Goal: Task Accomplishment & Management: Manage account settings

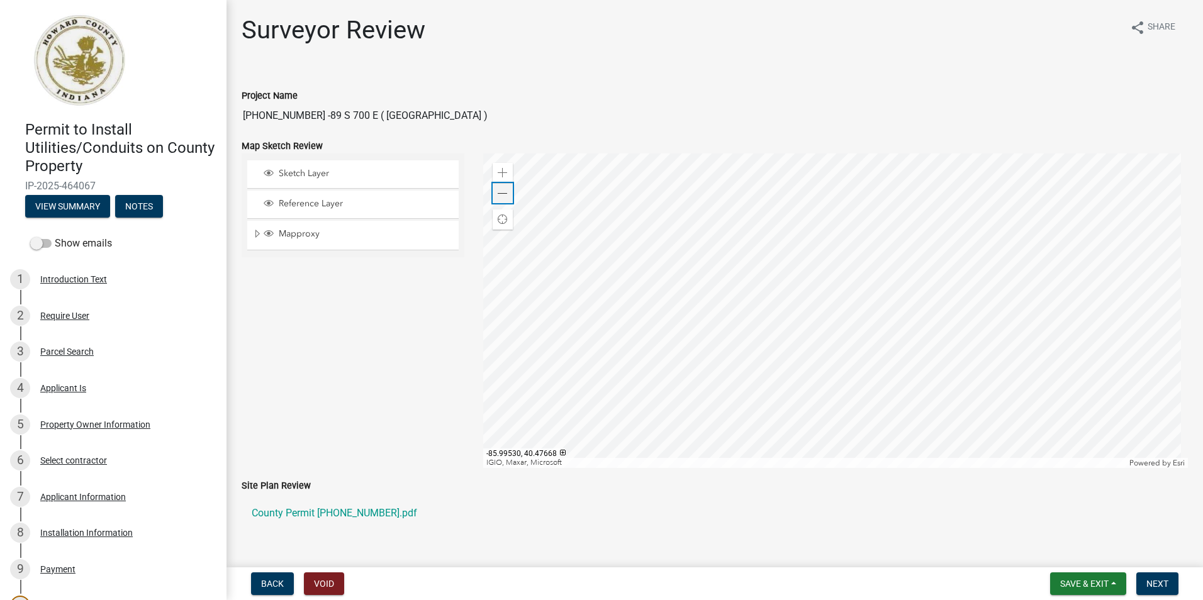
click at [498, 191] on span at bounding box center [503, 194] width 10 height 10
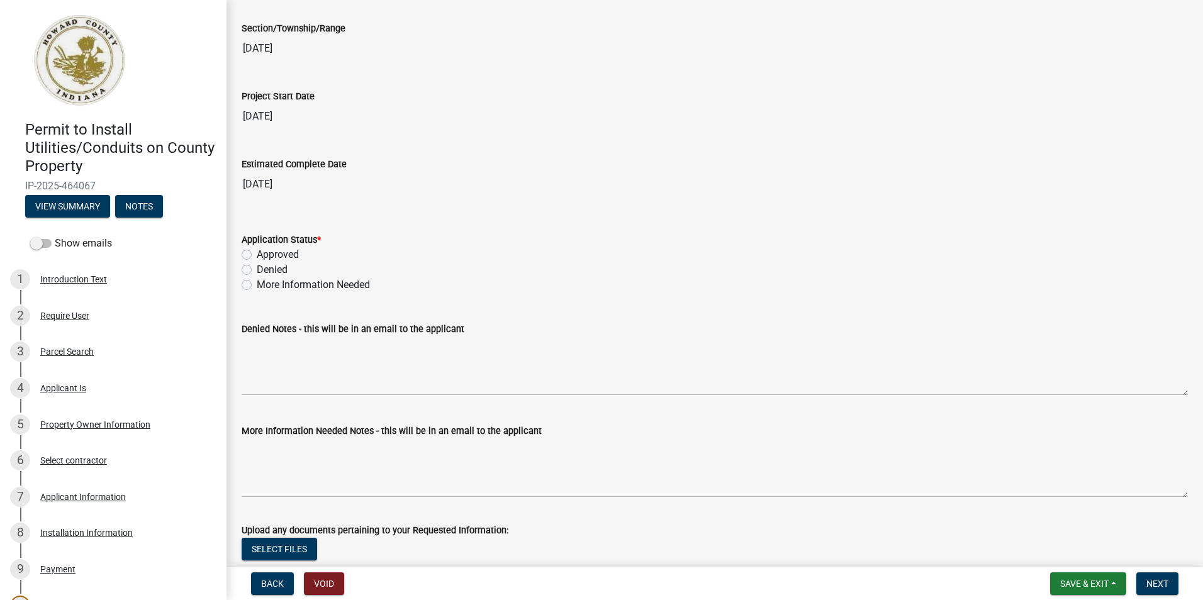
scroll to position [2386, 0]
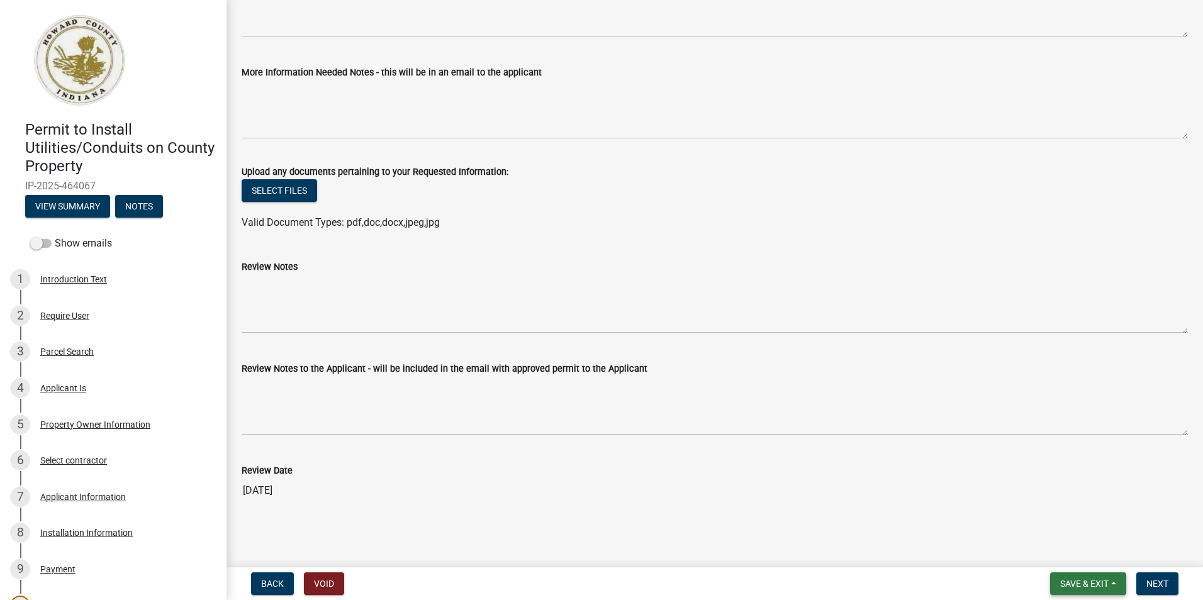
drag, startPoint x: 992, startPoint y: 487, endPoint x: 1075, endPoint y: 586, distance: 129.1
click at [1075, 586] on span "Save & Exit" at bounding box center [1084, 584] width 48 height 10
click at [1062, 550] on button "Save & Exit" at bounding box center [1075, 551] width 101 height 30
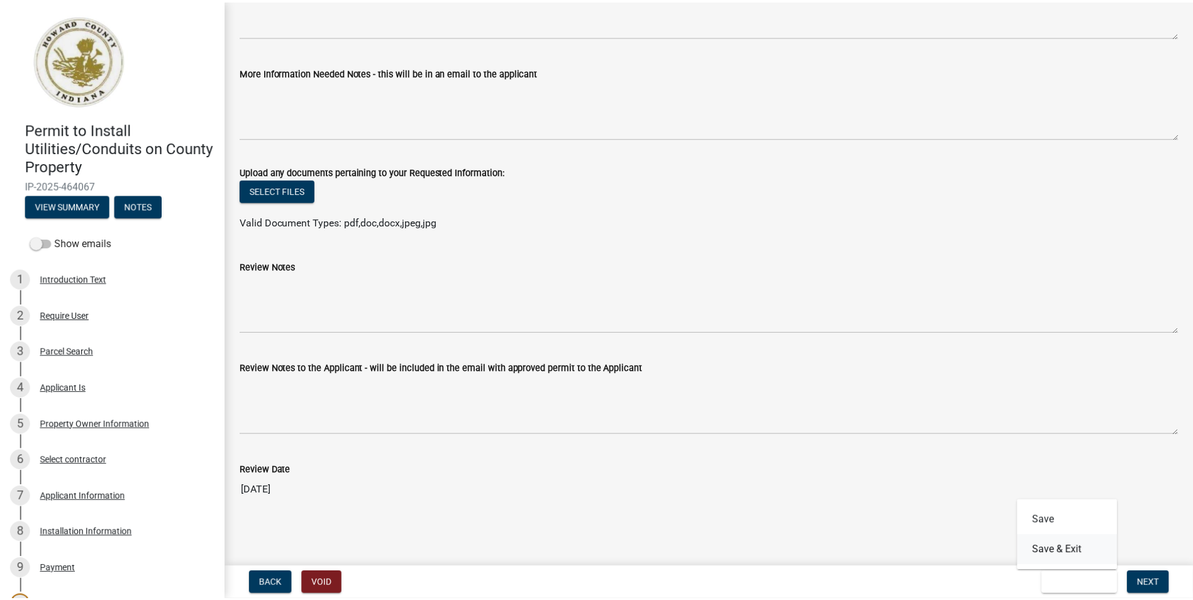
scroll to position [0, 0]
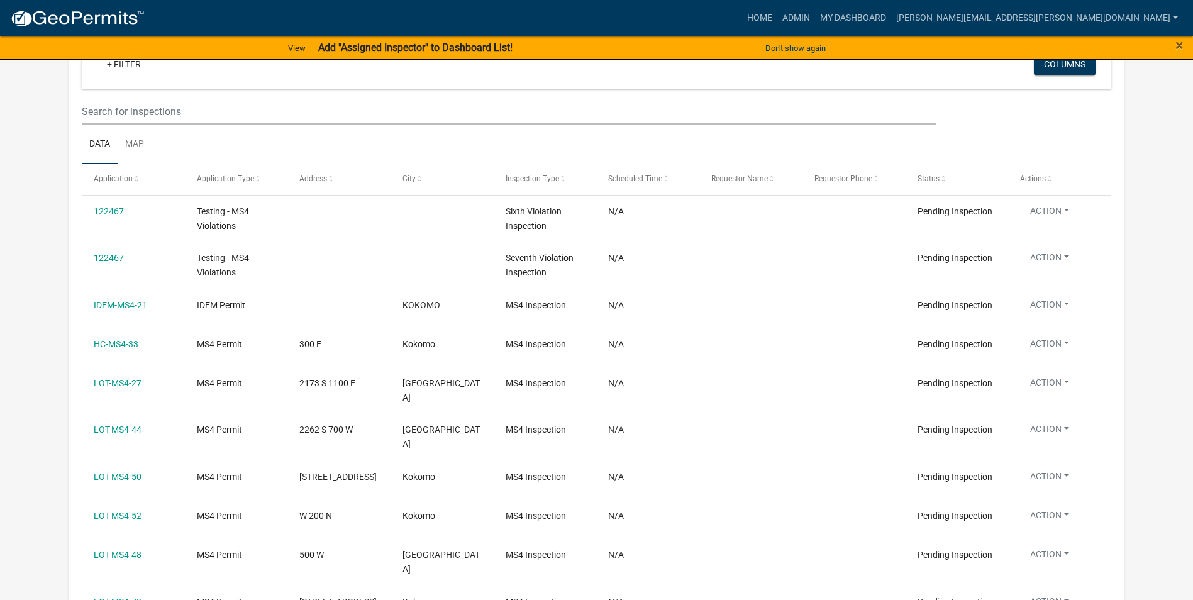
scroll to position [1258, 0]
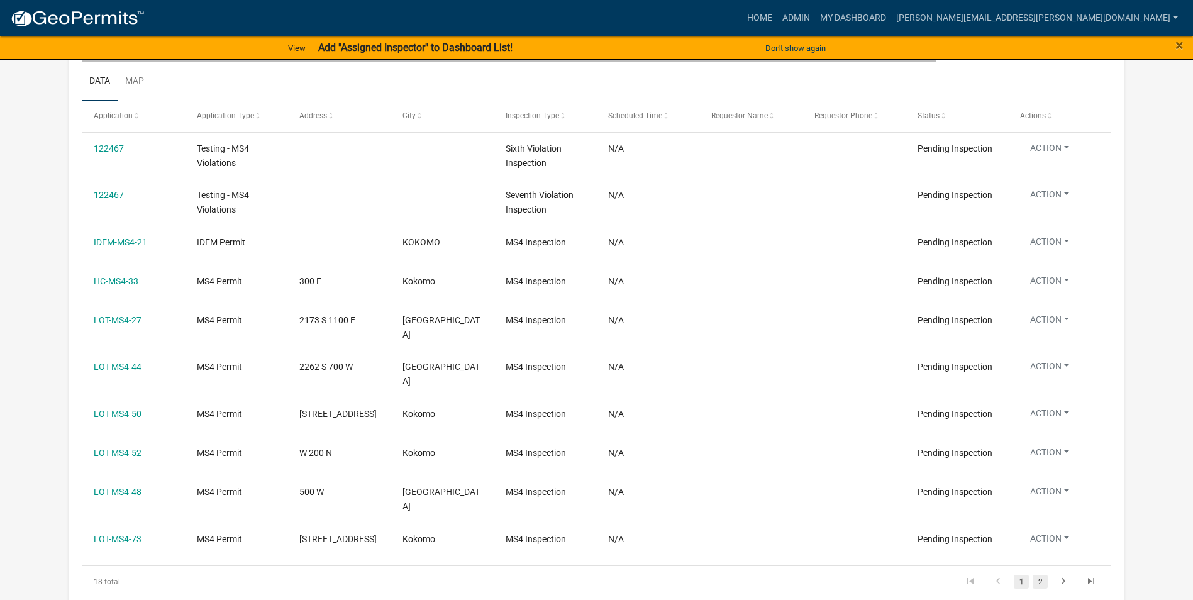
click at [1038, 575] on link "2" at bounding box center [1040, 582] width 15 height 14
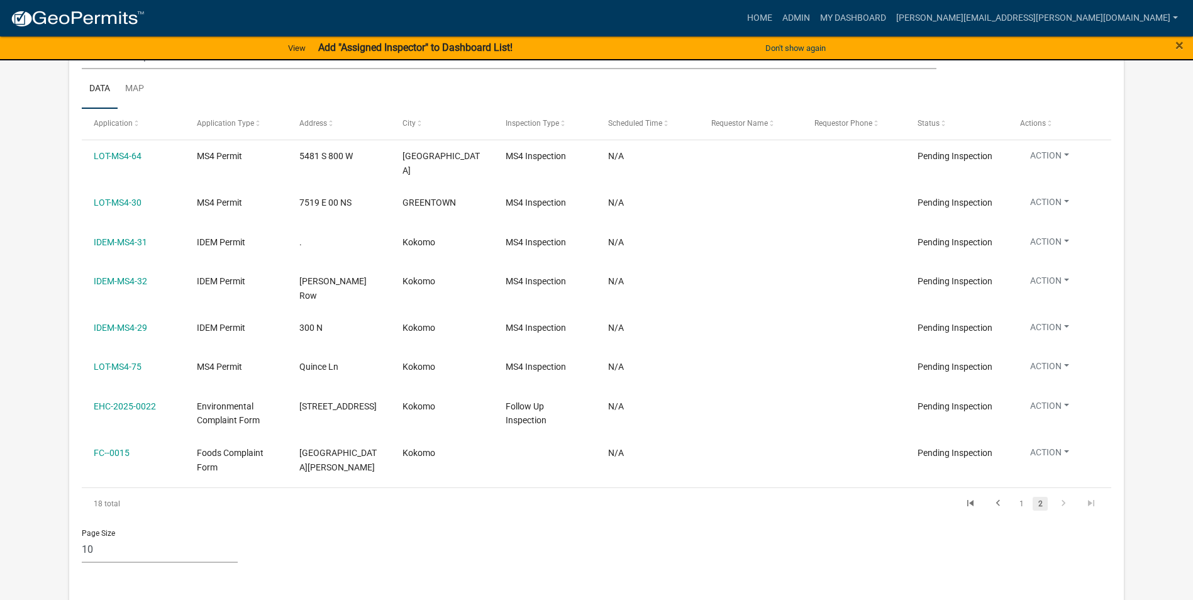
scroll to position [1321, 0]
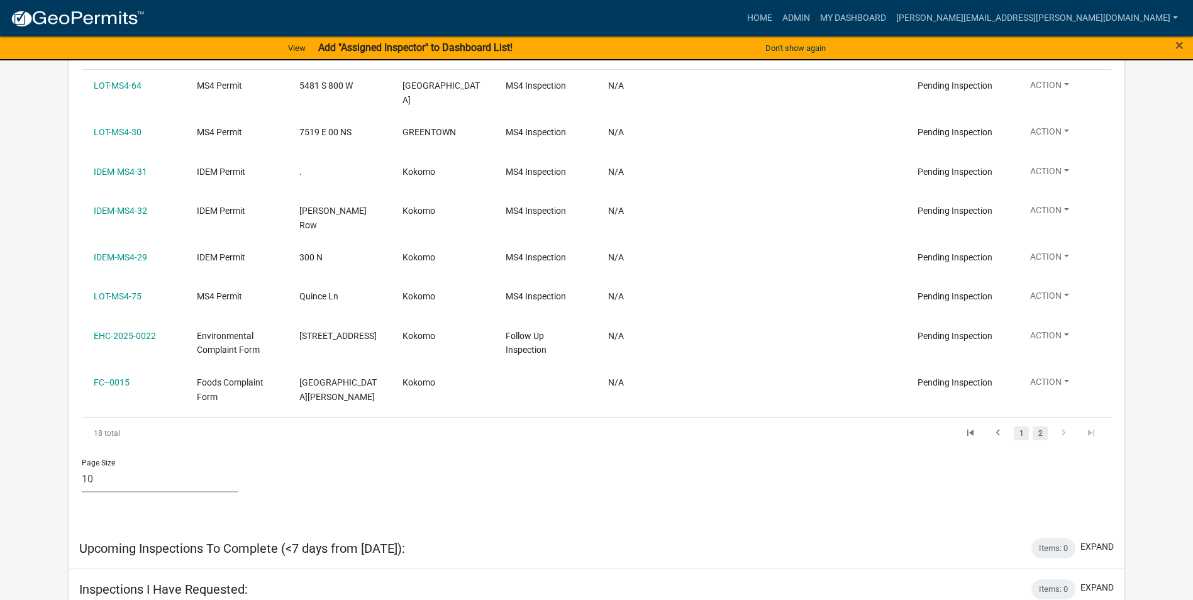
click at [1020, 426] on link "1" at bounding box center [1021, 433] width 15 height 14
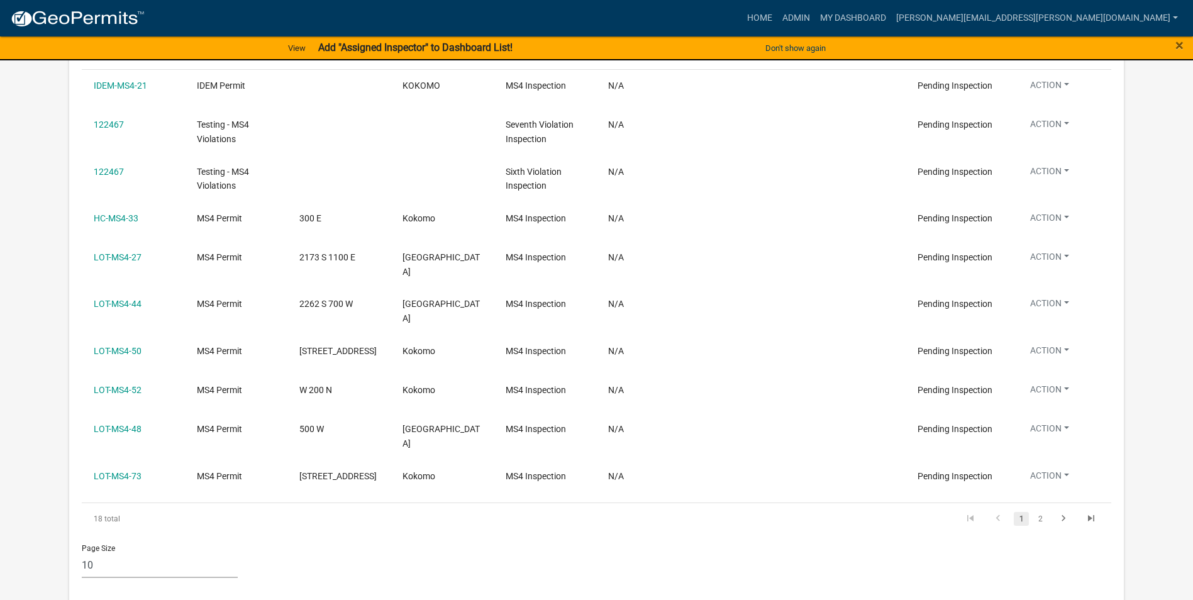
scroll to position [1258, 0]
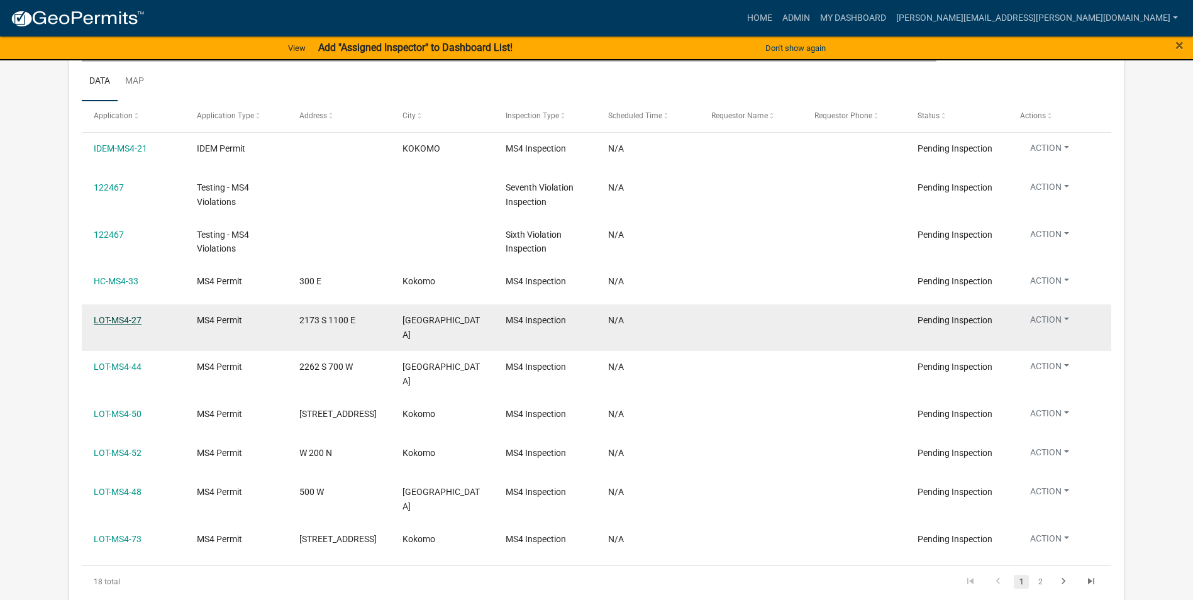
click at [120, 315] on link "LOT-MS4-27" at bounding box center [118, 320] width 48 height 10
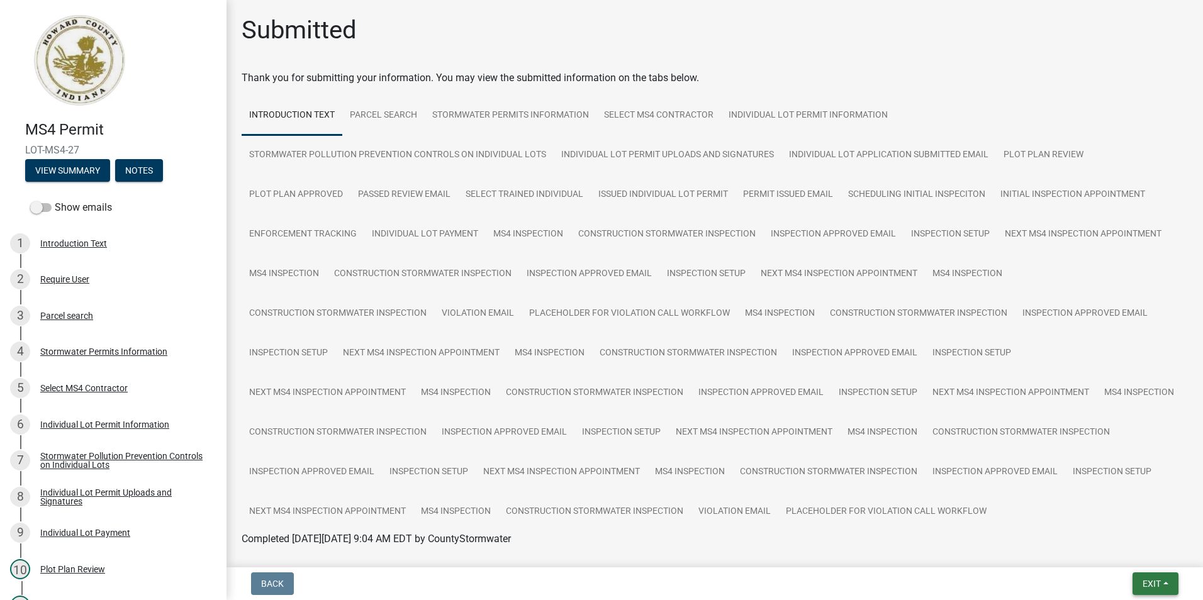
click at [1154, 584] on span "Exit" at bounding box center [1151, 584] width 18 height 10
click at [1103, 552] on button "Save & Exit" at bounding box center [1127, 551] width 101 height 30
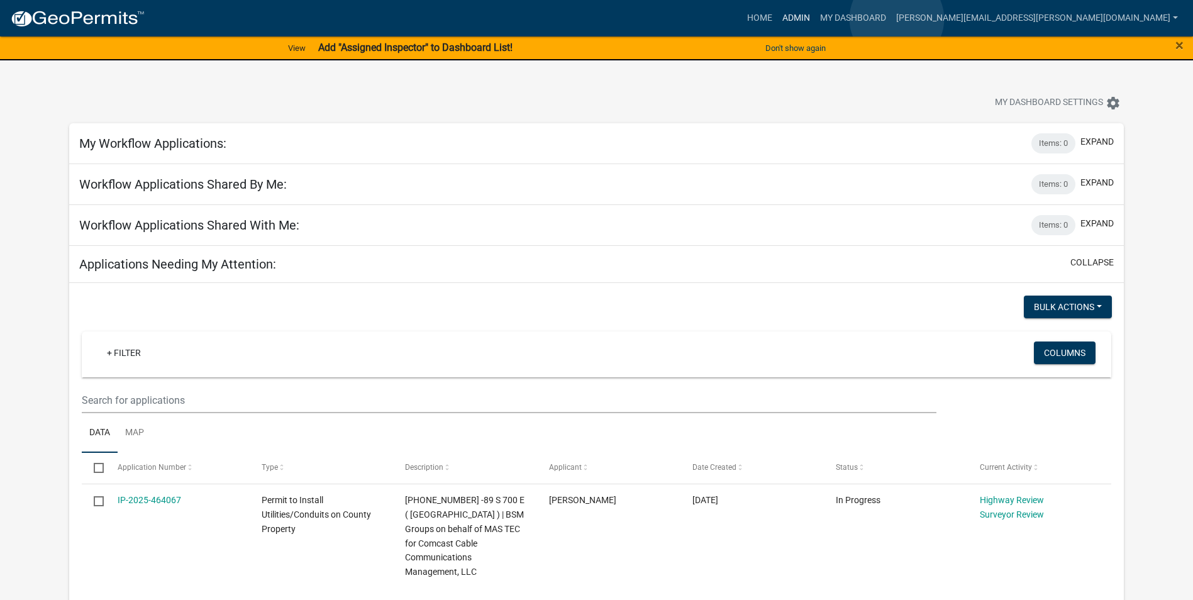
click at [815, 19] on link "Admin" at bounding box center [796, 18] width 38 height 24
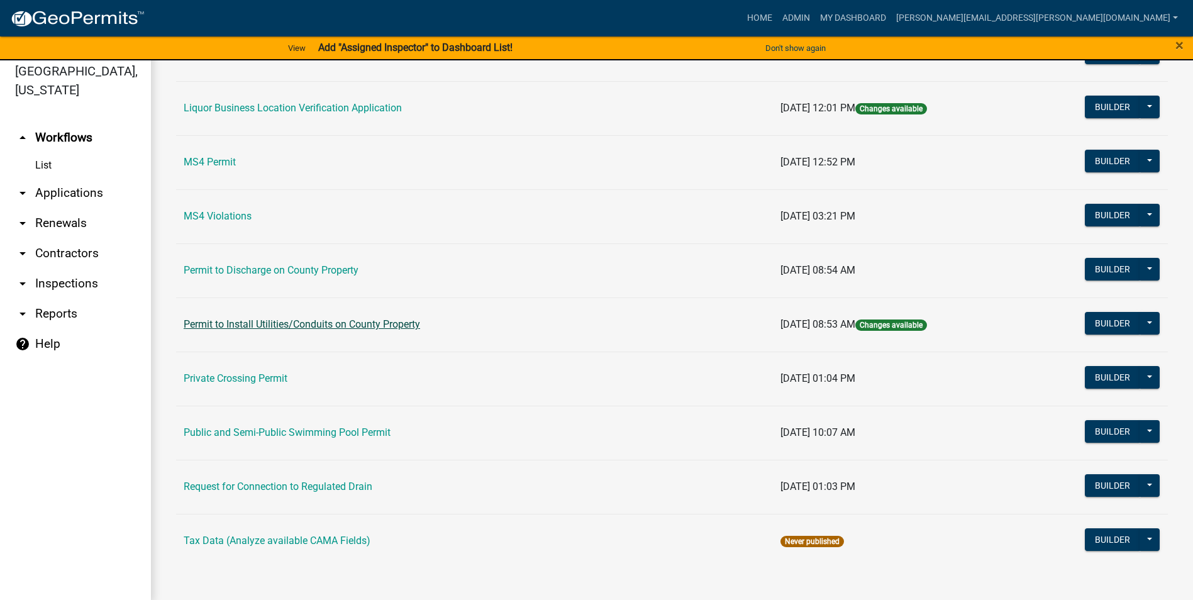
scroll to position [15, 0]
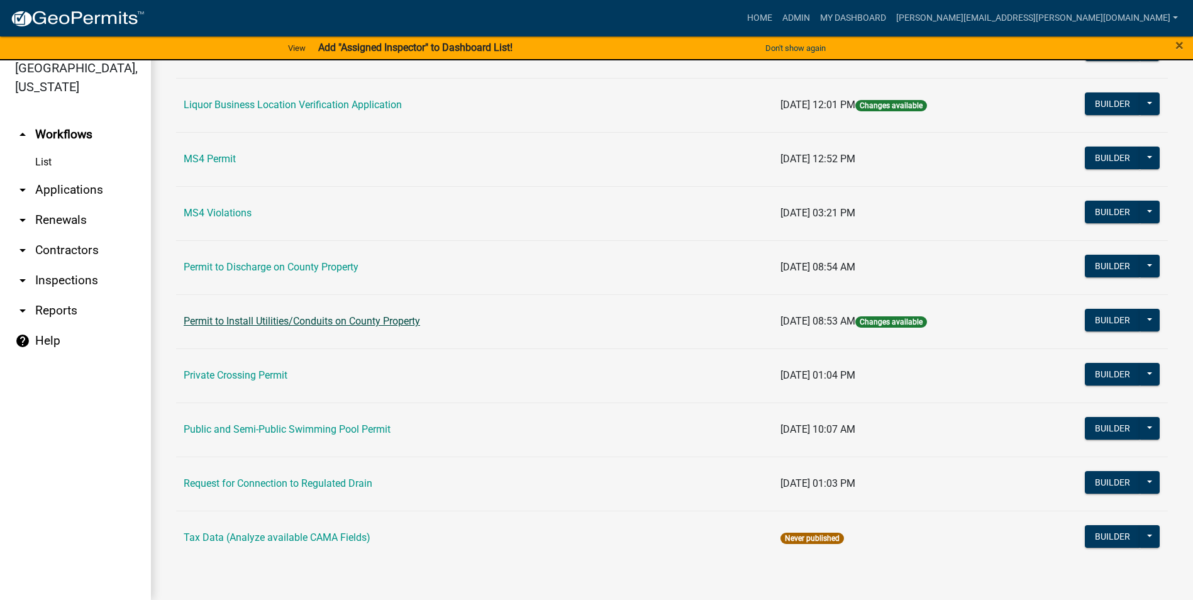
click at [377, 321] on link "Permit to Install Utilities/Conduits on County Property" at bounding box center [302, 321] width 236 height 12
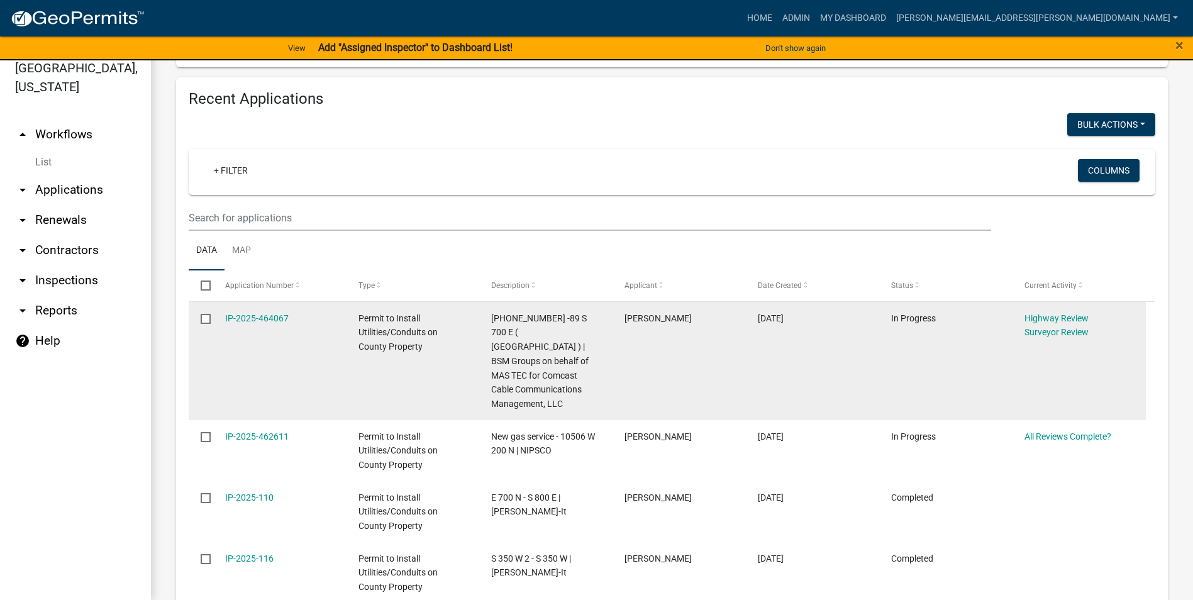
scroll to position [566, 0]
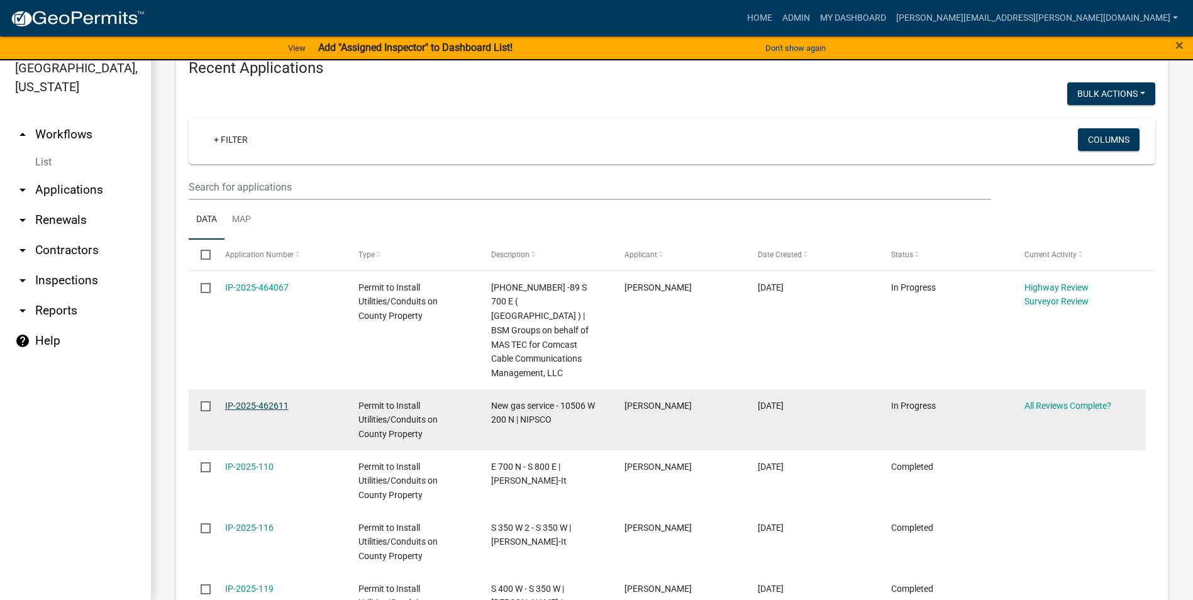
click at [261, 401] on link "IP-2025-462611" at bounding box center [257, 406] width 64 height 10
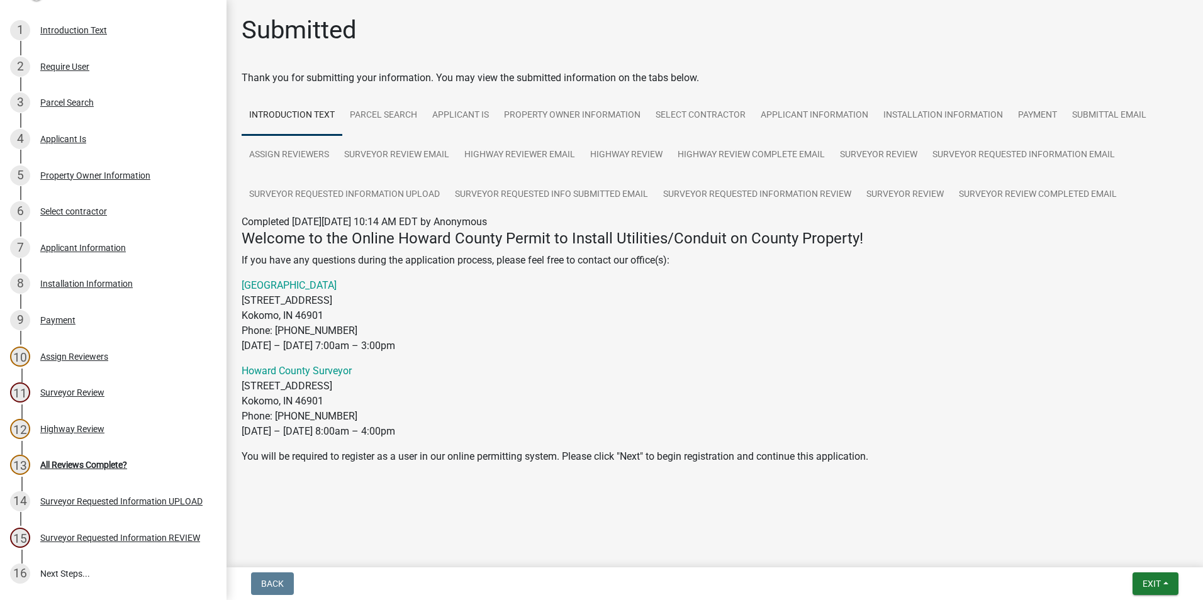
scroll to position [280, 0]
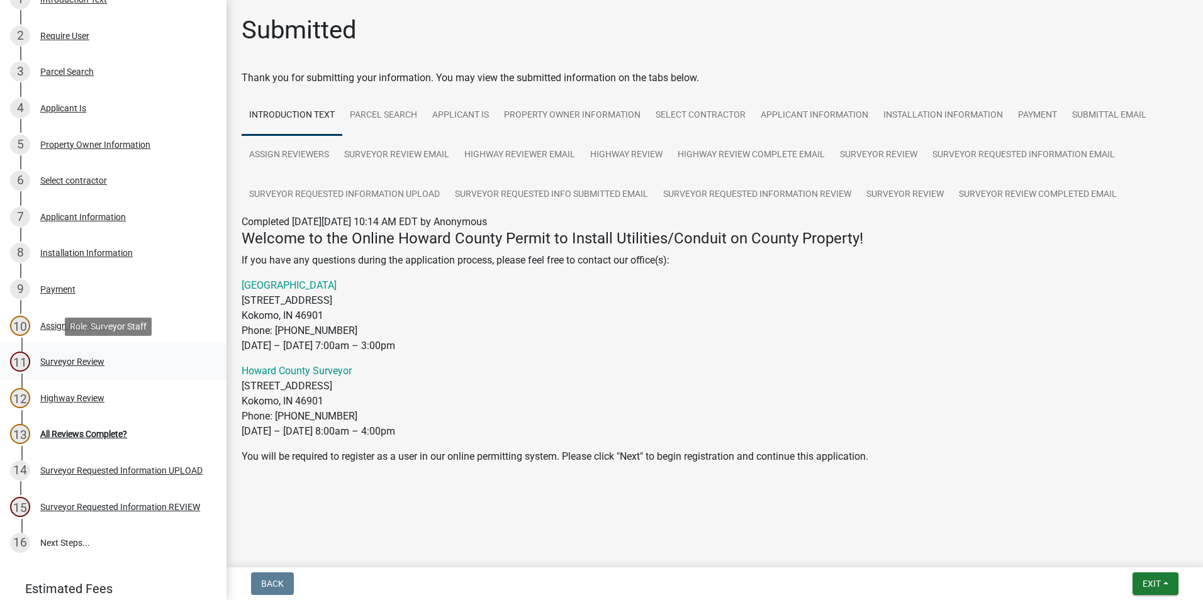
click at [91, 364] on div "Surveyor Review" at bounding box center [72, 361] width 64 height 9
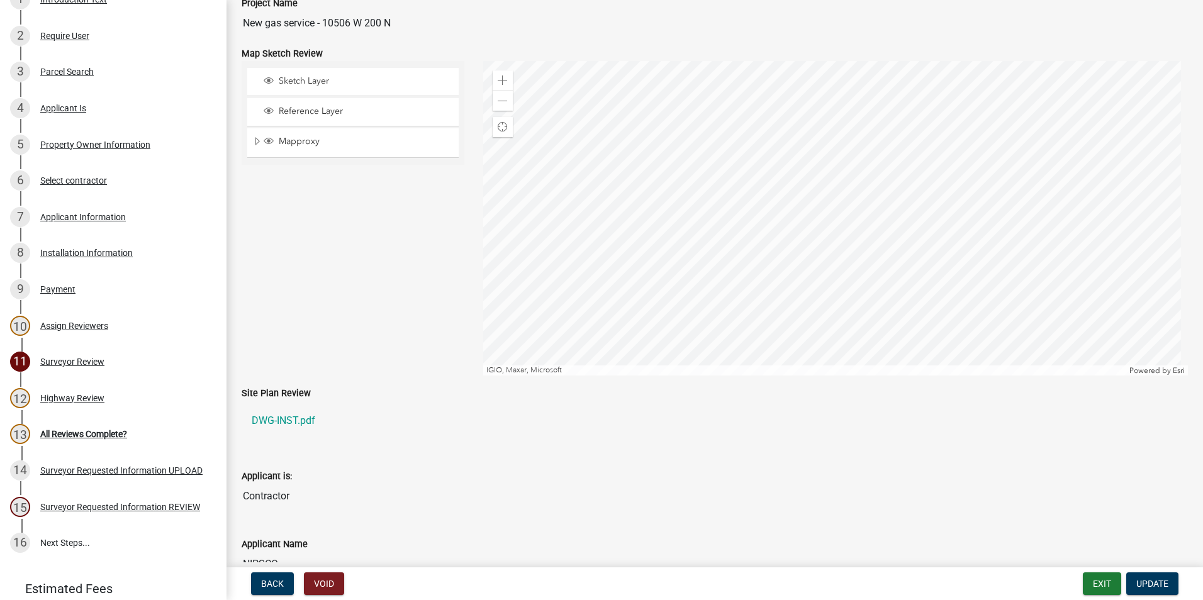
scroll to position [126, 0]
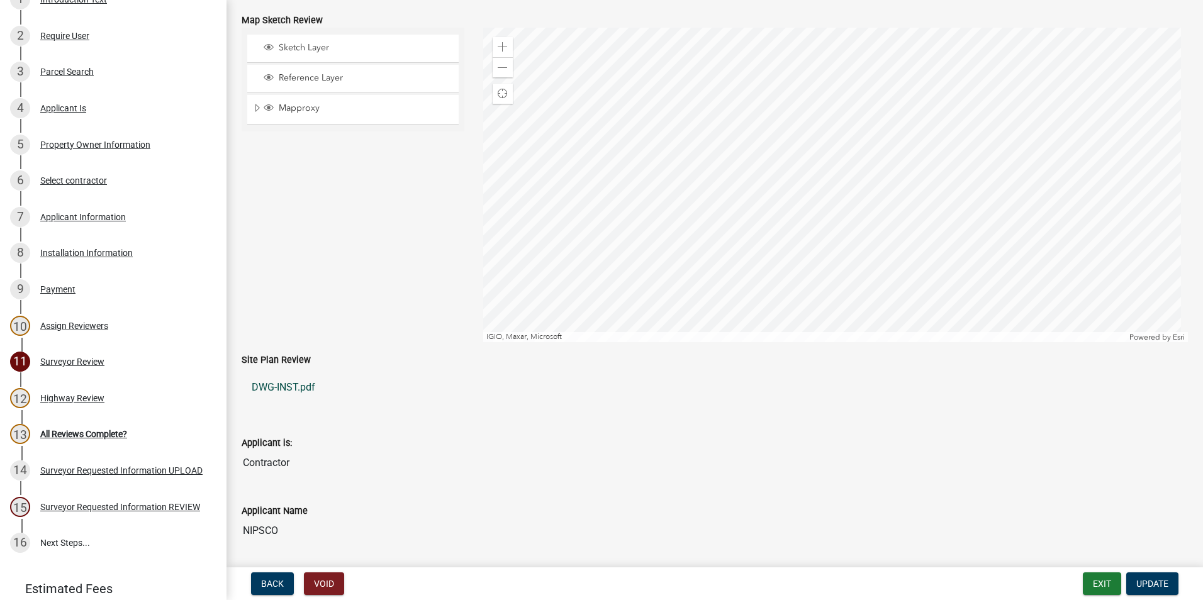
click at [286, 389] on link "DWG-INST.pdf" at bounding box center [715, 387] width 946 height 30
click at [81, 362] on div "Surveyor Review" at bounding box center [72, 361] width 64 height 9
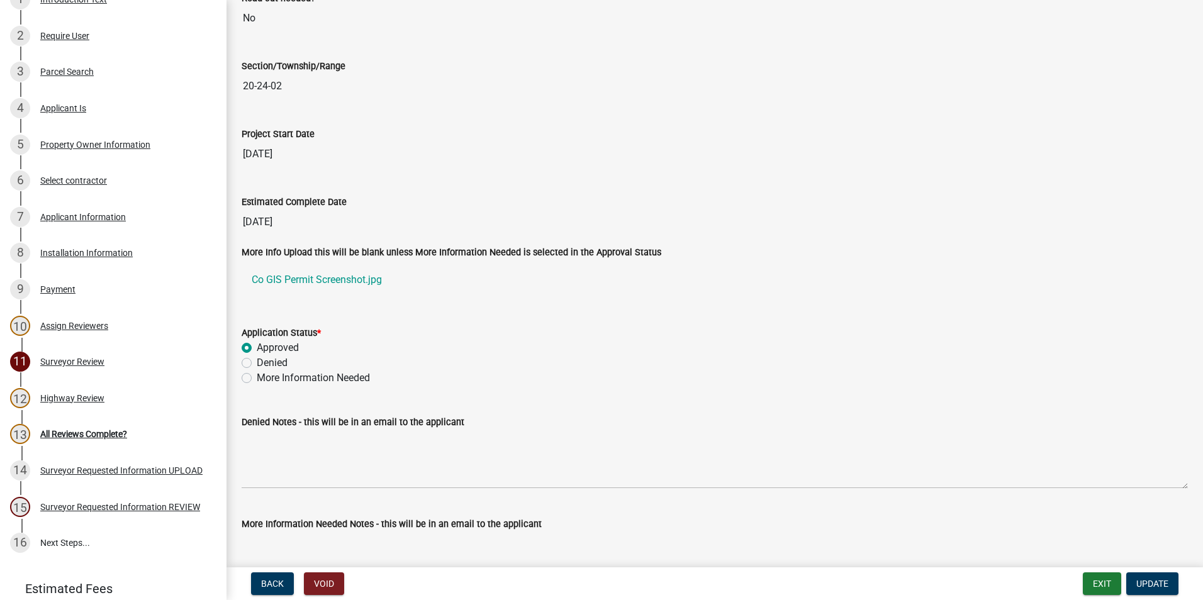
scroll to position [2013, 0]
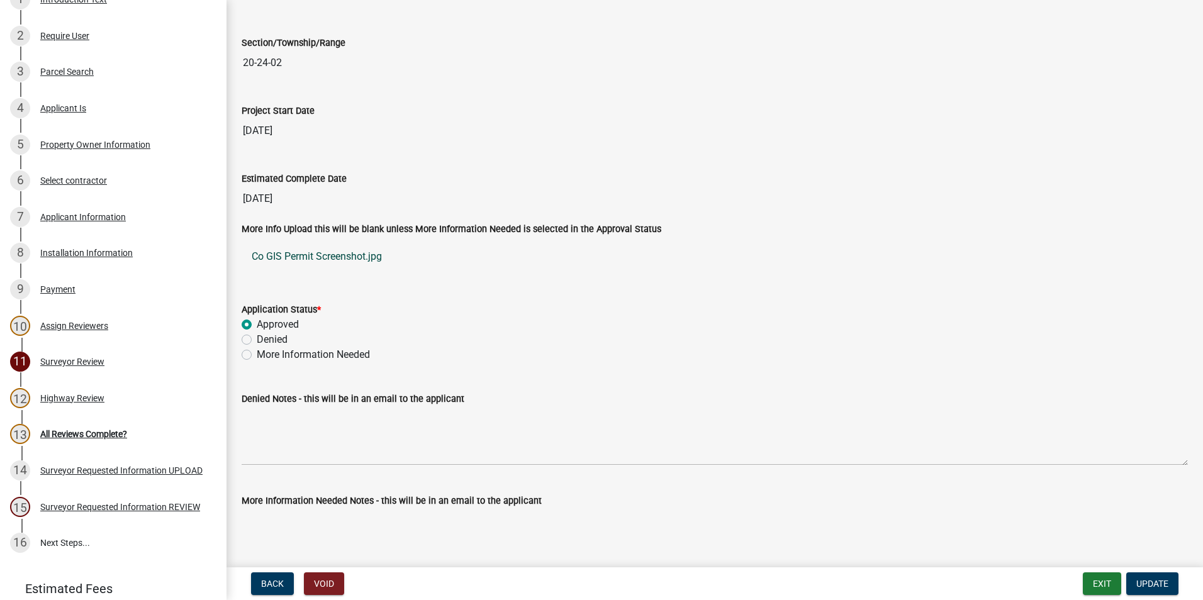
click at [342, 253] on link "Co GIS Permit Screenshot.jpg" at bounding box center [715, 257] width 946 height 30
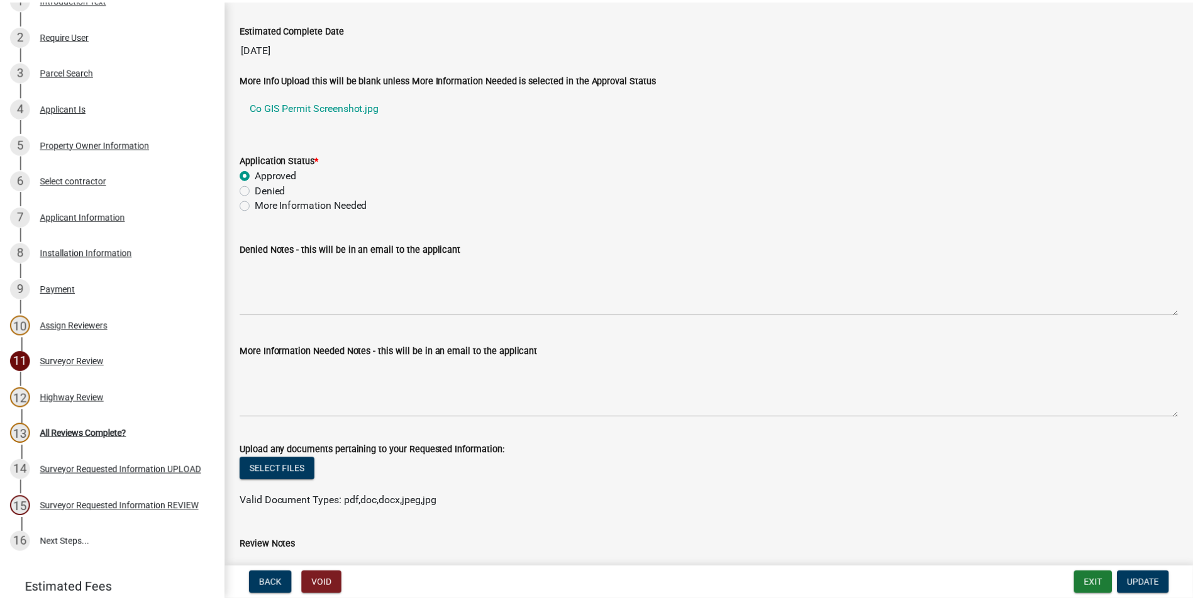
scroll to position [2201, 0]
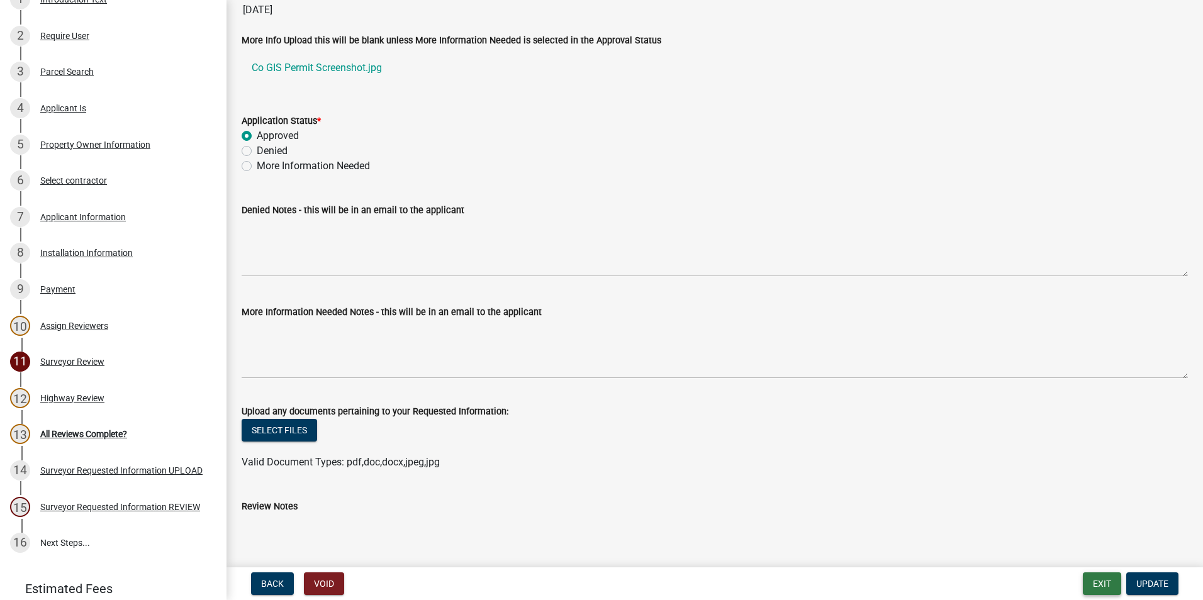
click at [1105, 586] on button "Exit" at bounding box center [1101, 583] width 38 height 23
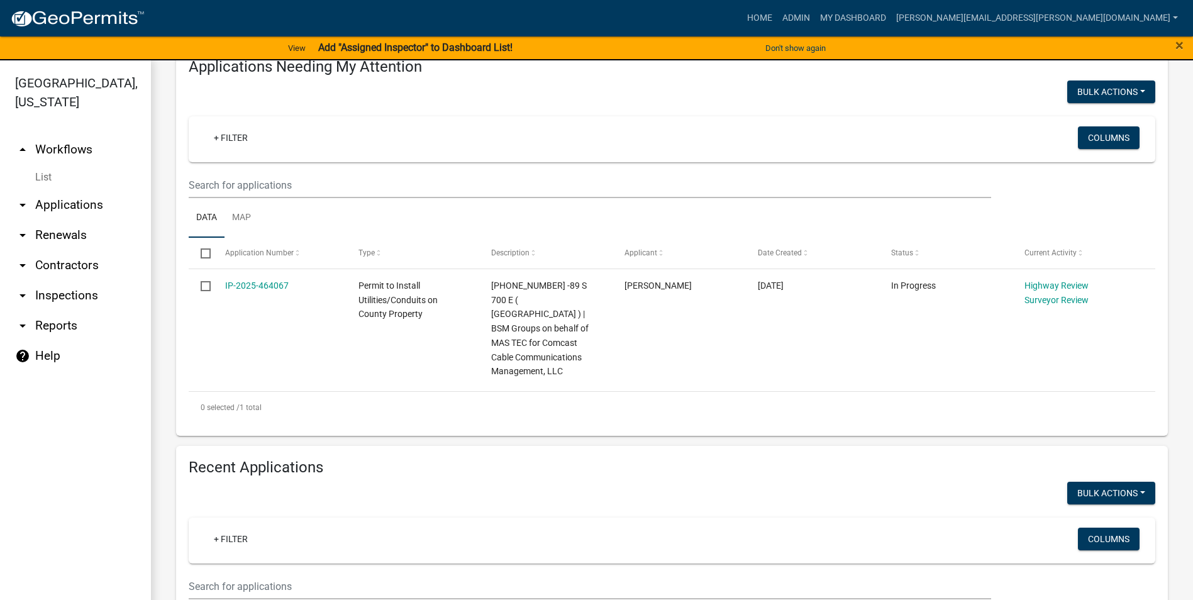
scroll to position [63, 0]
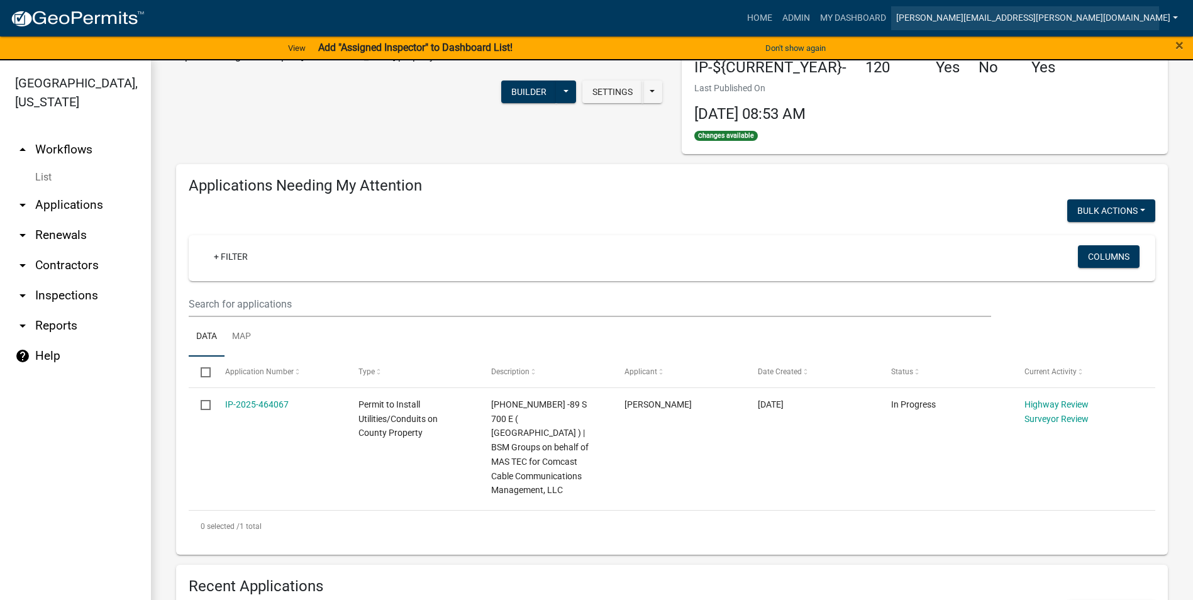
click at [1030, 19] on link "[PERSON_NAME][EMAIL_ADDRESS][PERSON_NAME][DOMAIN_NAME]" at bounding box center [1037, 18] width 292 height 24
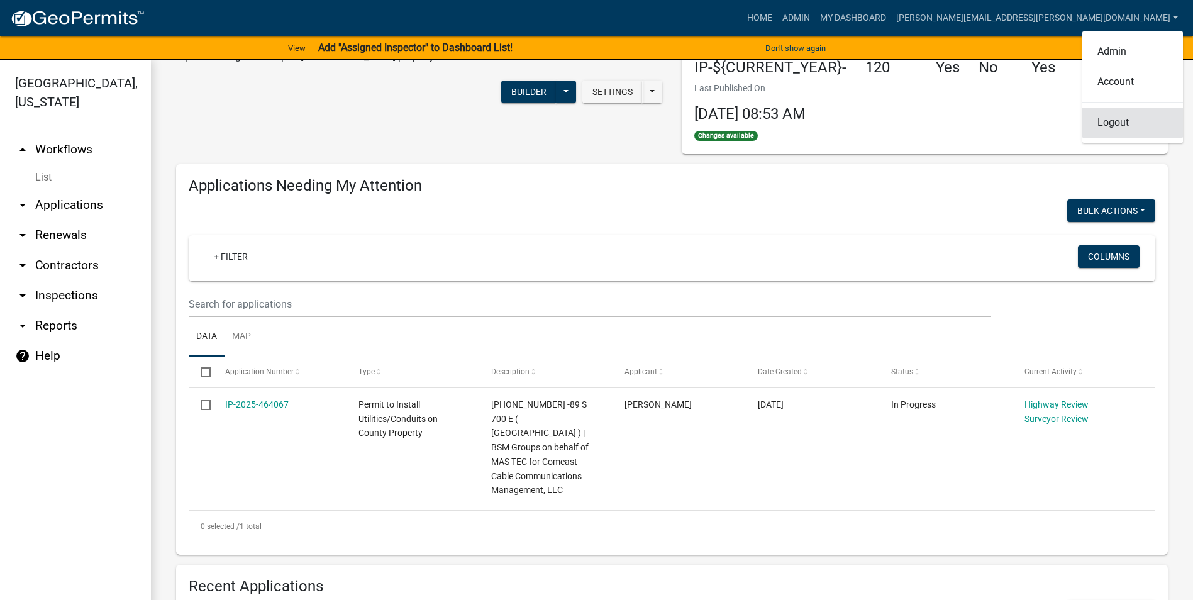
click at [1124, 123] on link "Logout" at bounding box center [1132, 123] width 101 height 30
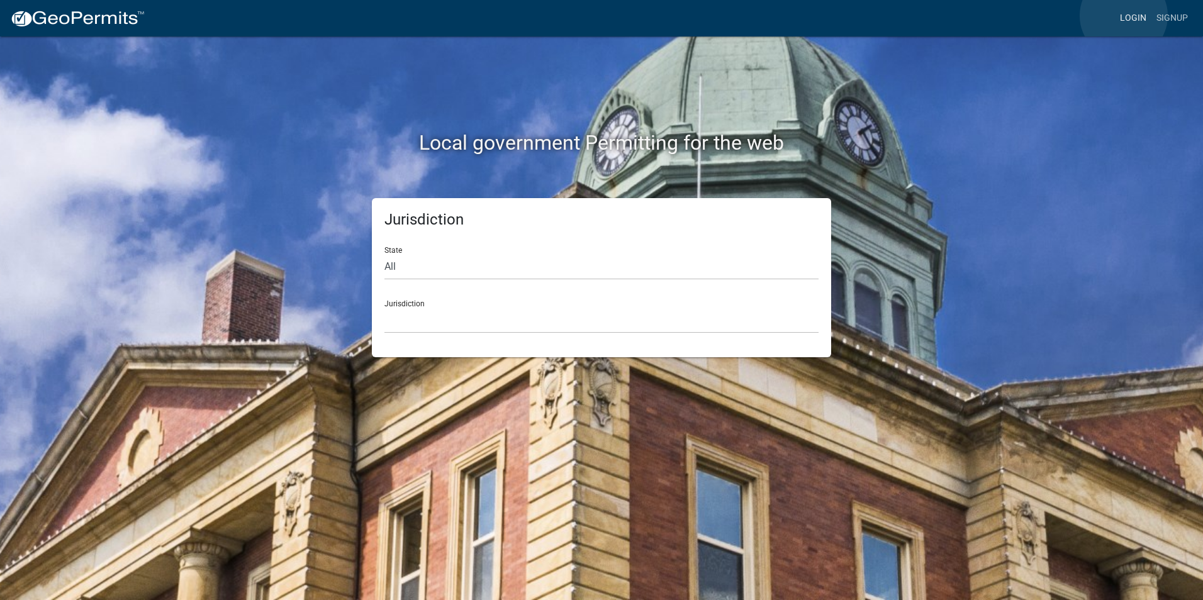
click at [1123, 16] on link "Login" at bounding box center [1133, 18] width 36 height 24
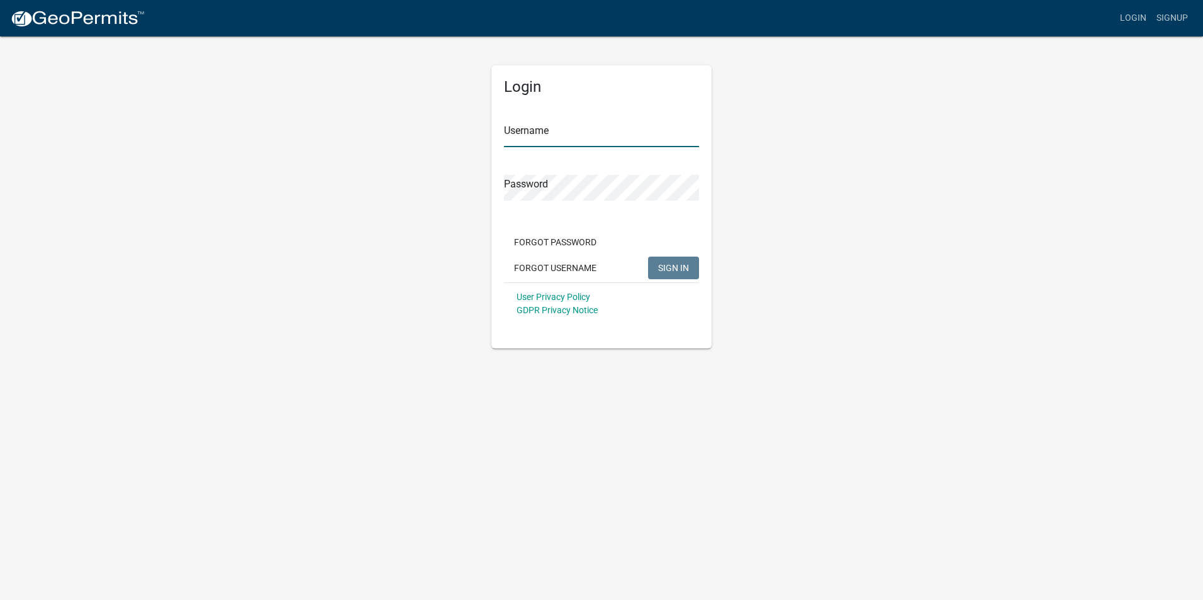
type input "[PERSON_NAME][EMAIL_ADDRESS][PERSON_NAME][DOMAIN_NAME]"
click at [687, 261] on button "SIGN IN" at bounding box center [673, 268] width 51 height 23
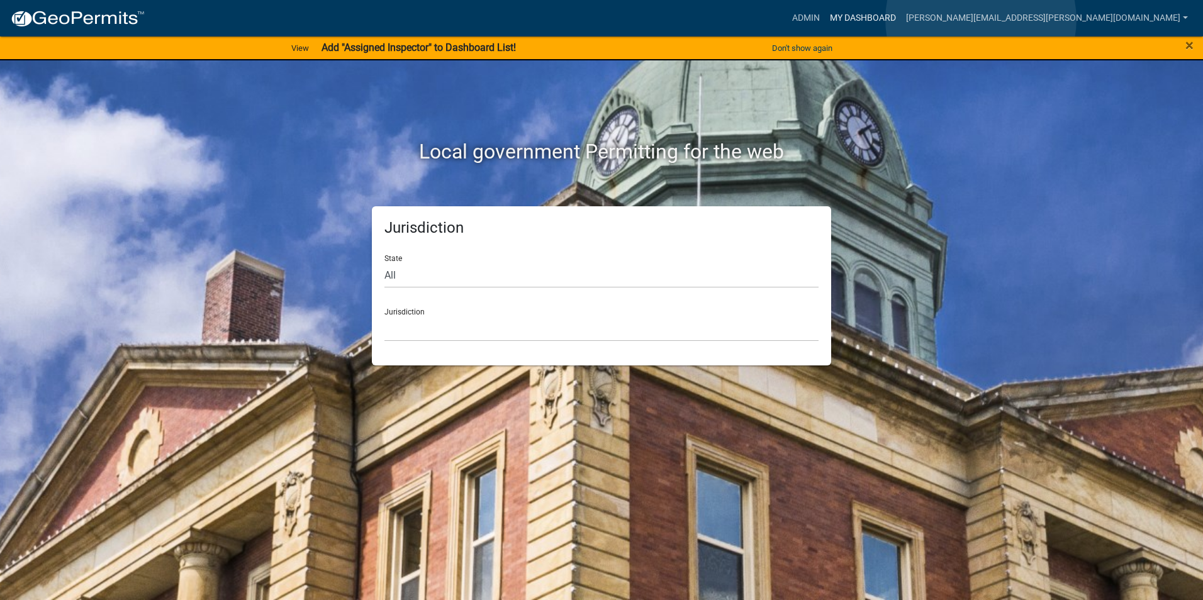
click at [901, 19] on link "My Dashboard" at bounding box center [863, 18] width 76 height 24
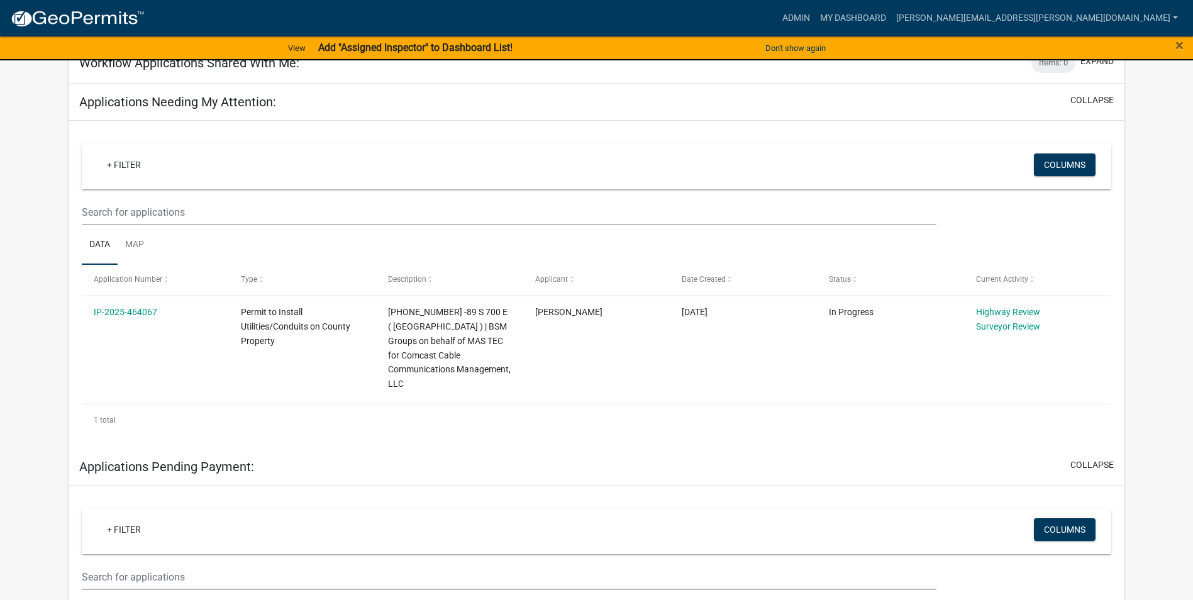
scroll to position [189, 0]
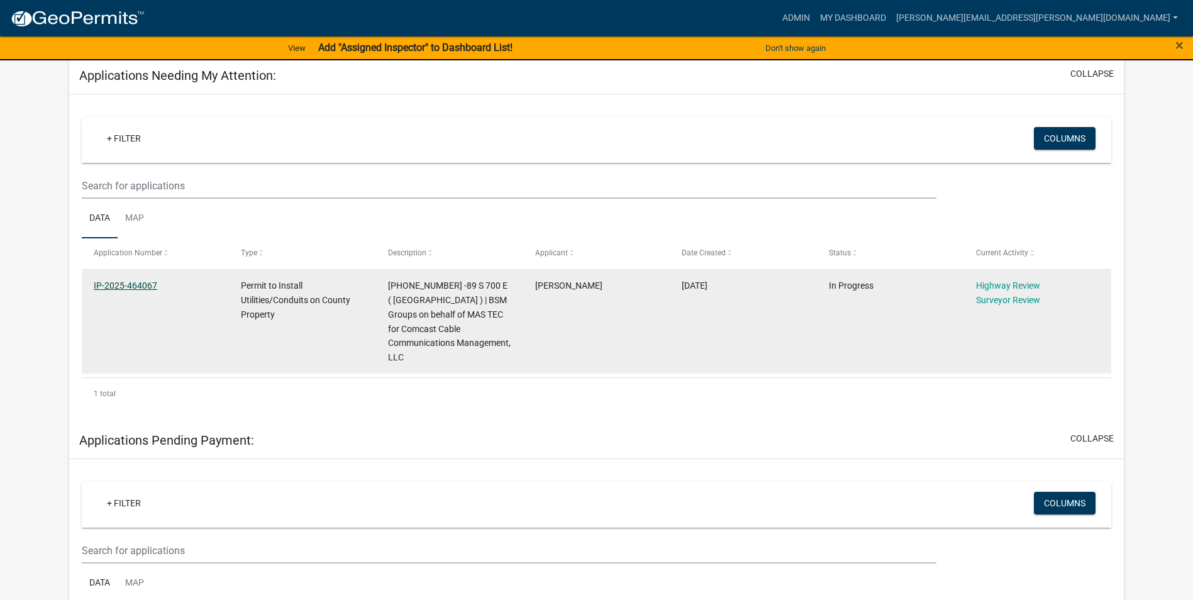
click at [135, 283] on link "IP-2025-464067" at bounding box center [126, 286] width 64 height 10
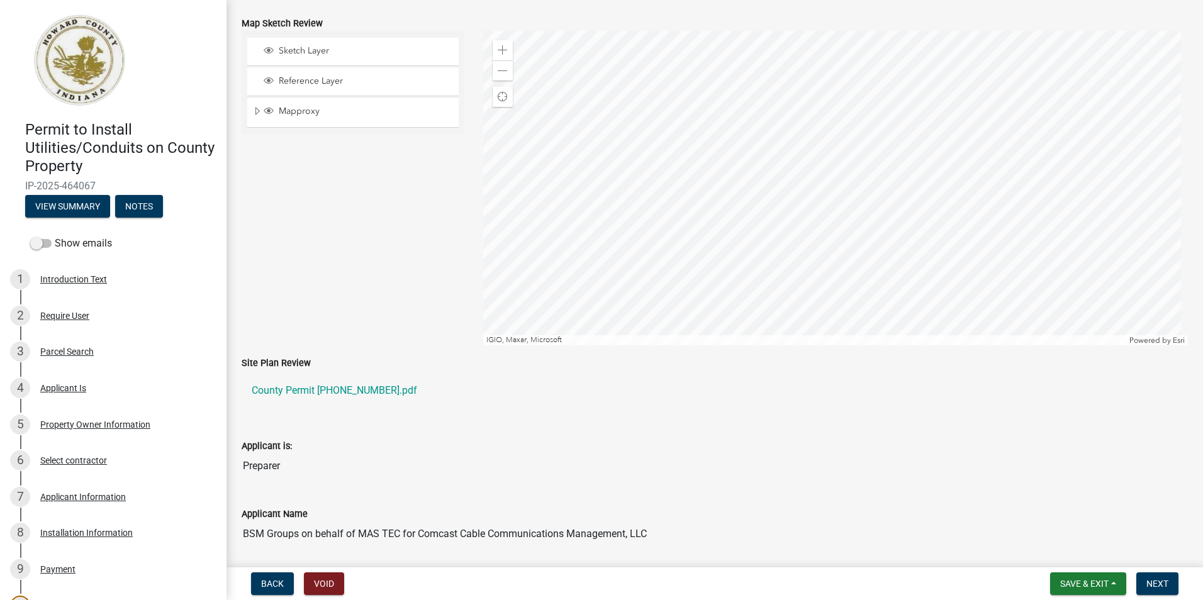
scroll to position [126, 0]
click at [312, 389] on link "County Permit 25-01355-01.pdf" at bounding box center [715, 387] width 946 height 30
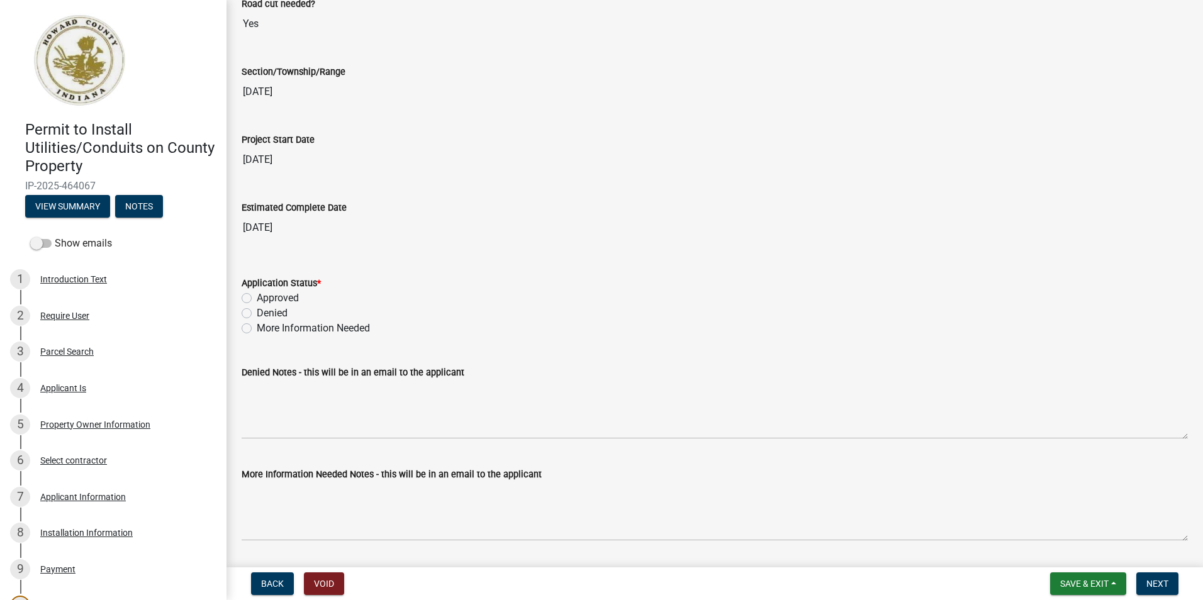
scroll to position [2013, 0]
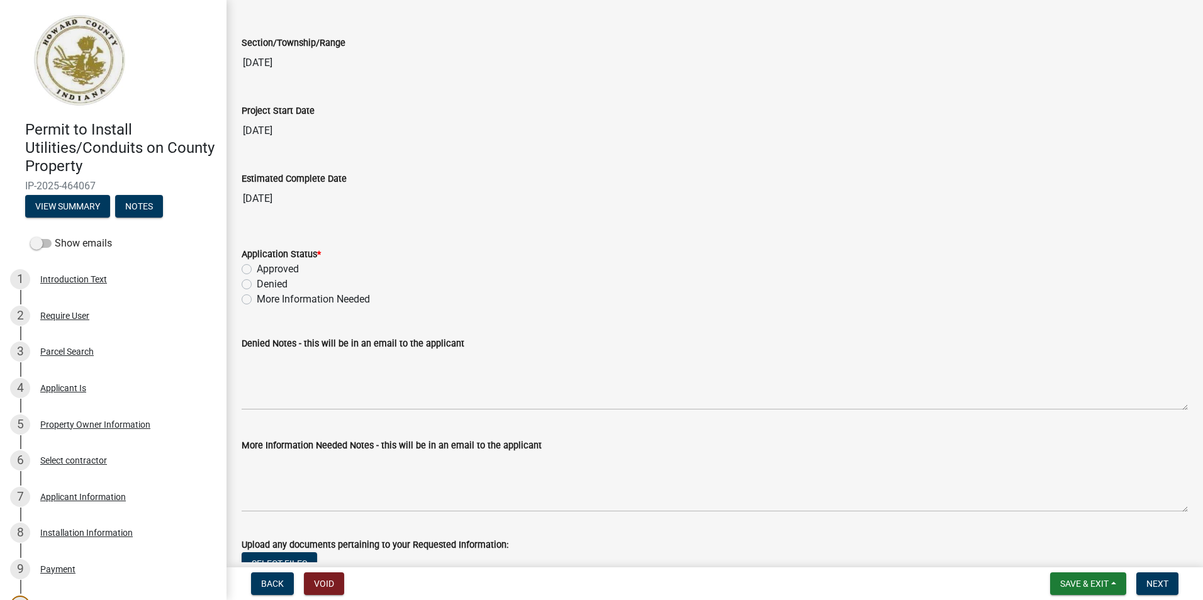
click at [257, 272] on label "Approved" at bounding box center [278, 269] width 42 height 15
click at [257, 270] on input "Approved" at bounding box center [261, 266] width 8 height 8
radio input "true"
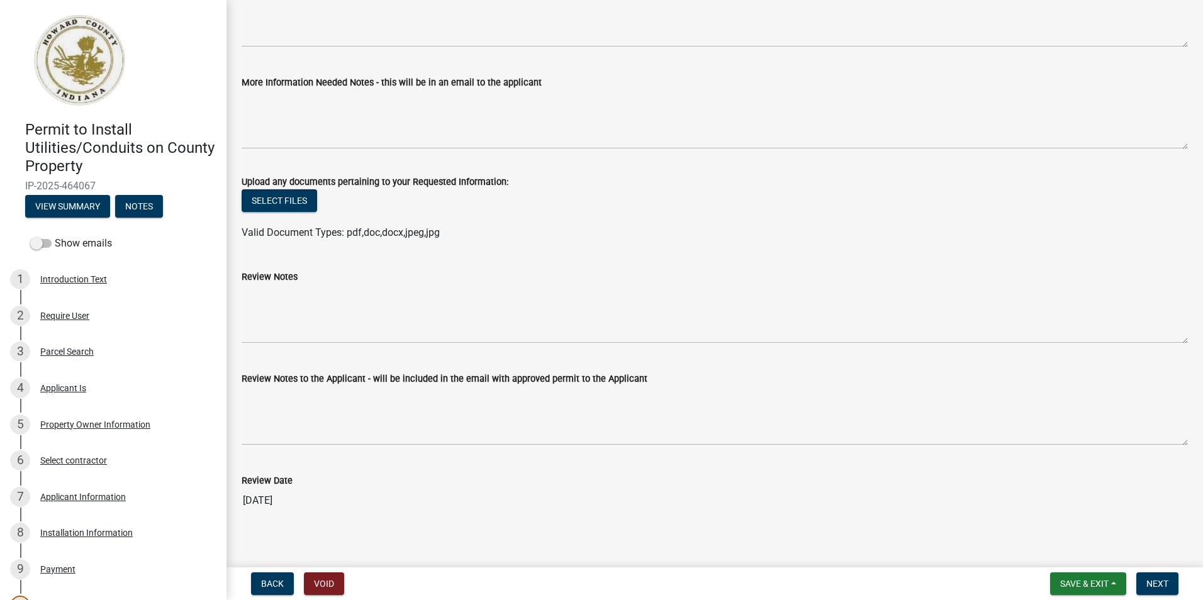
scroll to position [2386, 0]
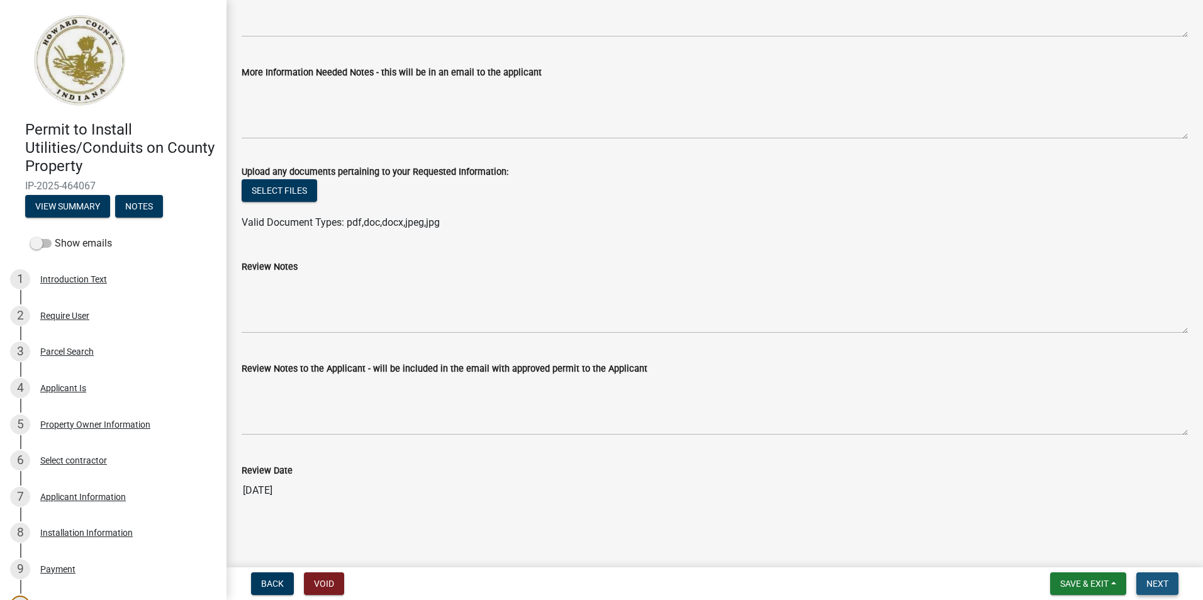
click at [1154, 582] on span "Next" at bounding box center [1157, 584] width 22 height 10
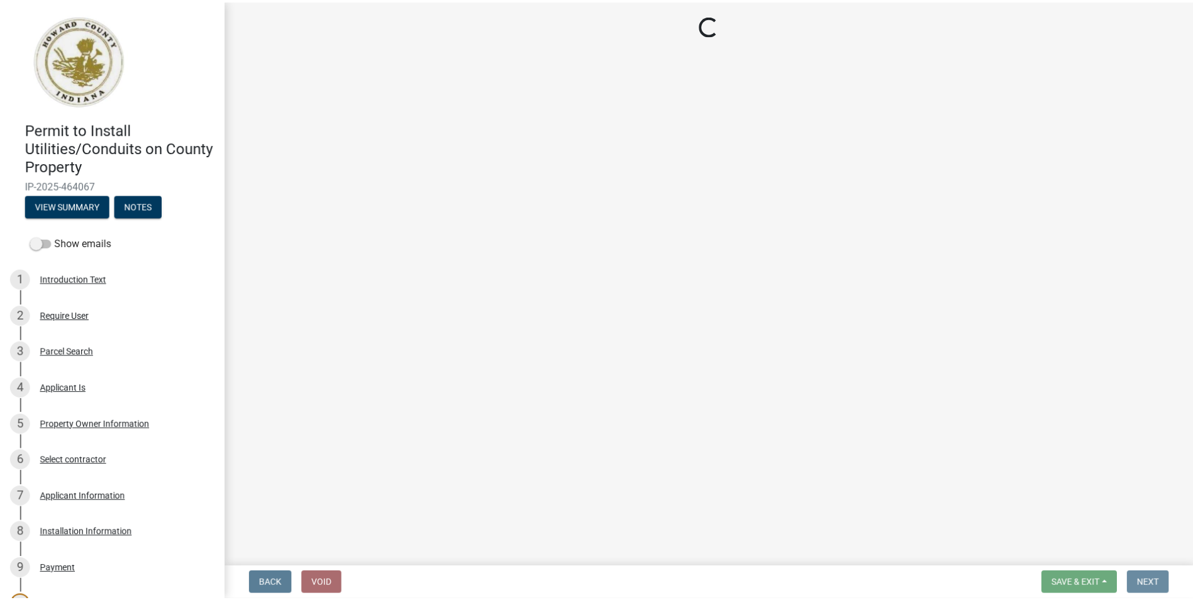
scroll to position [0, 0]
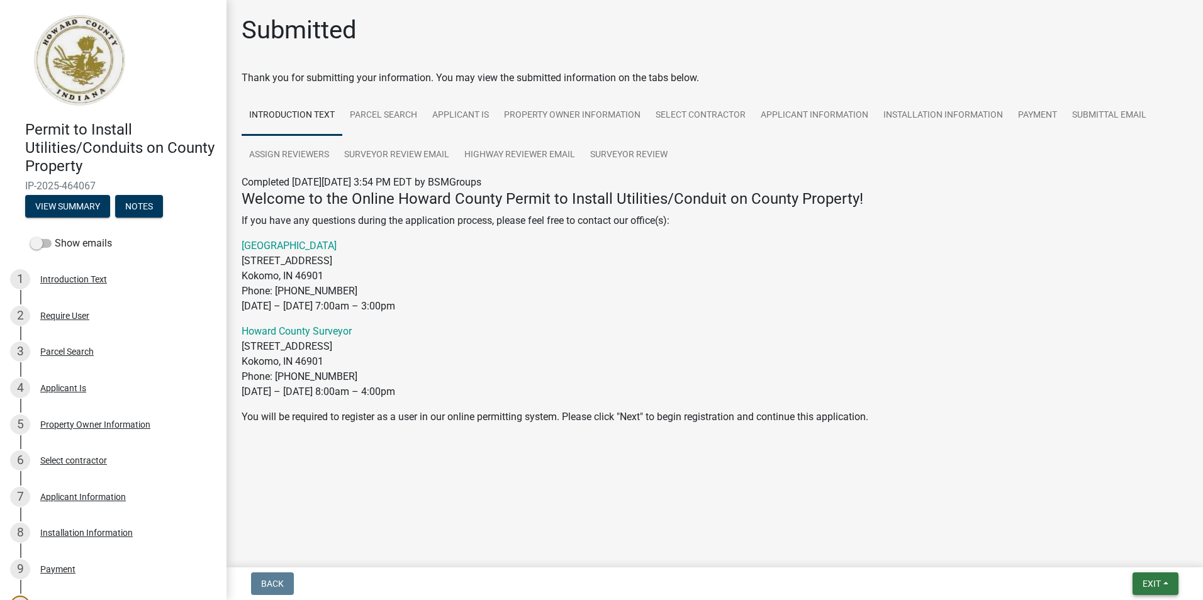
click at [1150, 579] on span "Exit" at bounding box center [1151, 584] width 18 height 10
click at [1100, 553] on button "Save & Exit" at bounding box center [1127, 551] width 101 height 30
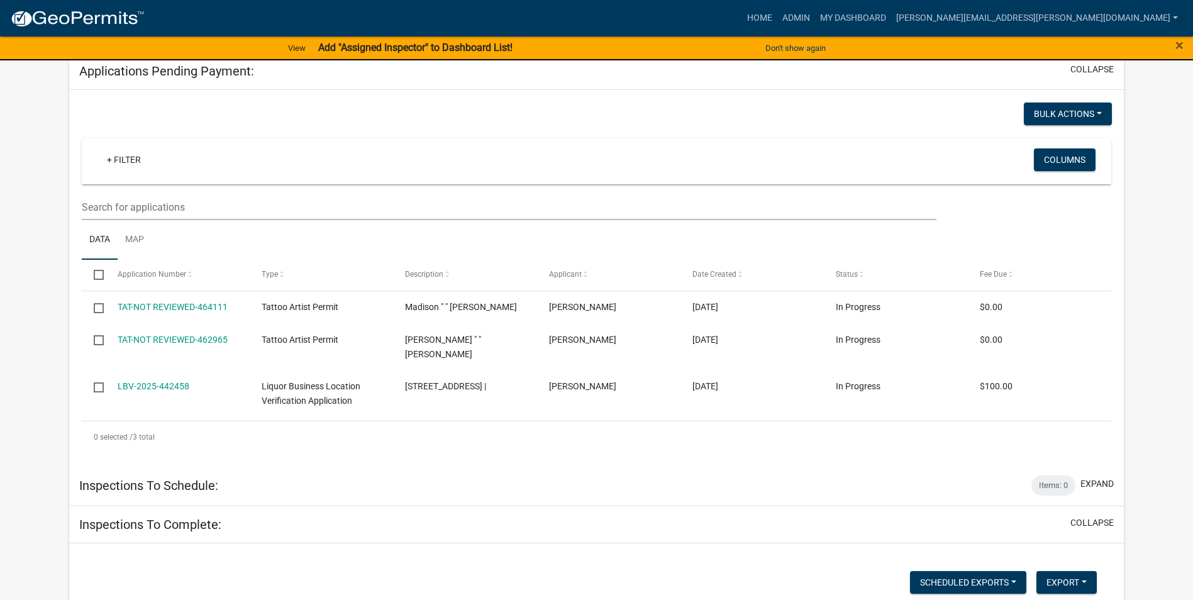
scroll to position [63, 0]
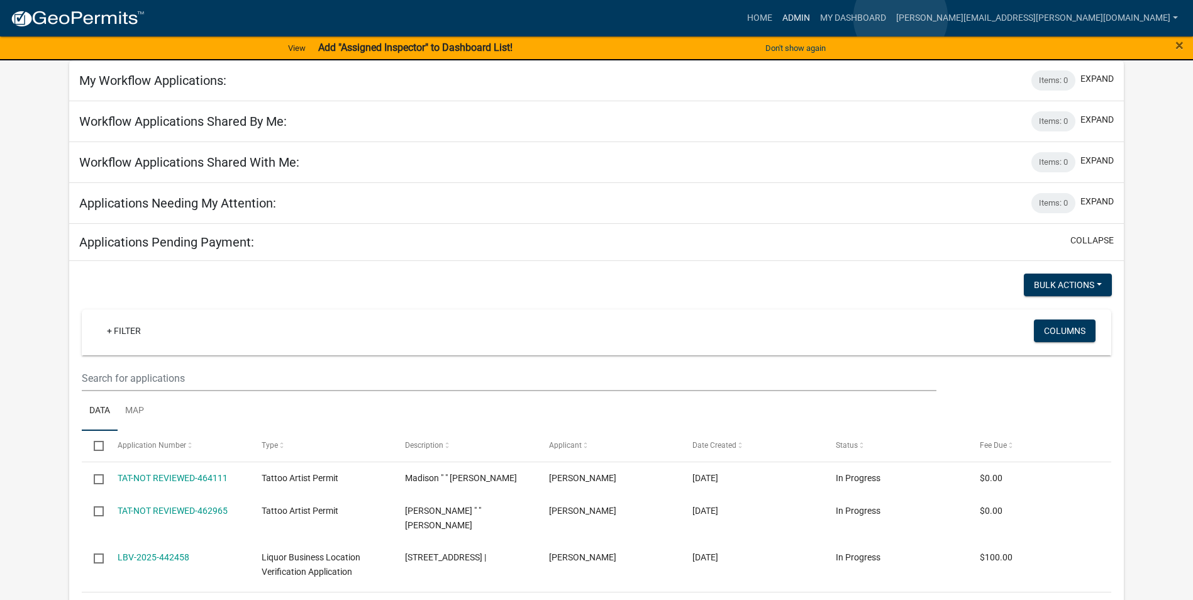
click at [815, 18] on link "Admin" at bounding box center [796, 18] width 38 height 24
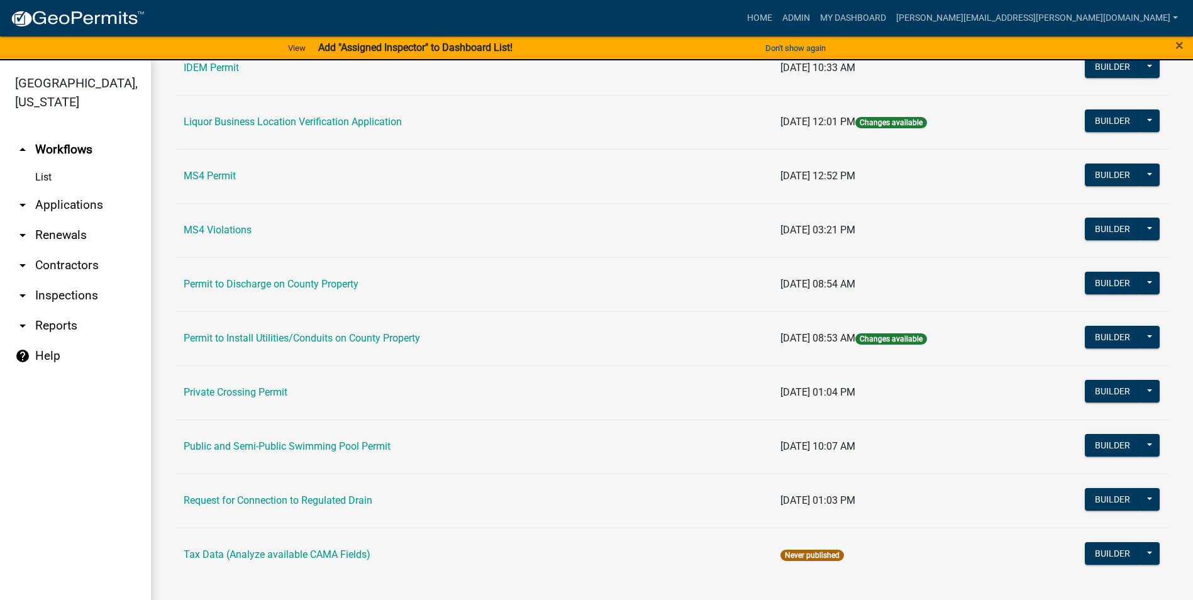
scroll to position [1014, 0]
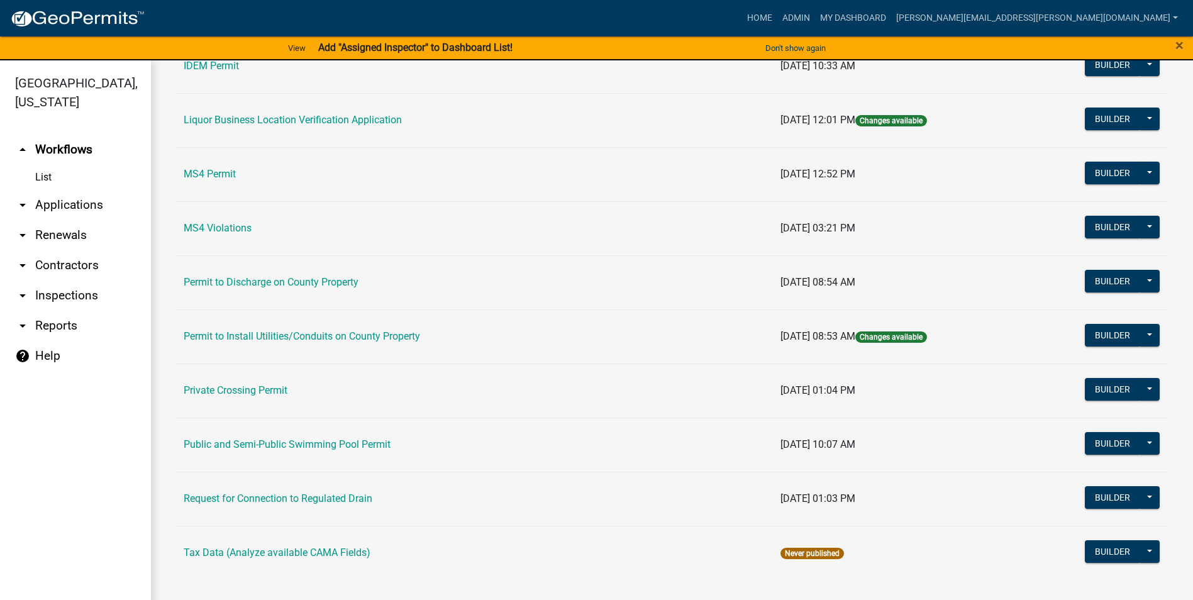
click at [382, 330] on td "Permit to Install Utilities/Conduits on County Property" at bounding box center [474, 336] width 597 height 54
click at [413, 336] on link "Permit to Install Utilities/Conduits on County Property" at bounding box center [302, 336] width 236 height 12
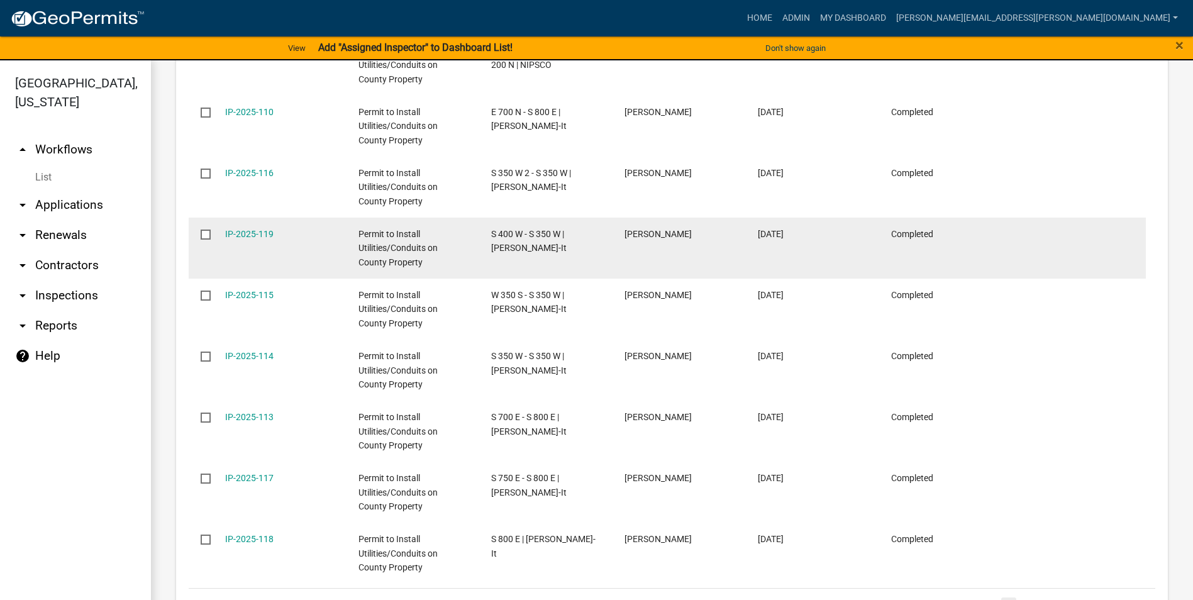
scroll to position [908, 0]
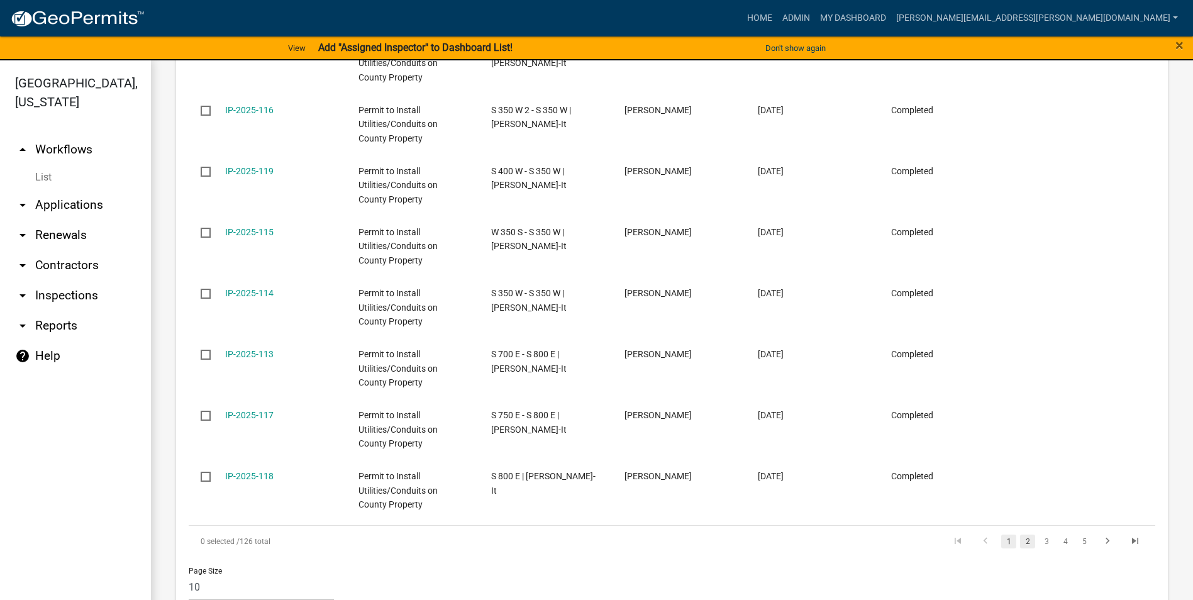
click at [1020, 535] on link "2" at bounding box center [1027, 542] width 15 height 14
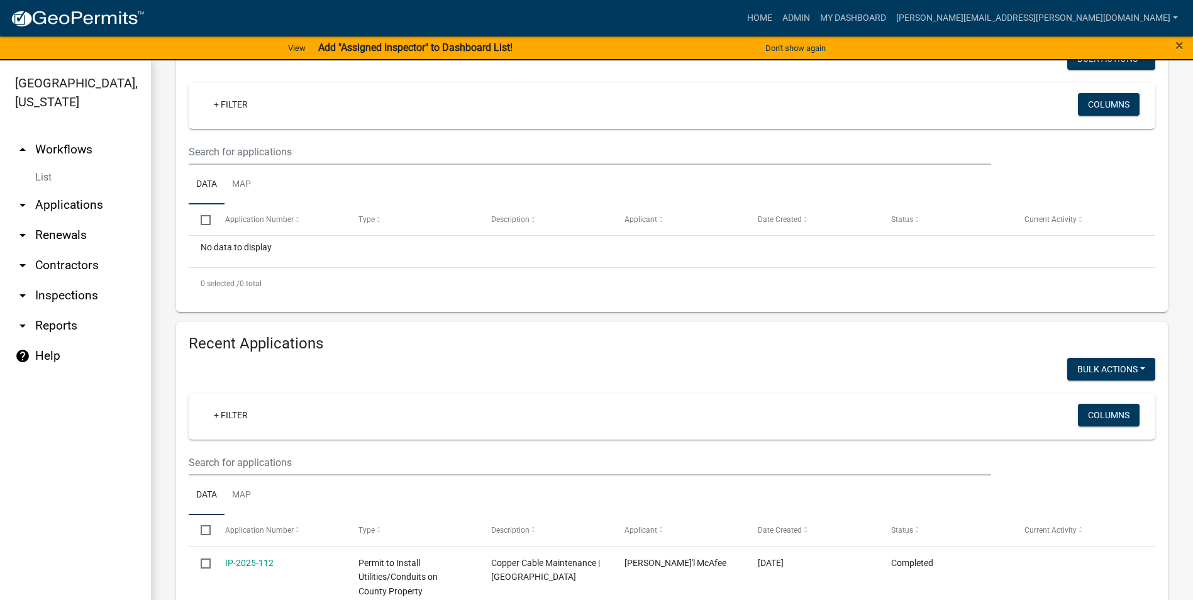
scroll to position [26, 0]
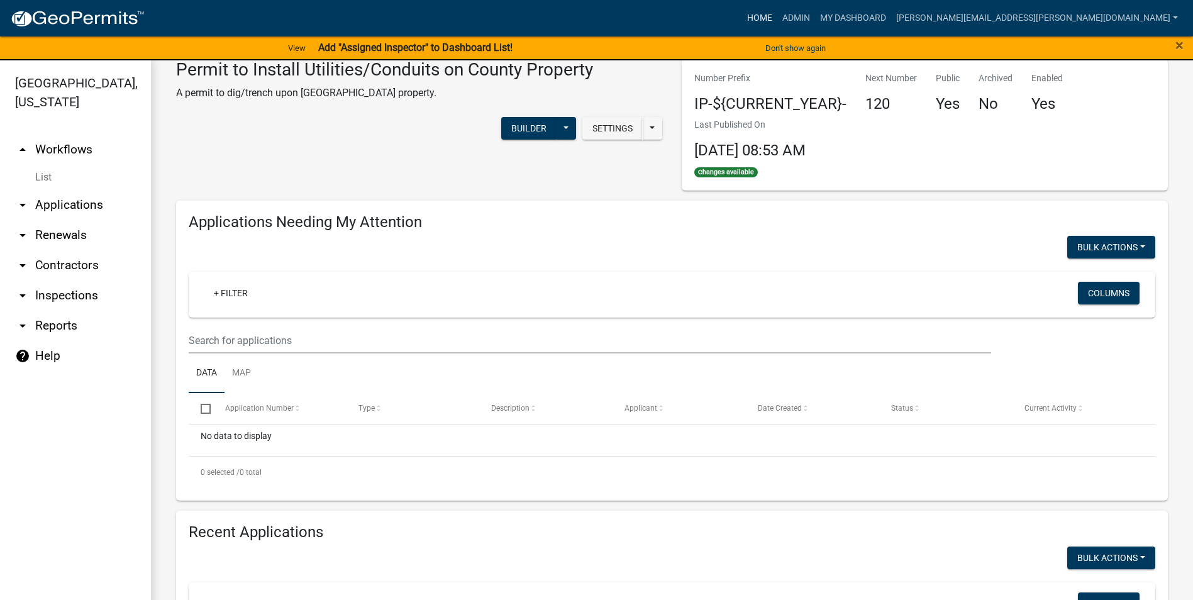
click at [777, 18] on link "Home" at bounding box center [759, 18] width 35 height 24
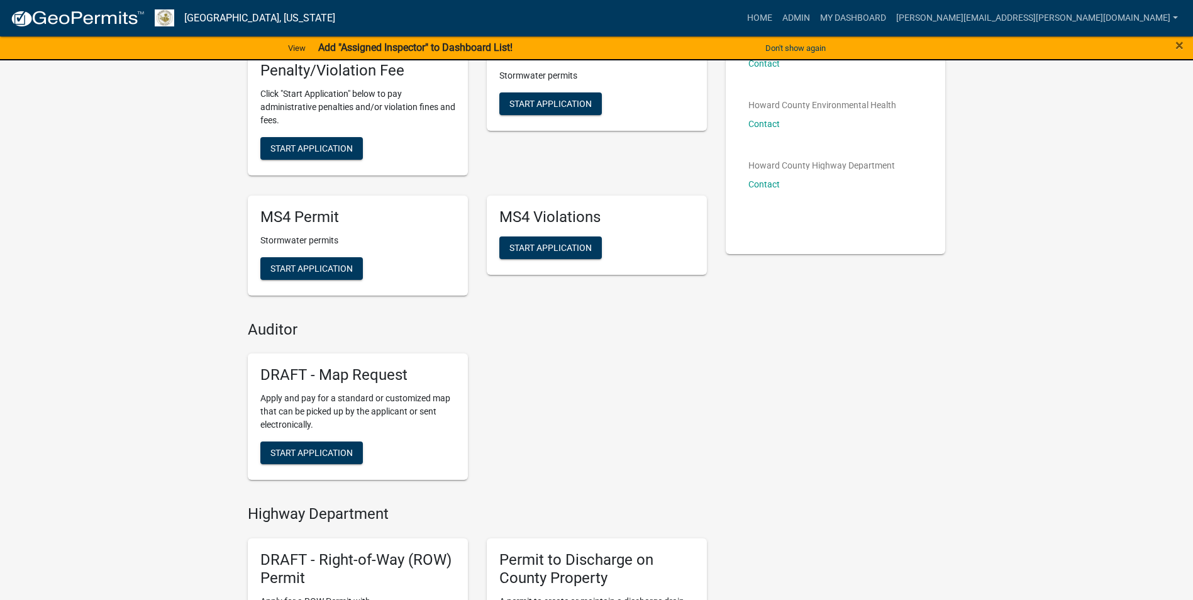
scroll to position [63, 0]
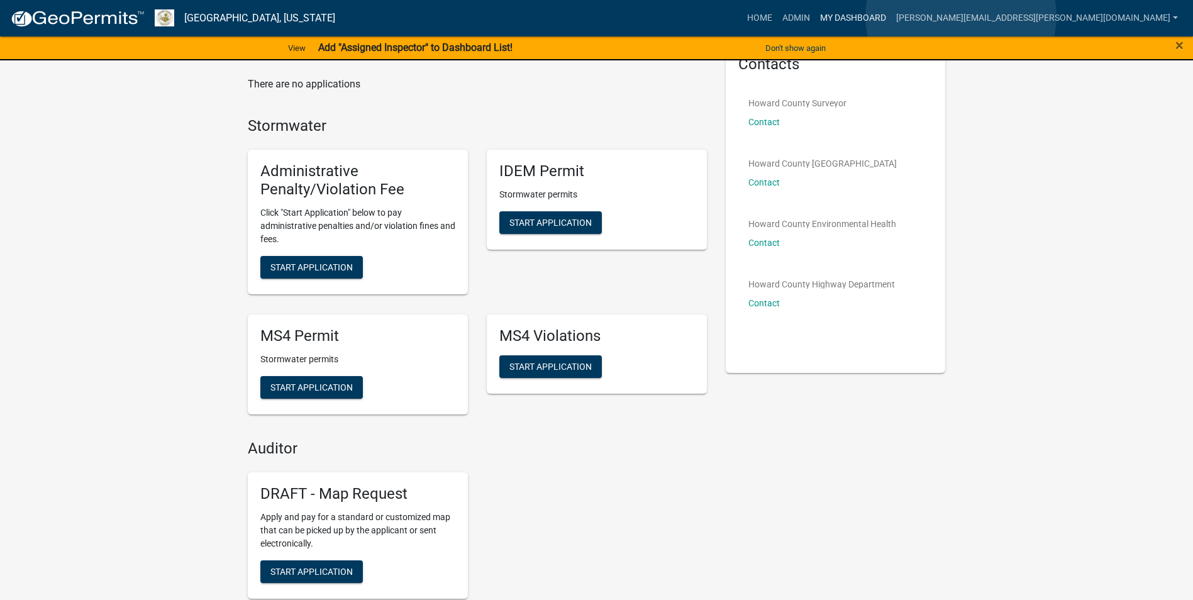
click at [891, 16] on link "My Dashboard" at bounding box center [853, 18] width 76 height 24
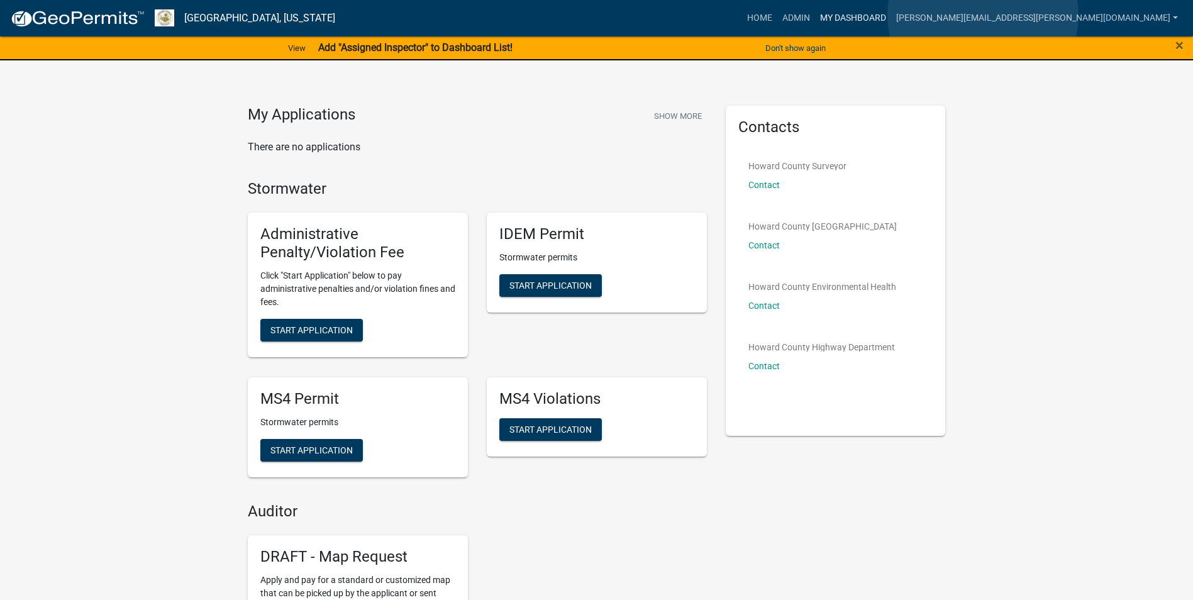
click at [891, 15] on link "My Dashboard" at bounding box center [853, 18] width 76 height 24
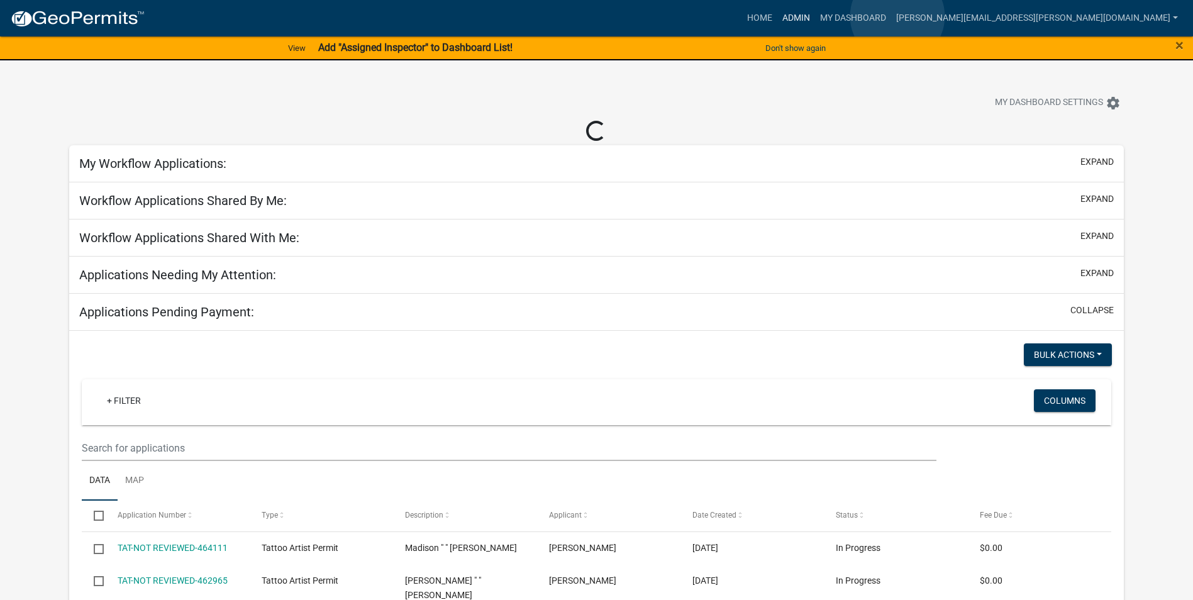
click at [815, 16] on link "Admin" at bounding box center [796, 18] width 38 height 24
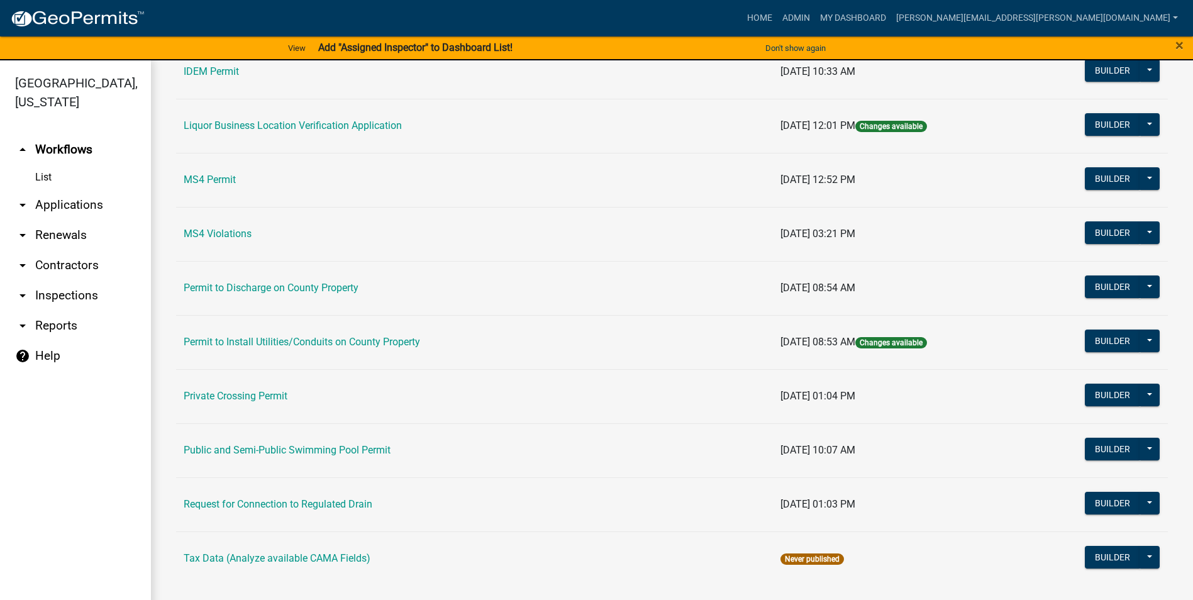
scroll to position [1014, 0]
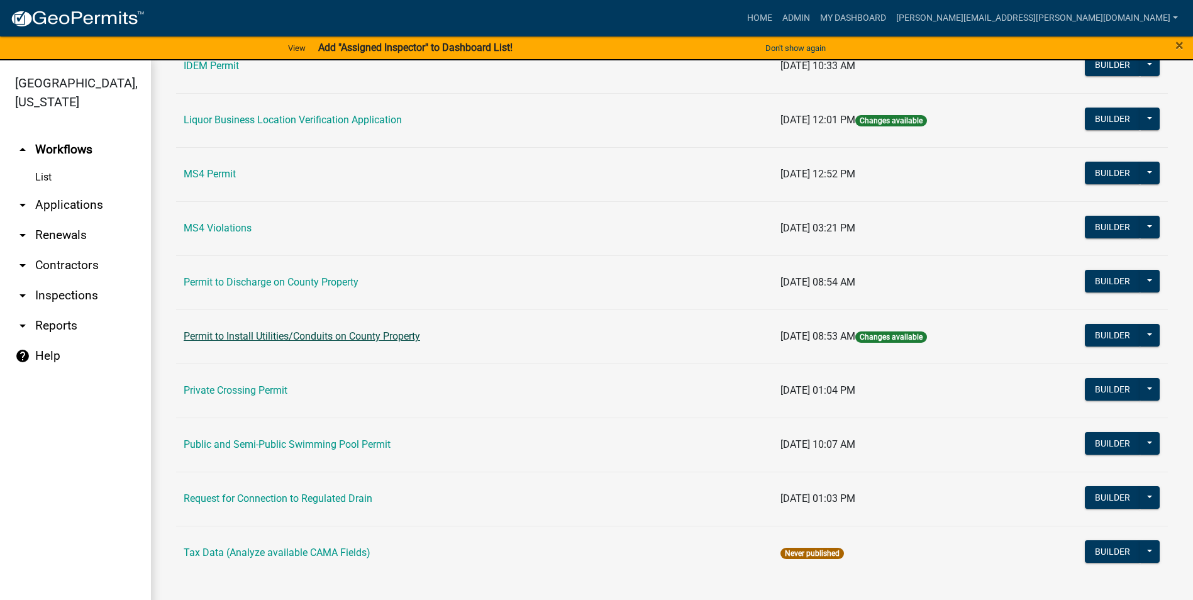
click at [350, 335] on link "Permit to Install Utilities/Conduits on County Property" at bounding box center [302, 336] width 236 height 12
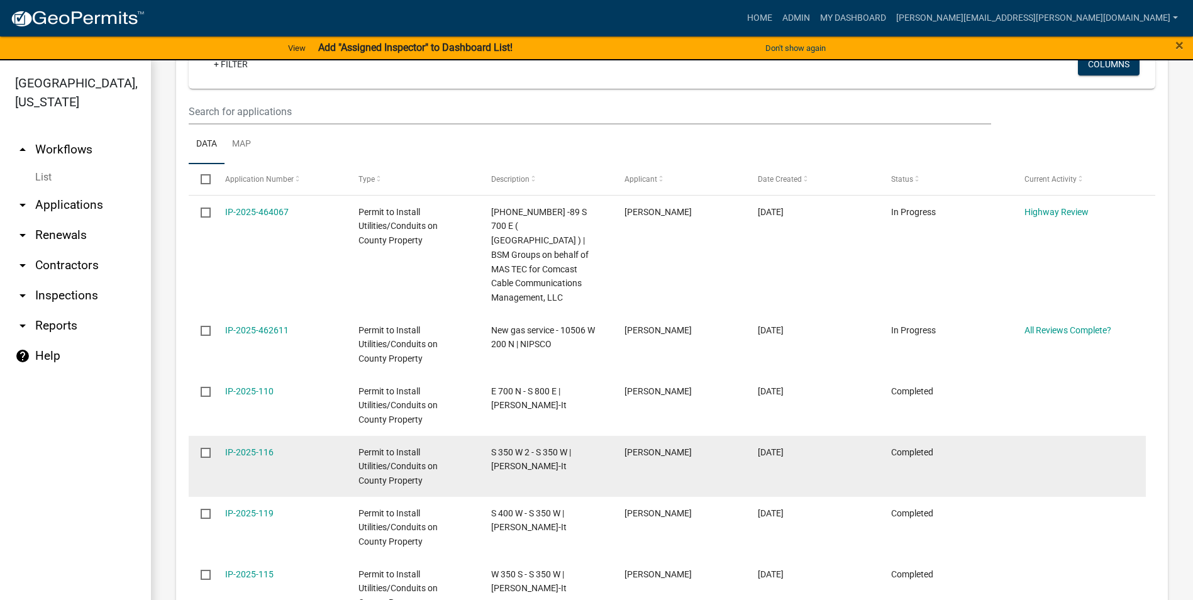
scroll to position [629, 0]
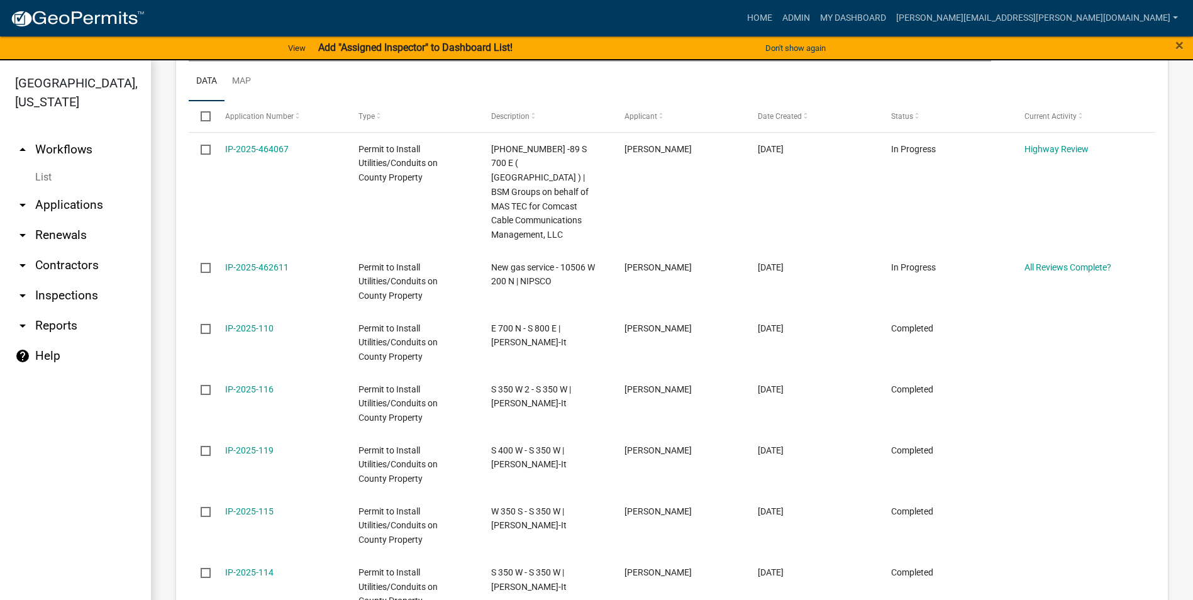
click at [206, 127] on datatable-header-cell "Select" at bounding box center [201, 116] width 24 height 30
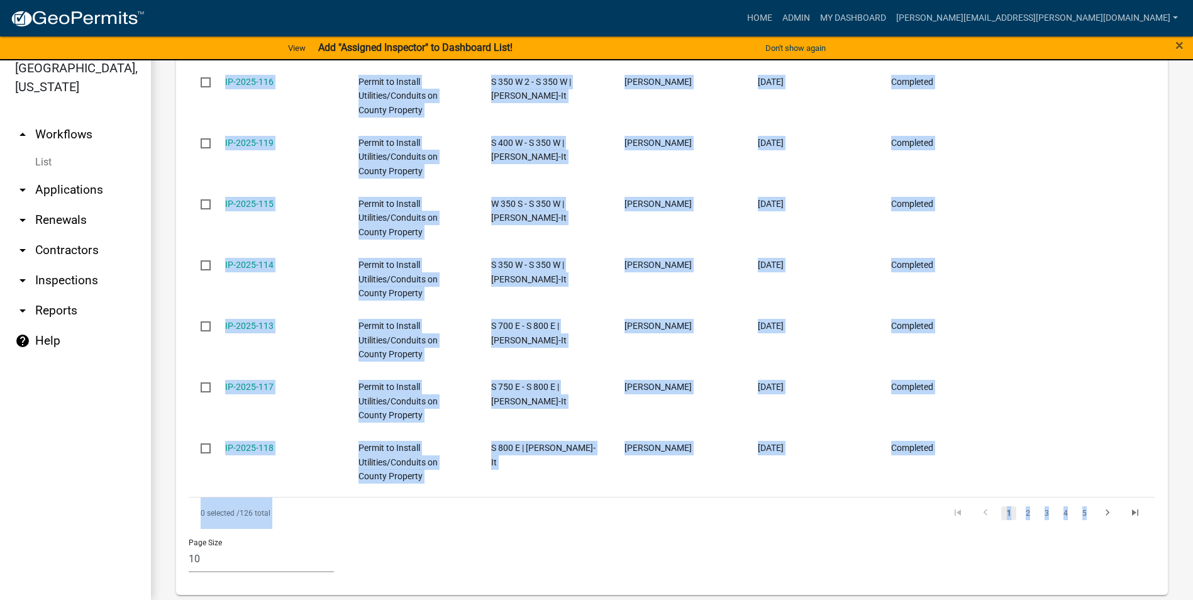
scroll to position [927, 0]
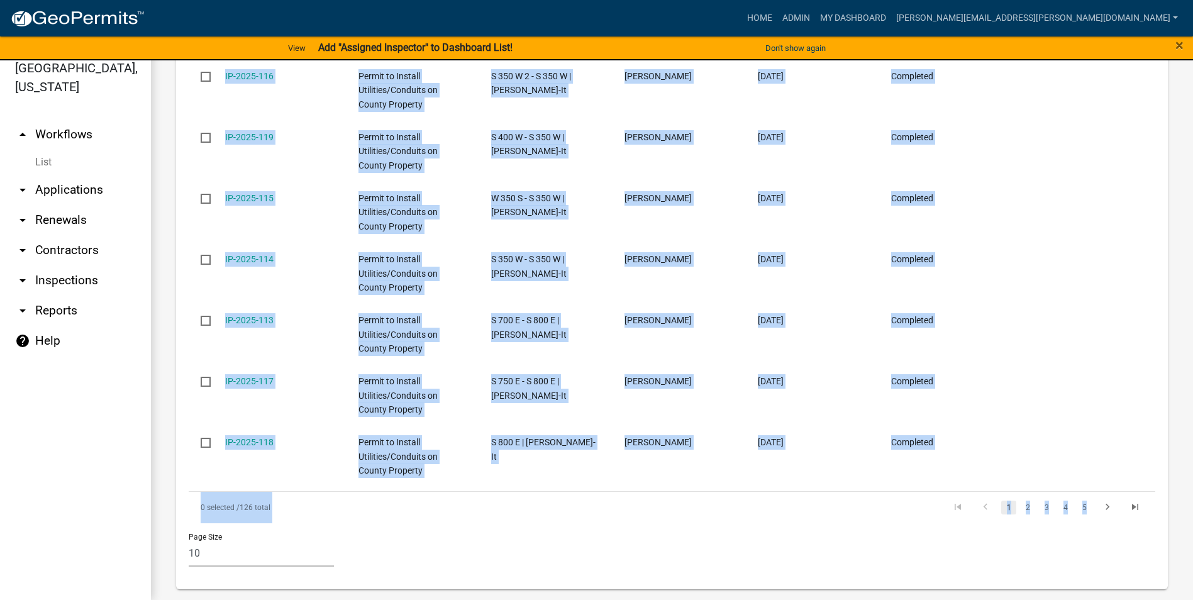
drag, startPoint x: 196, startPoint y: 111, endPoint x: 1074, endPoint y: 549, distance: 980.5
click at [1074, 549] on wm-datatable "Bulk Actions Void + Filter Columns Data Map Select Application Number Type Desc…" at bounding box center [672, 103] width 967 height 945
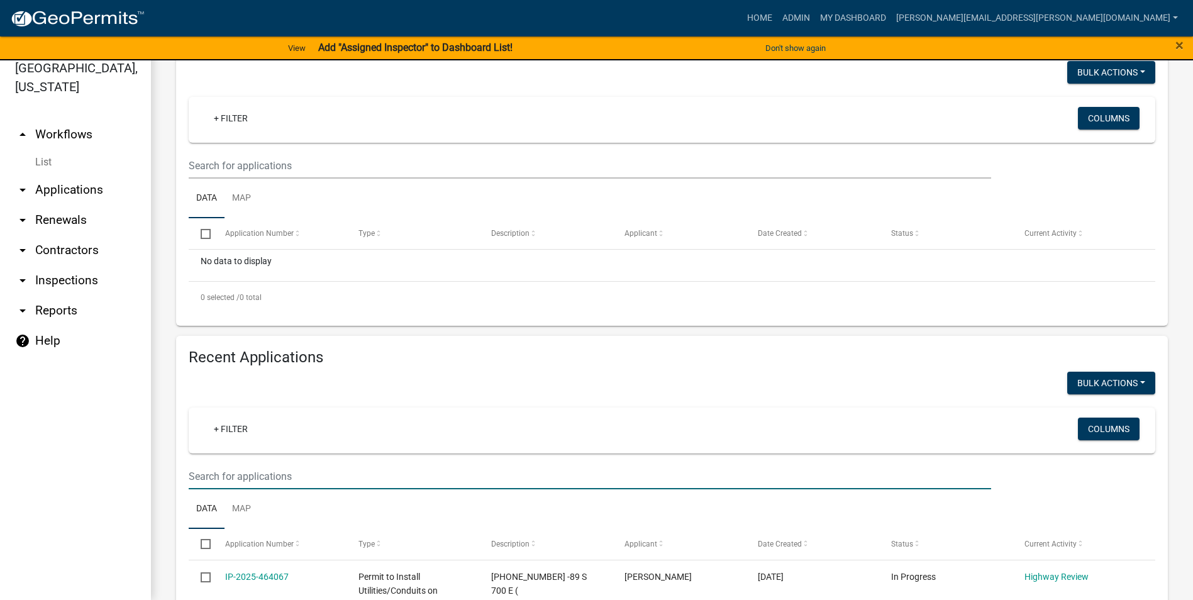
scroll to position [0, 0]
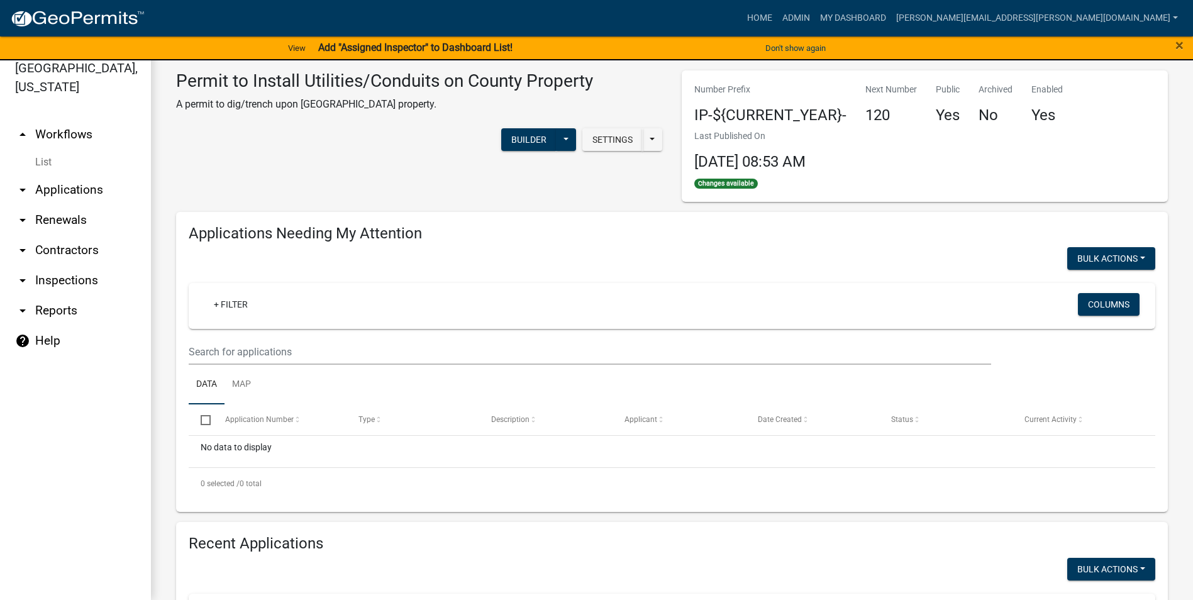
click at [43, 311] on link "arrow_drop_down Reports" at bounding box center [75, 311] width 151 height 30
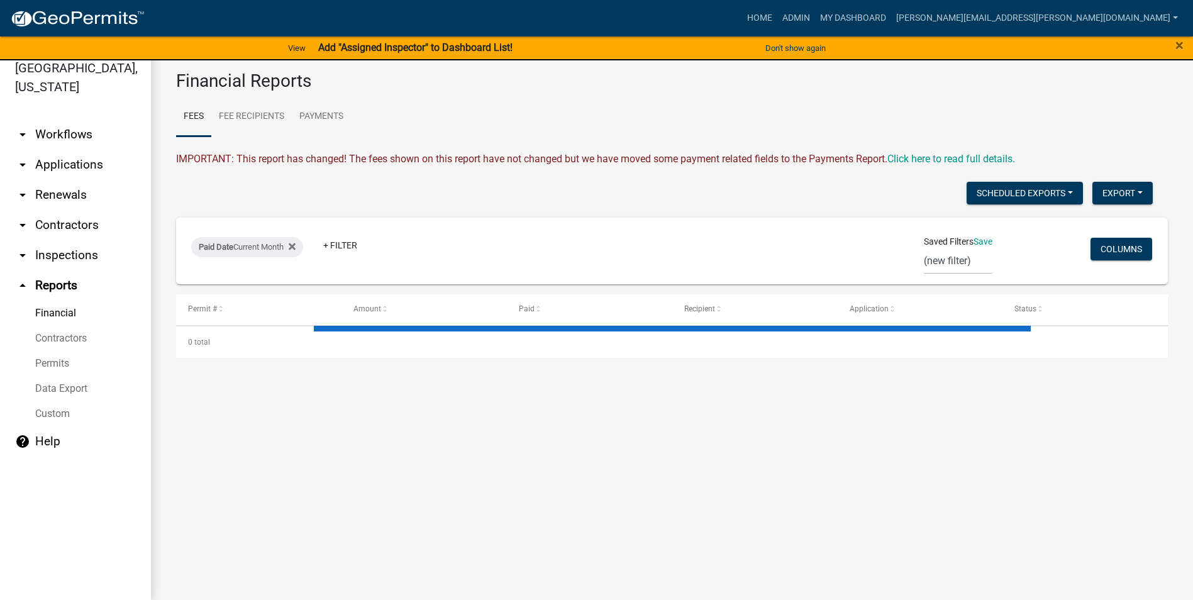
click at [55, 361] on link "Permits" at bounding box center [75, 363] width 151 height 25
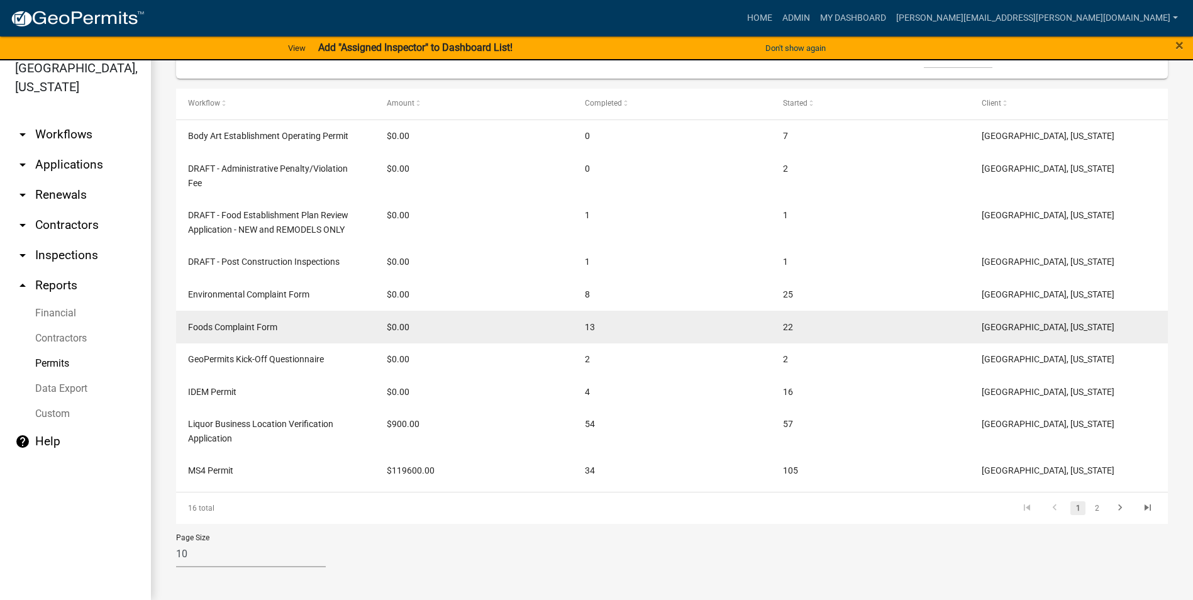
scroll to position [308, 0]
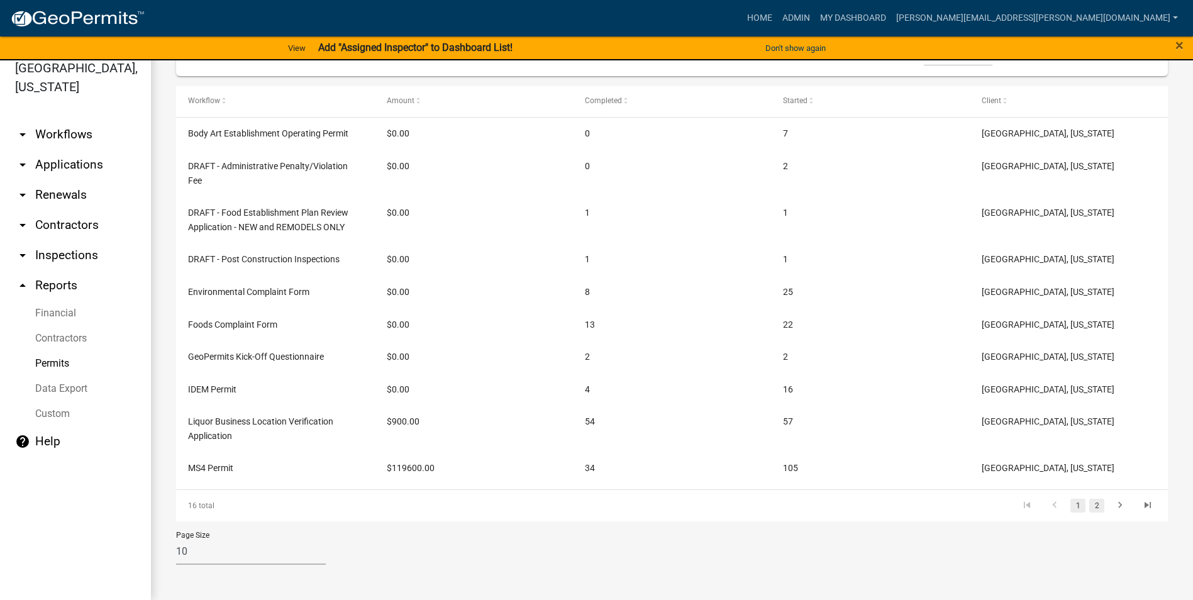
click at [1089, 506] on link "2" at bounding box center [1096, 506] width 15 height 14
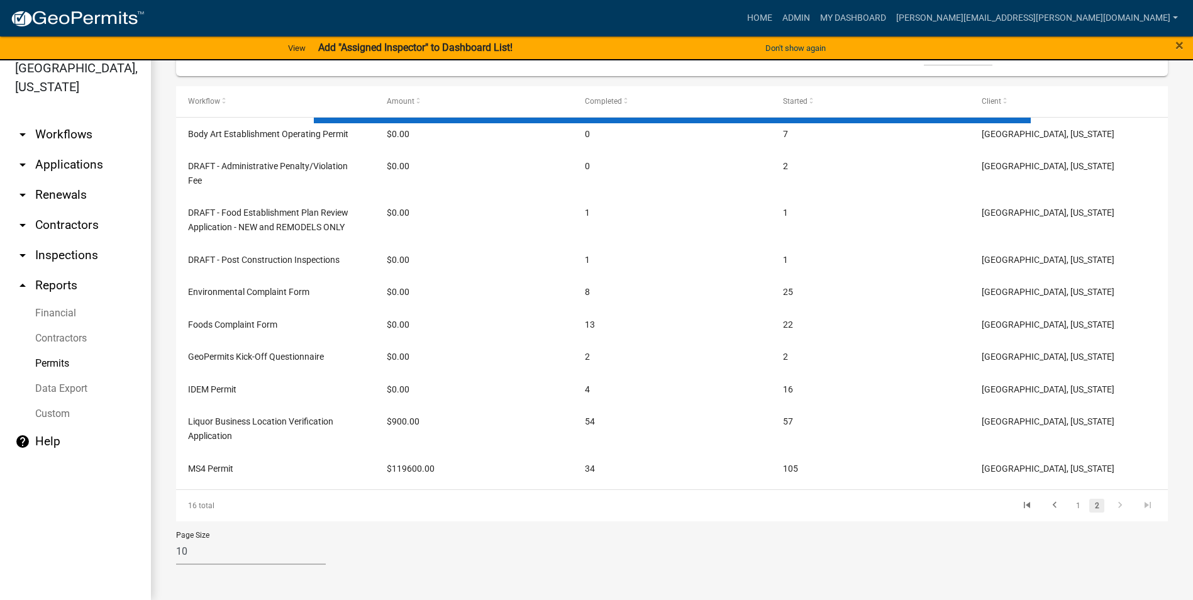
scroll to position [164, 0]
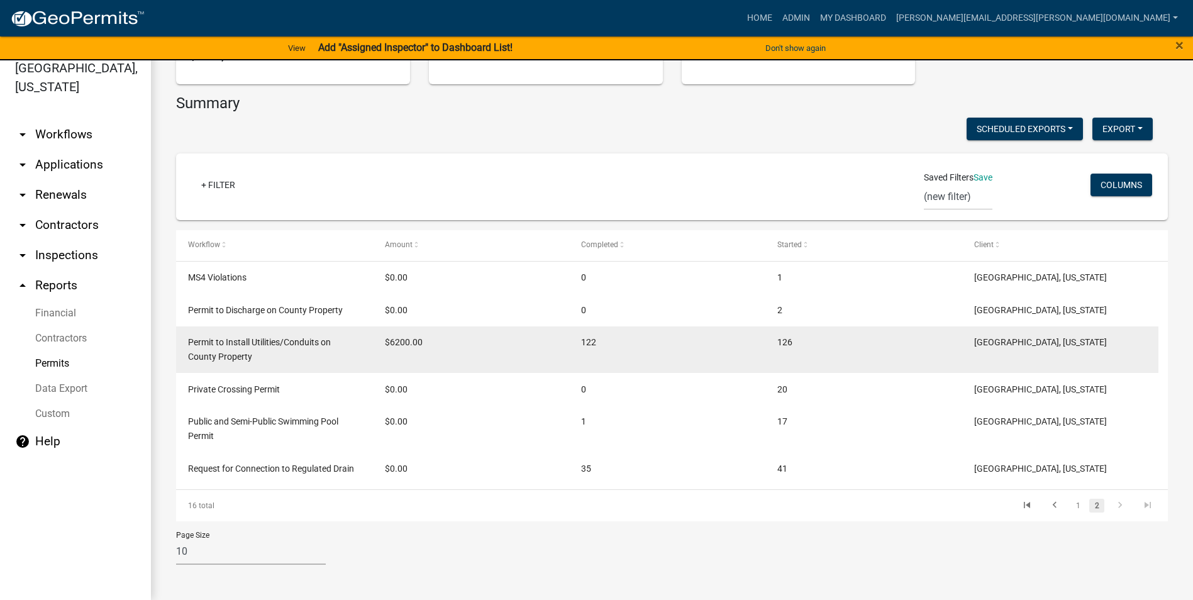
click at [297, 342] on span "Permit to Install Utilities/Conduits on County Property" at bounding box center [259, 349] width 143 height 25
click at [236, 345] on span "Permit to Install Utilities/Conduits on County Property" at bounding box center [259, 349] width 143 height 25
click at [237, 342] on span "Permit to Install Utilities/Conduits on County Property" at bounding box center [259, 349] width 143 height 25
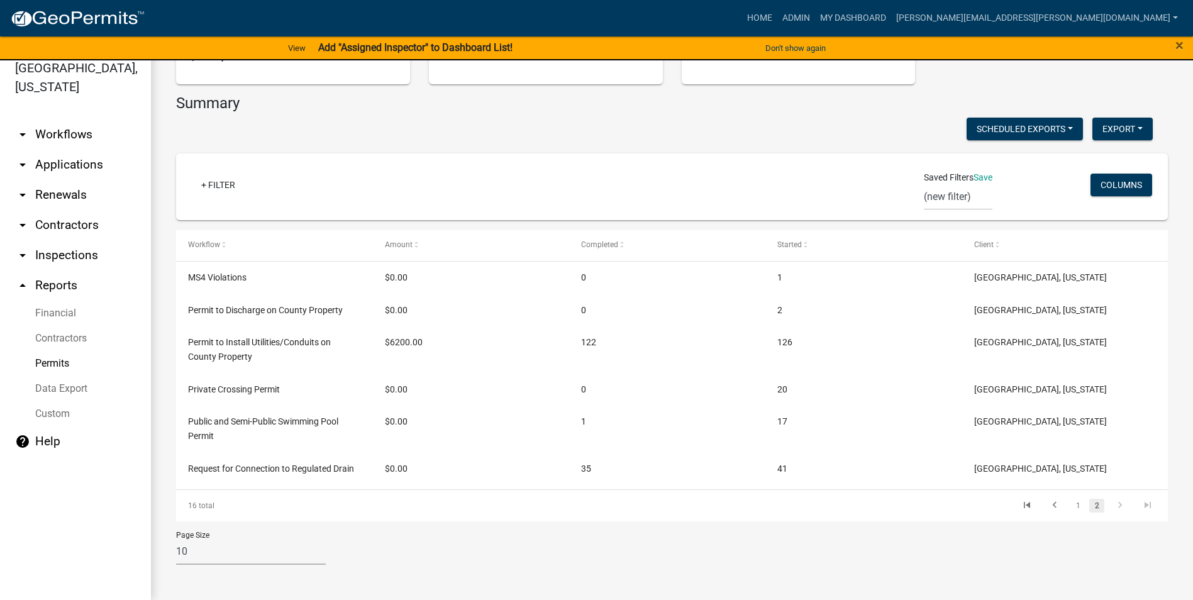
click at [169, 355] on div "Permit Reports Summary Totals Total Fees Paid $126,700.00 Completed Application…" at bounding box center [672, 240] width 1042 height 719
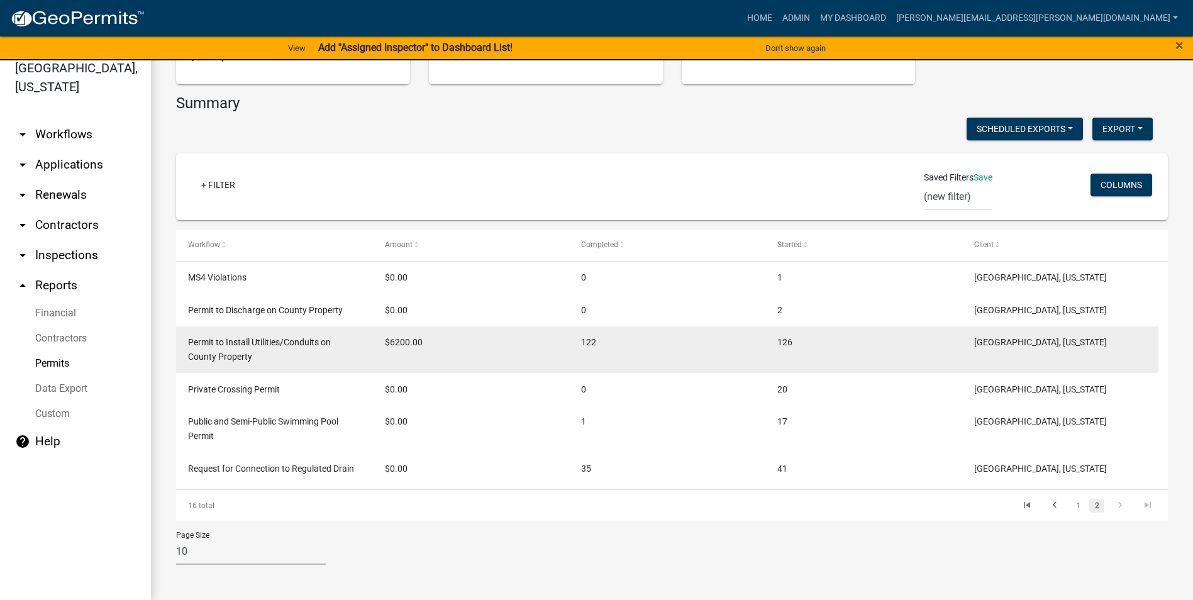
click at [294, 337] on span "Permit to Install Utilities/Conduits on County Property" at bounding box center [259, 349] width 143 height 25
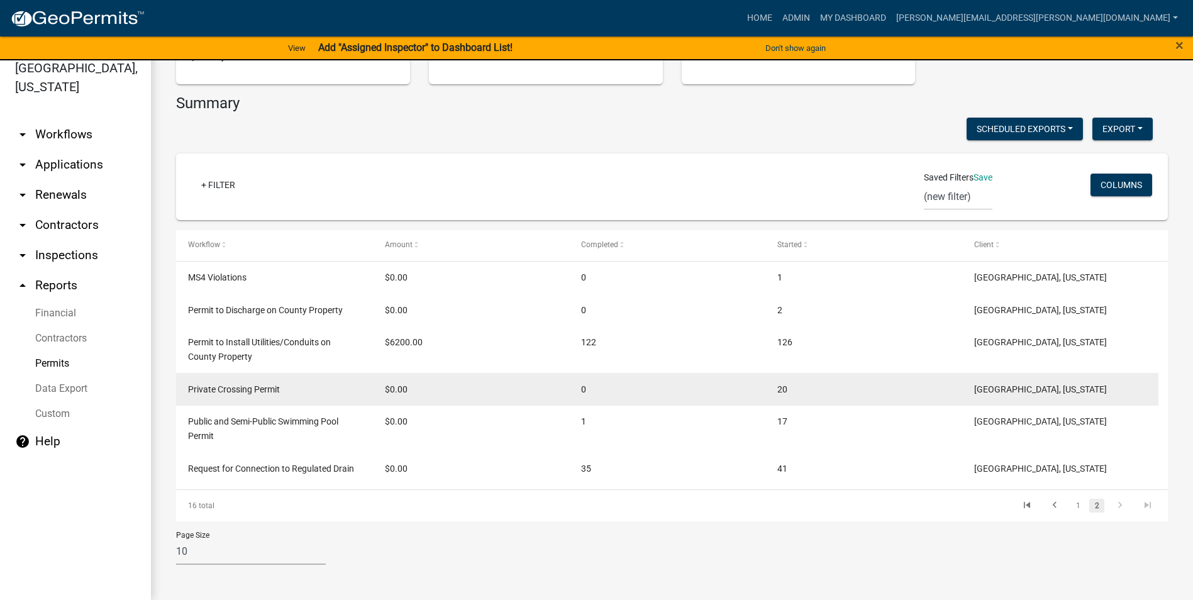
scroll to position [101, 0]
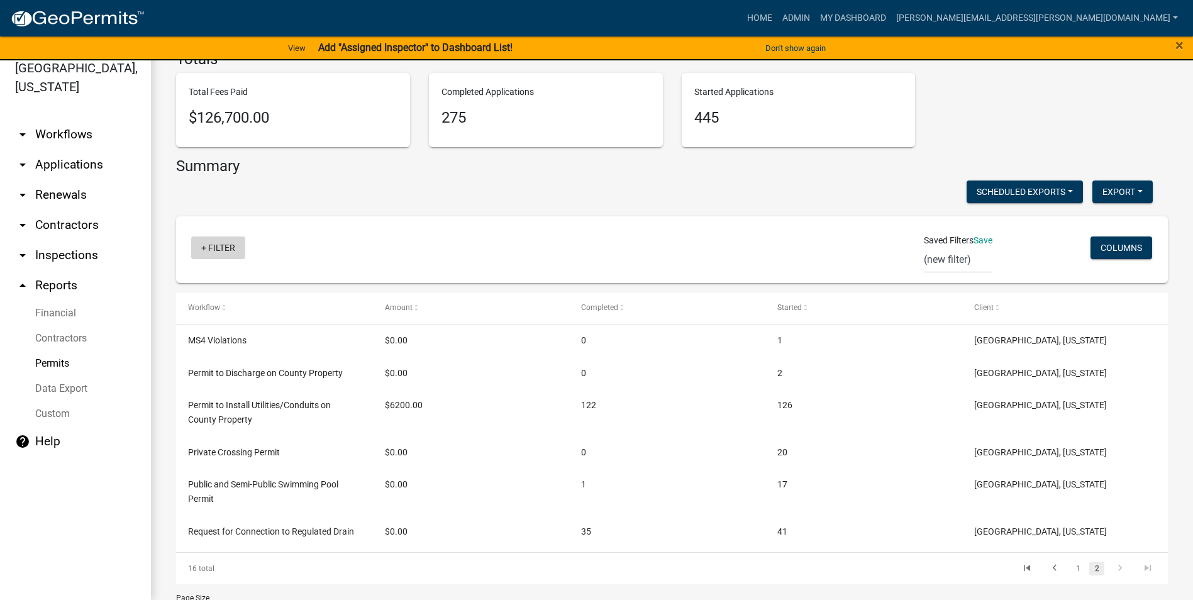
click at [203, 245] on link "+ Filter" at bounding box center [218, 247] width 54 height 23
click at [203, 246] on link "+ Filter" at bounding box center [218, 247] width 54 height 23
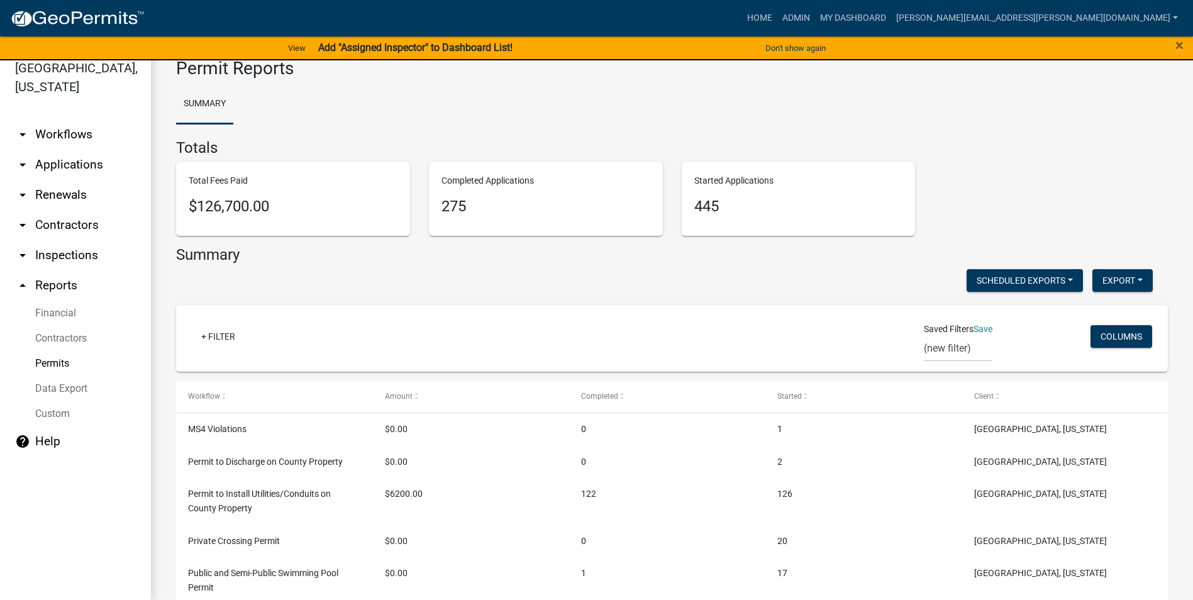
scroll to position [0, 0]
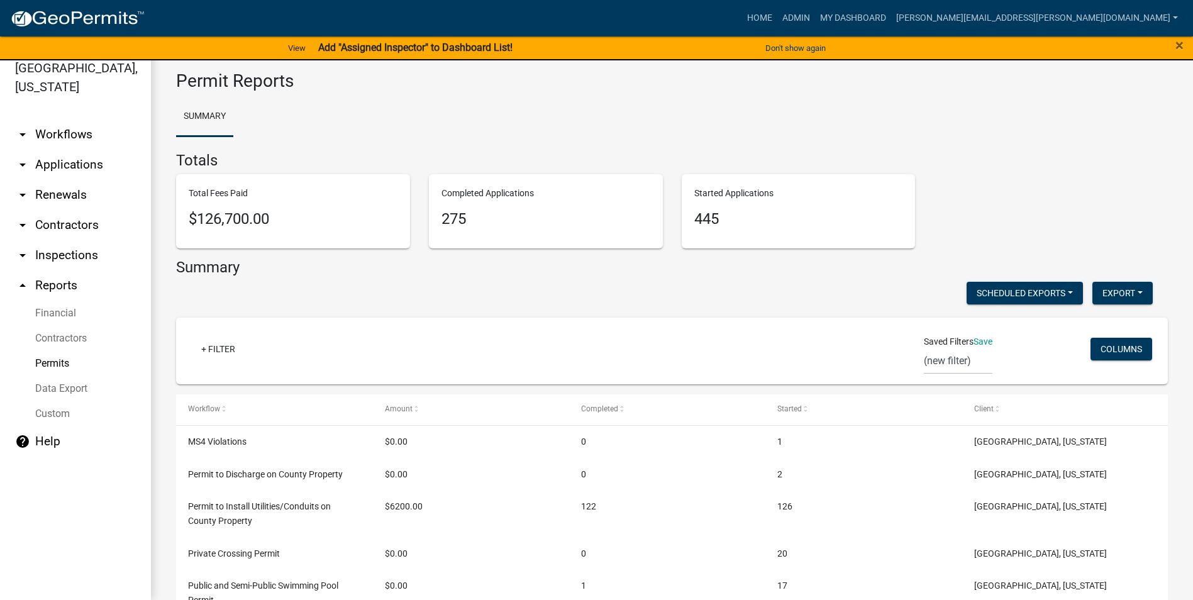
click at [67, 363] on link "Permits" at bounding box center [75, 363] width 151 height 25
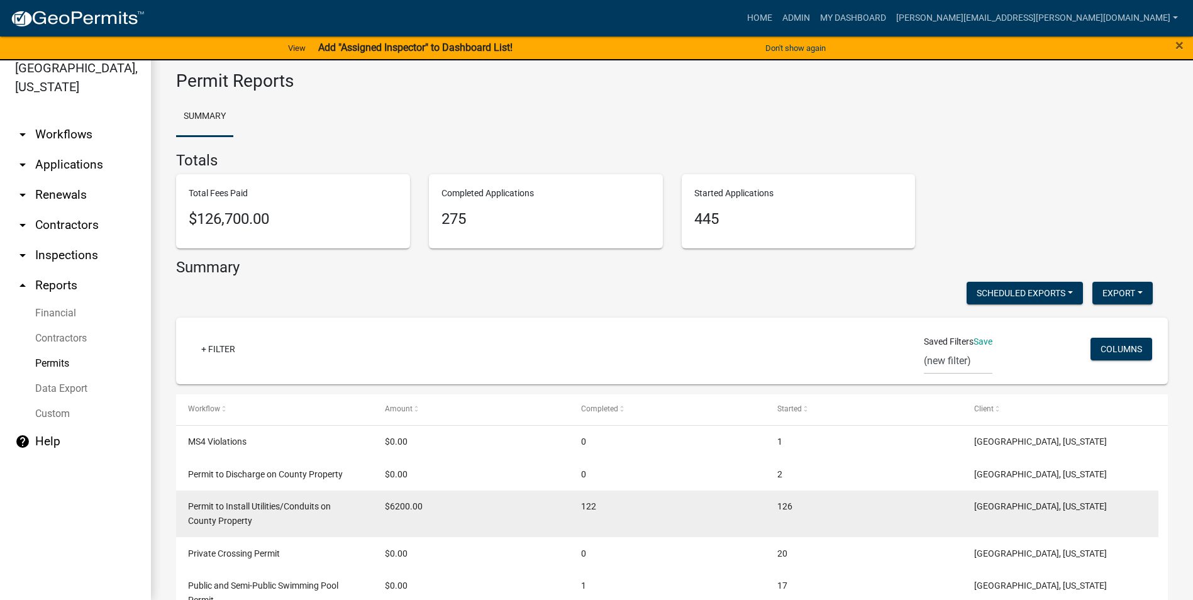
click at [291, 506] on span "Permit to Install Utilities/Conduits on County Property" at bounding box center [259, 513] width 143 height 25
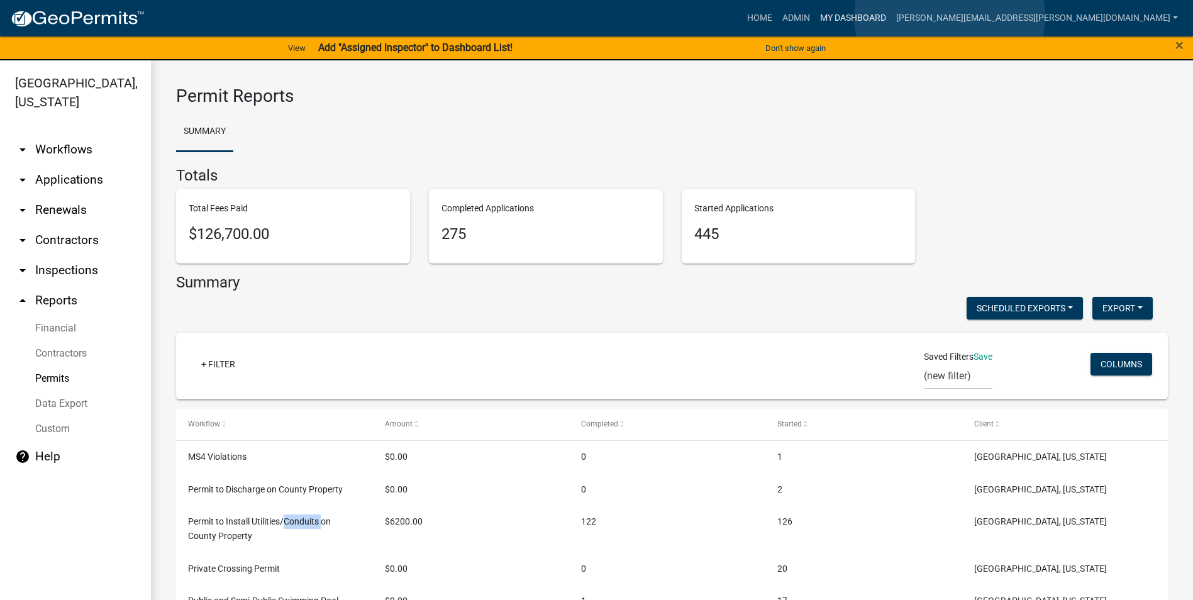
click at [891, 16] on link "My Dashboard" at bounding box center [853, 18] width 76 height 24
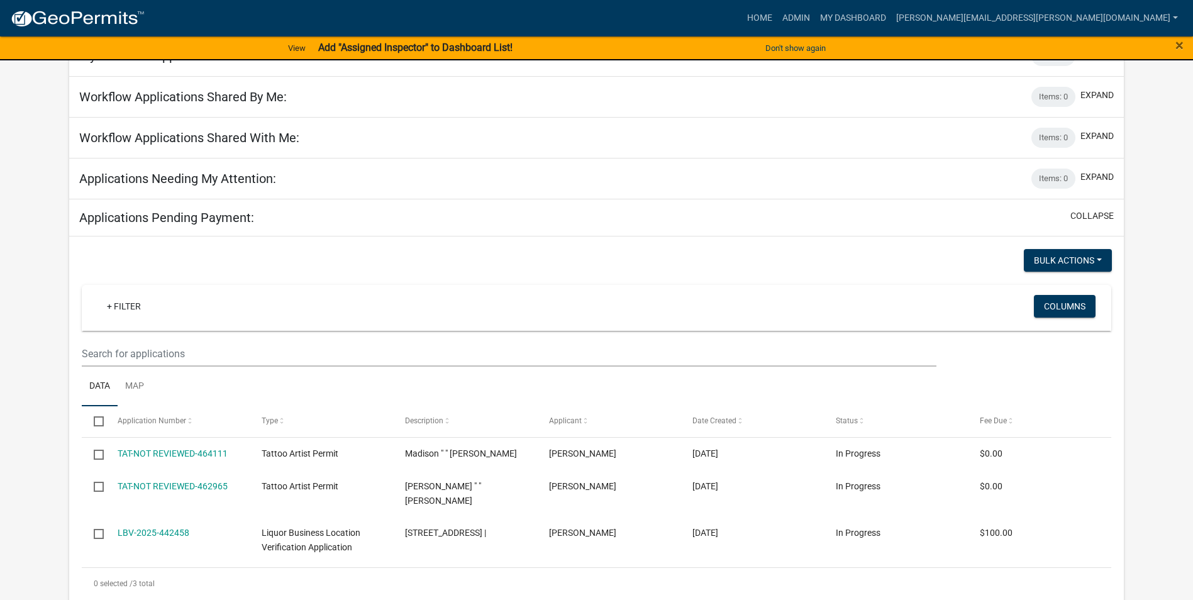
scroll to position [63, 0]
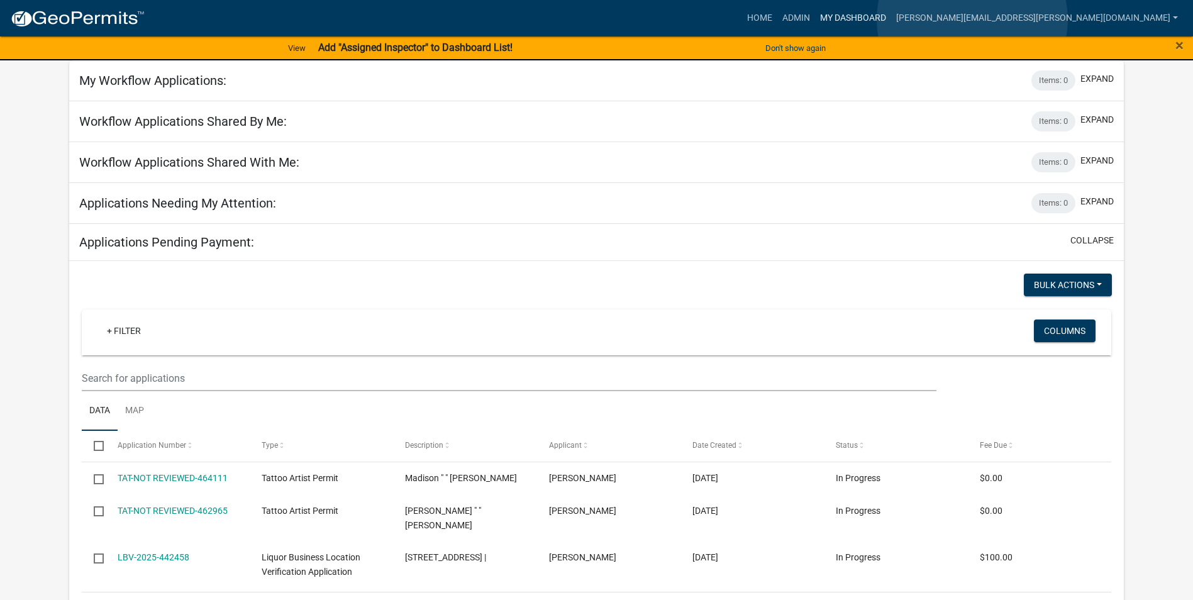
click at [891, 19] on link "My Dashboard" at bounding box center [853, 18] width 76 height 24
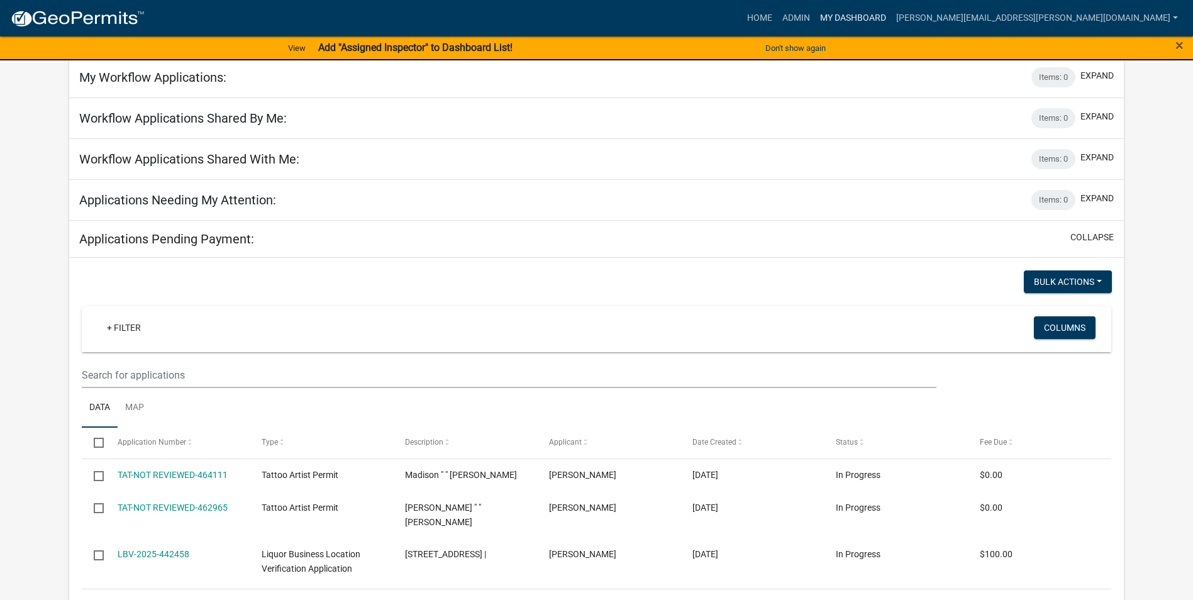
scroll to position [0, 0]
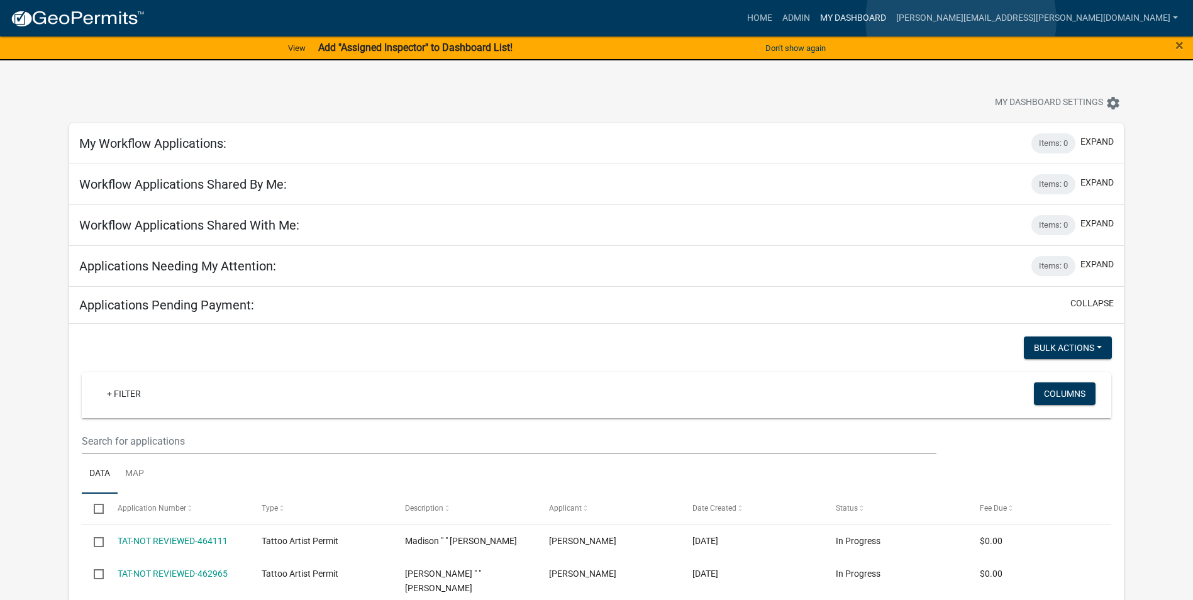
click at [891, 20] on link "My Dashboard" at bounding box center [853, 18] width 76 height 24
click at [815, 22] on link "Admin" at bounding box center [796, 18] width 38 height 24
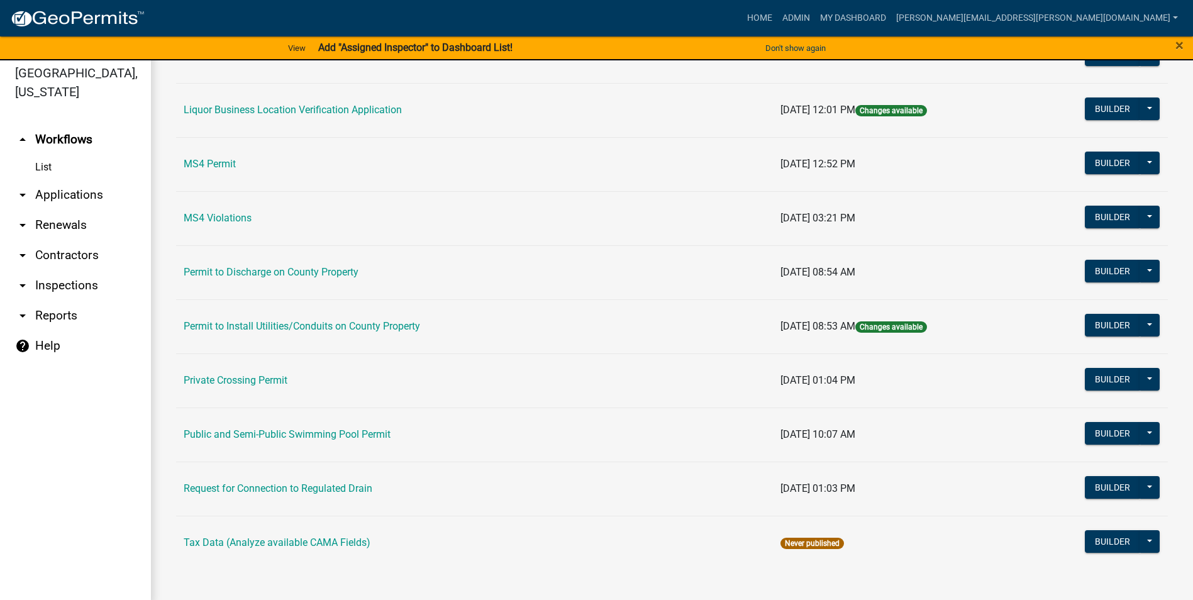
scroll to position [15, 0]
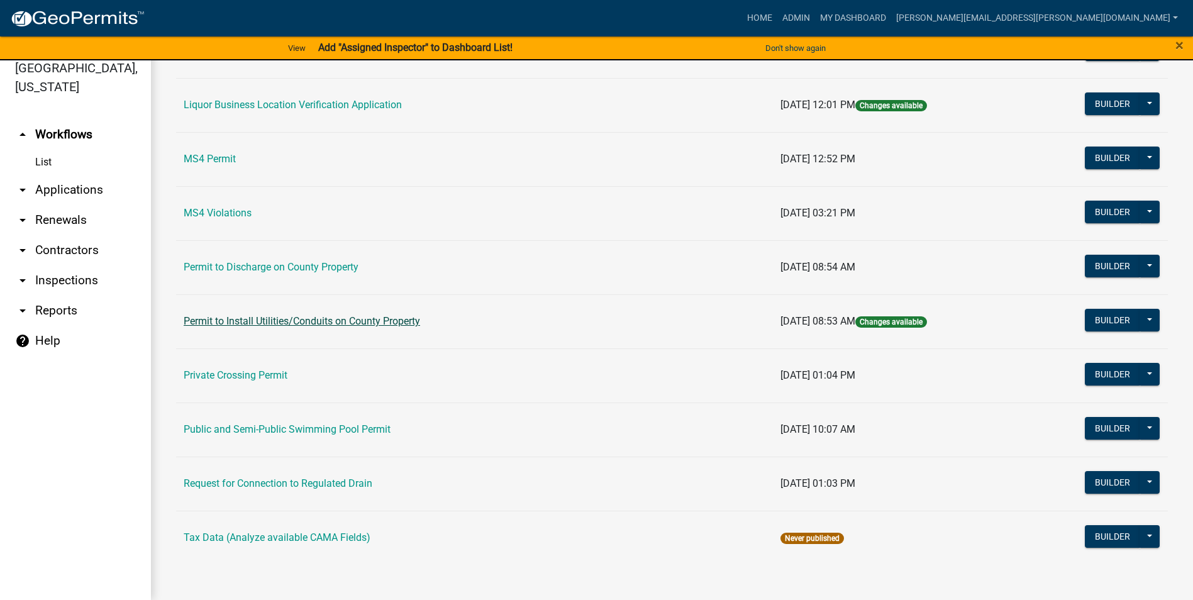
click at [364, 320] on link "Permit to Install Utilities/Conduits on County Property" at bounding box center [302, 321] width 236 height 12
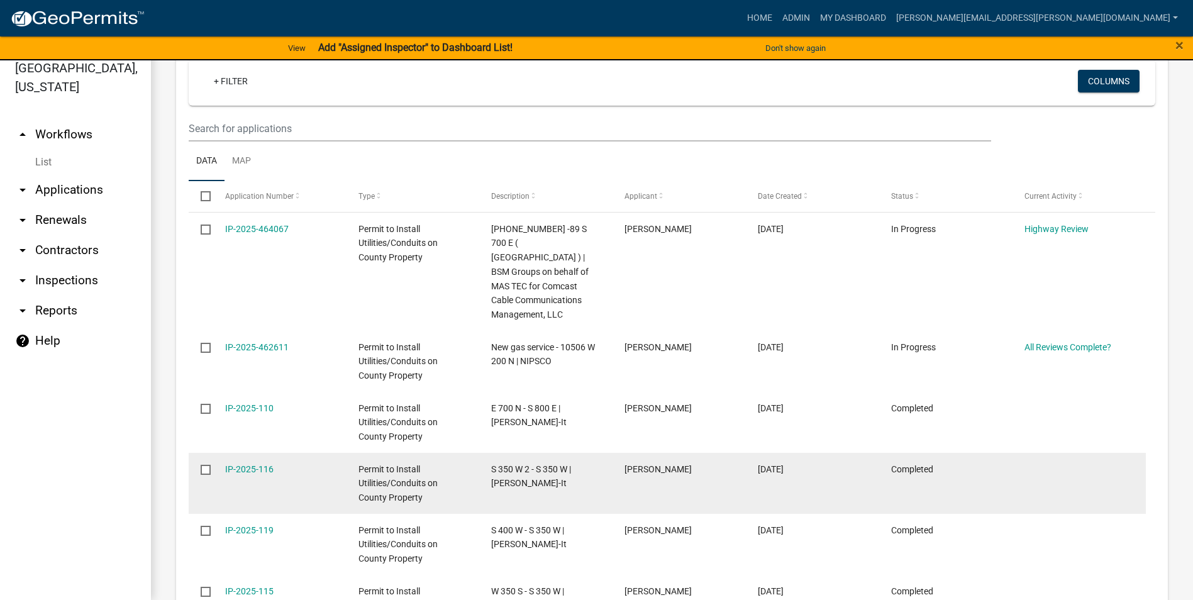
scroll to position [503, 0]
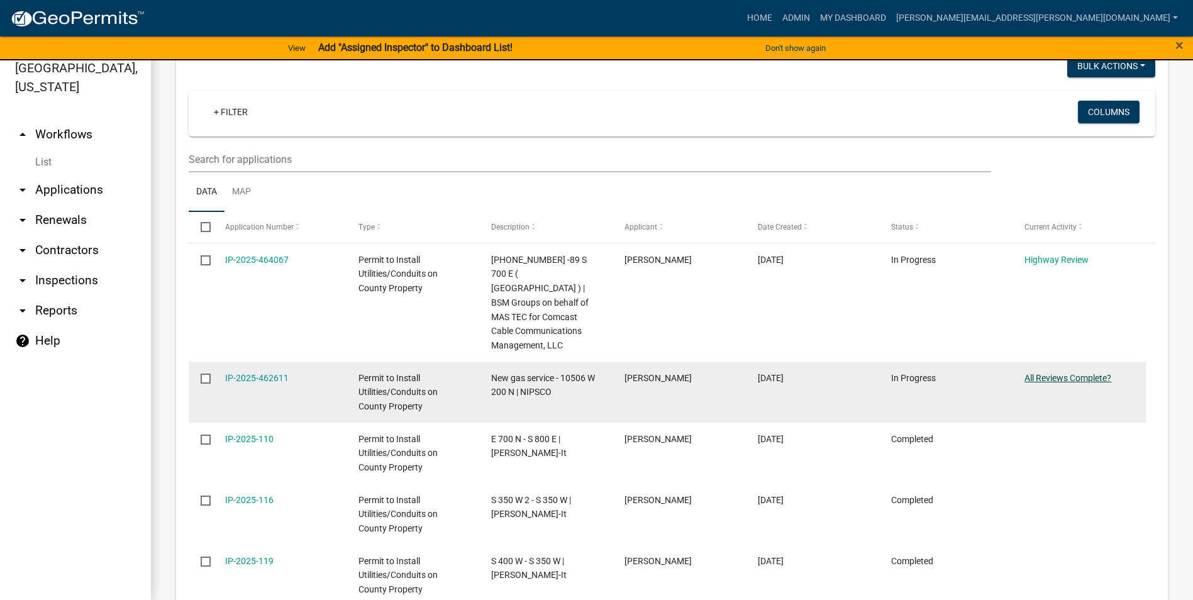
click at [1090, 373] on link "All Reviews Complete?" at bounding box center [1068, 378] width 87 height 10
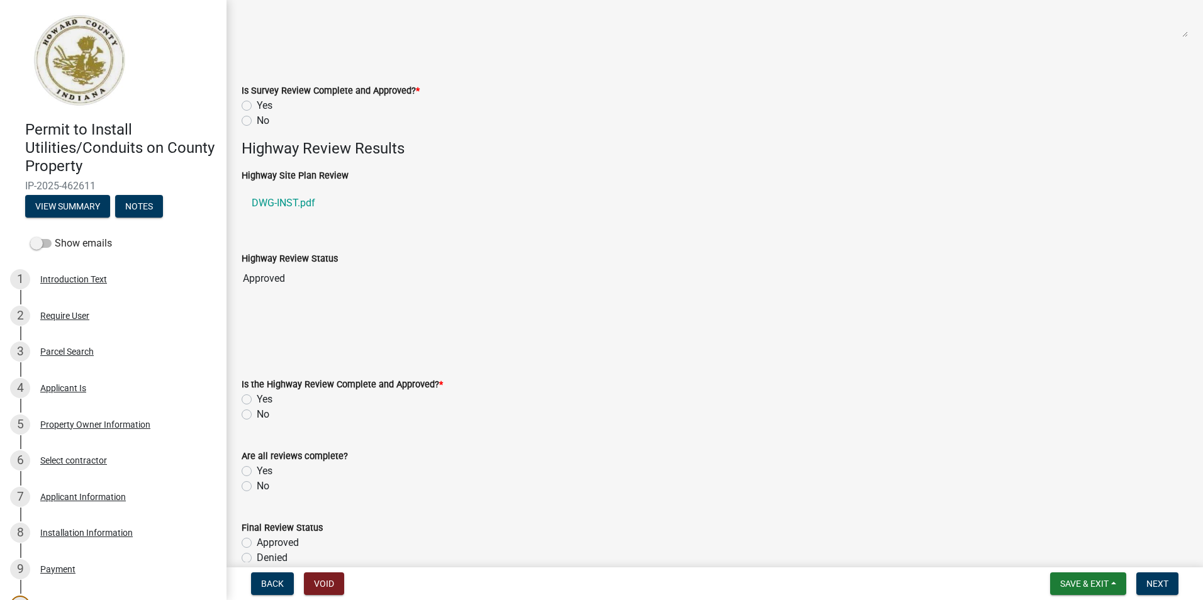
scroll to position [547, 0]
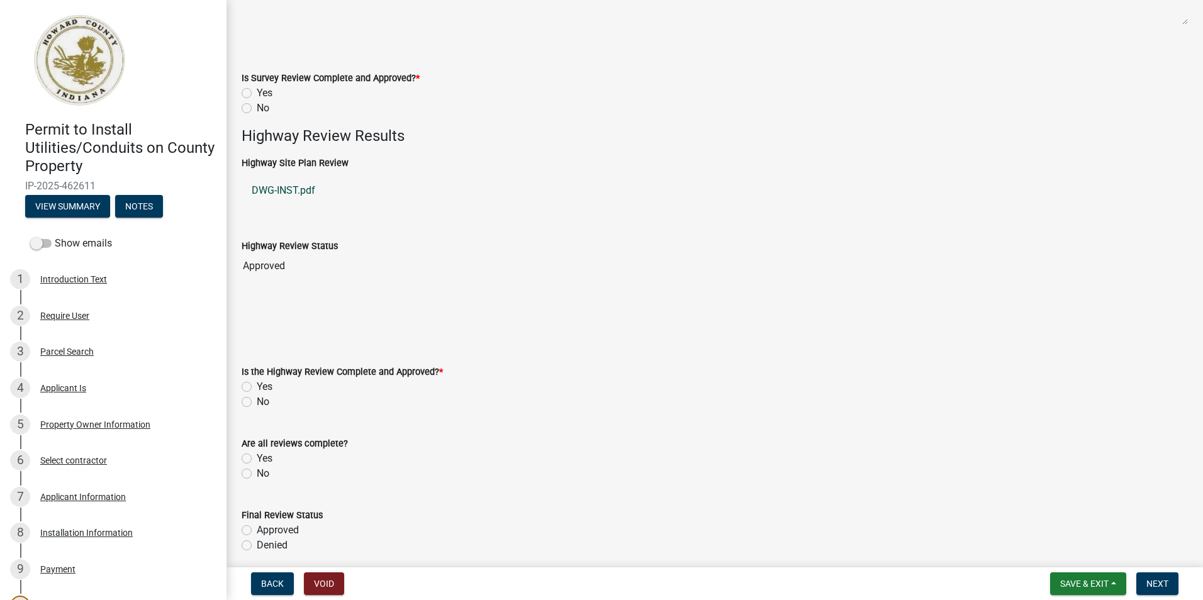
click at [269, 192] on link "DWG-INST.pdf" at bounding box center [715, 190] width 946 height 30
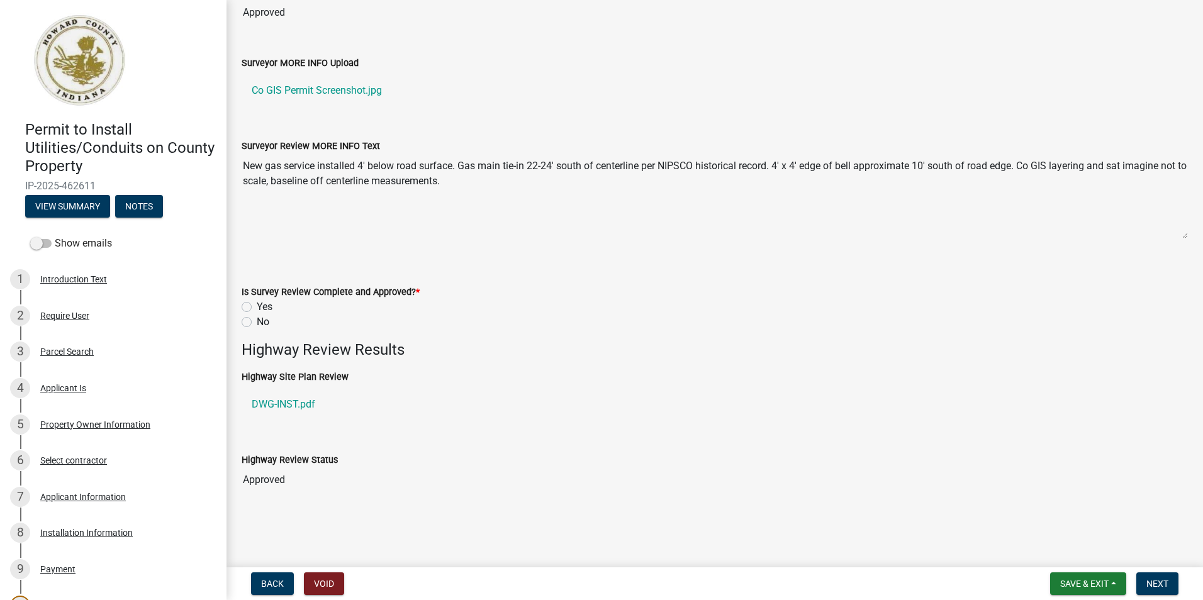
scroll to position [295, 0]
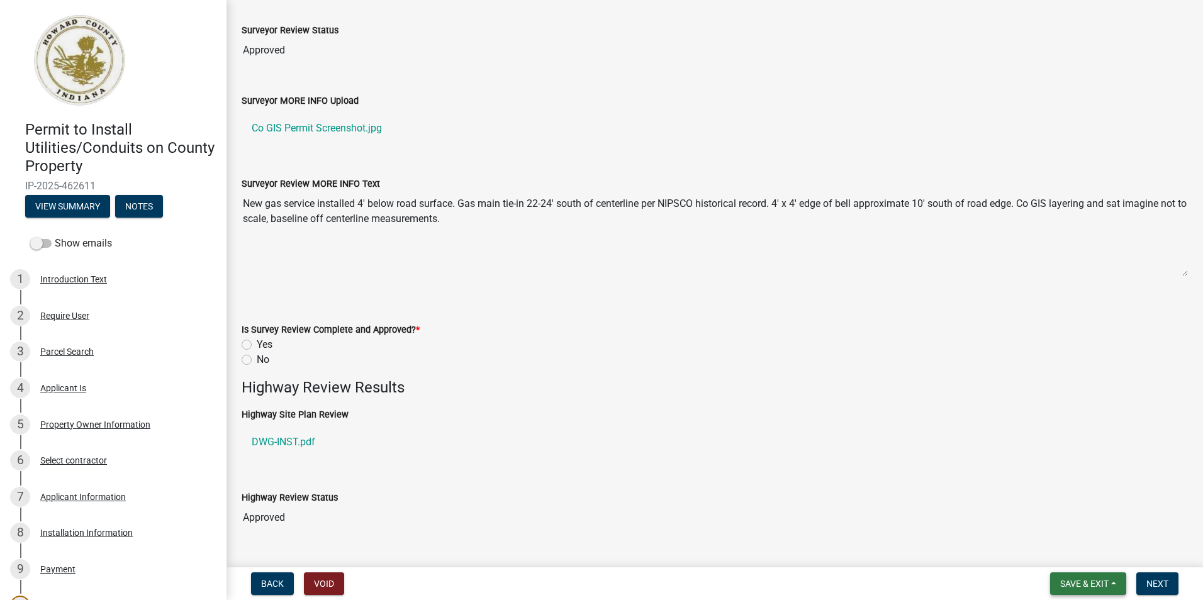
click at [1073, 584] on span "Save & Exit" at bounding box center [1084, 584] width 48 height 10
click at [1055, 552] on button "Save & Exit" at bounding box center [1075, 551] width 101 height 30
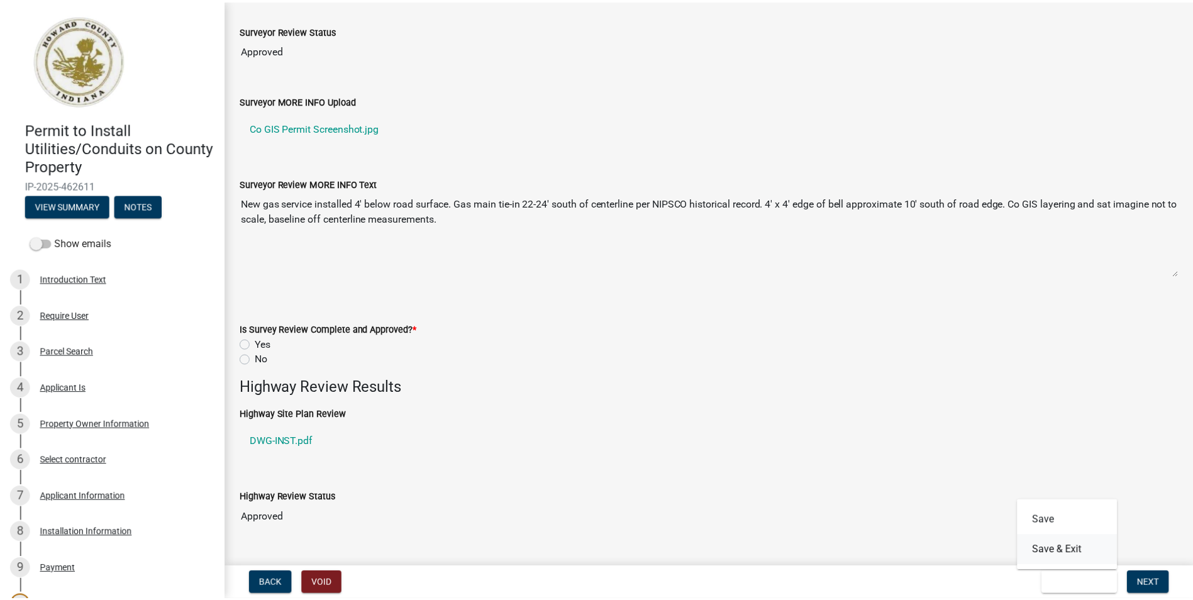
scroll to position [0, 0]
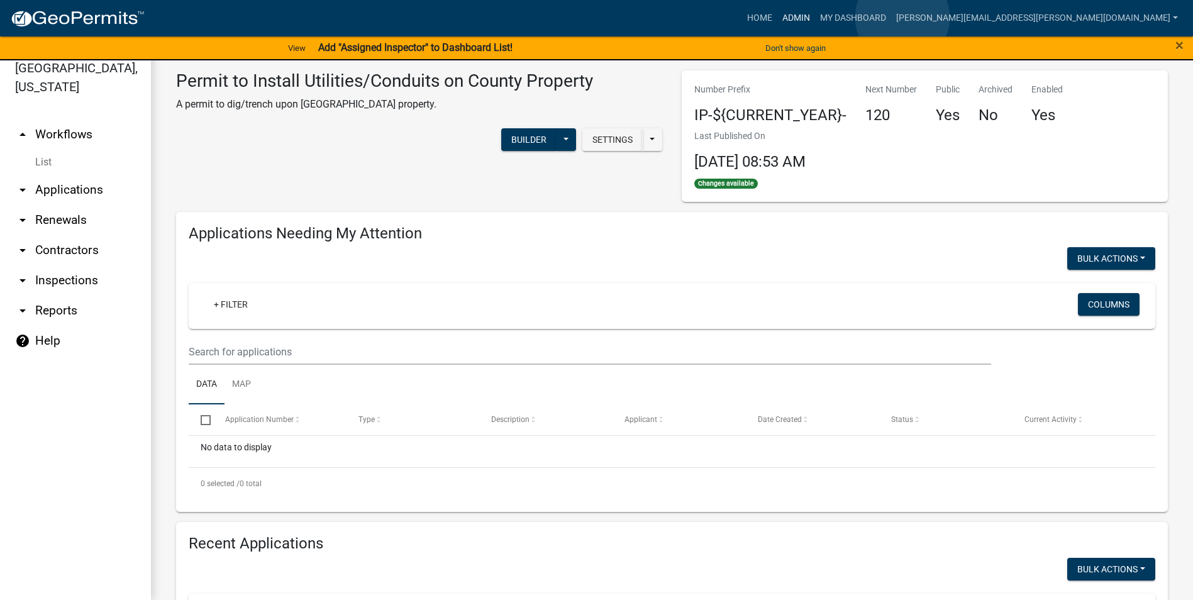
click at [815, 18] on link "Admin" at bounding box center [796, 18] width 38 height 24
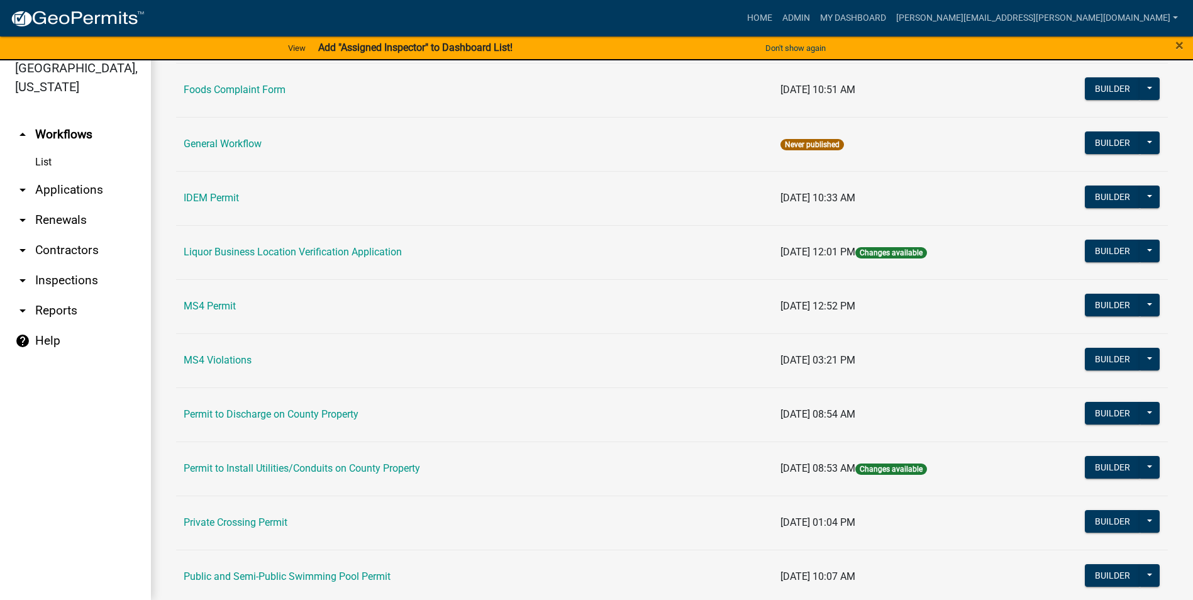
scroll to position [1014, 0]
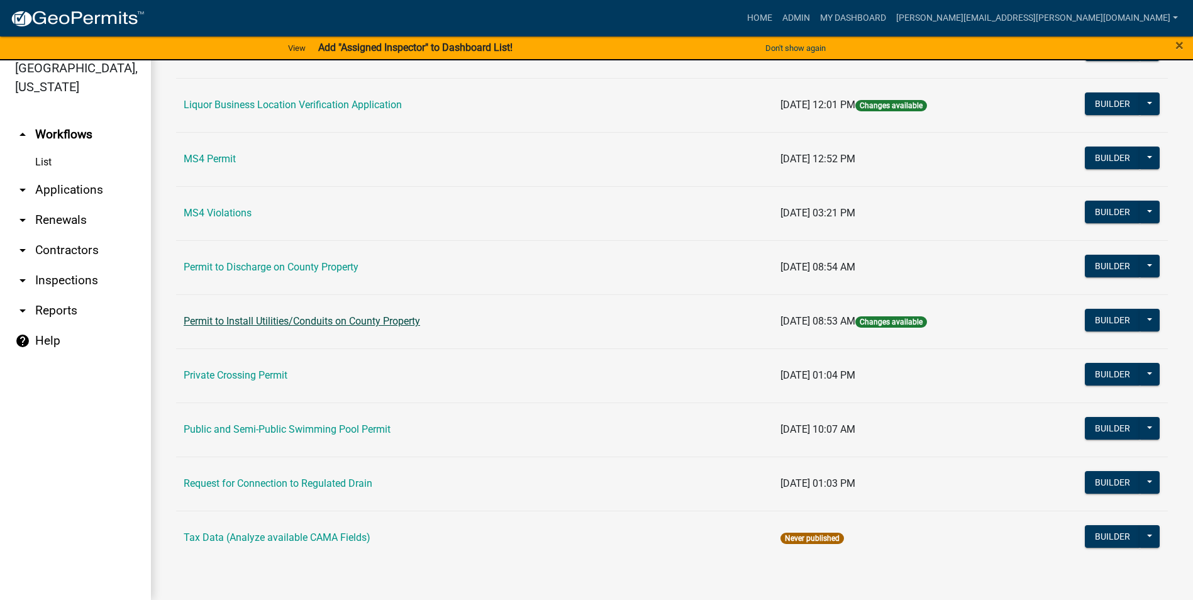
click at [395, 318] on link "Permit to Install Utilities/Conduits on County Property" at bounding box center [302, 321] width 236 height 12
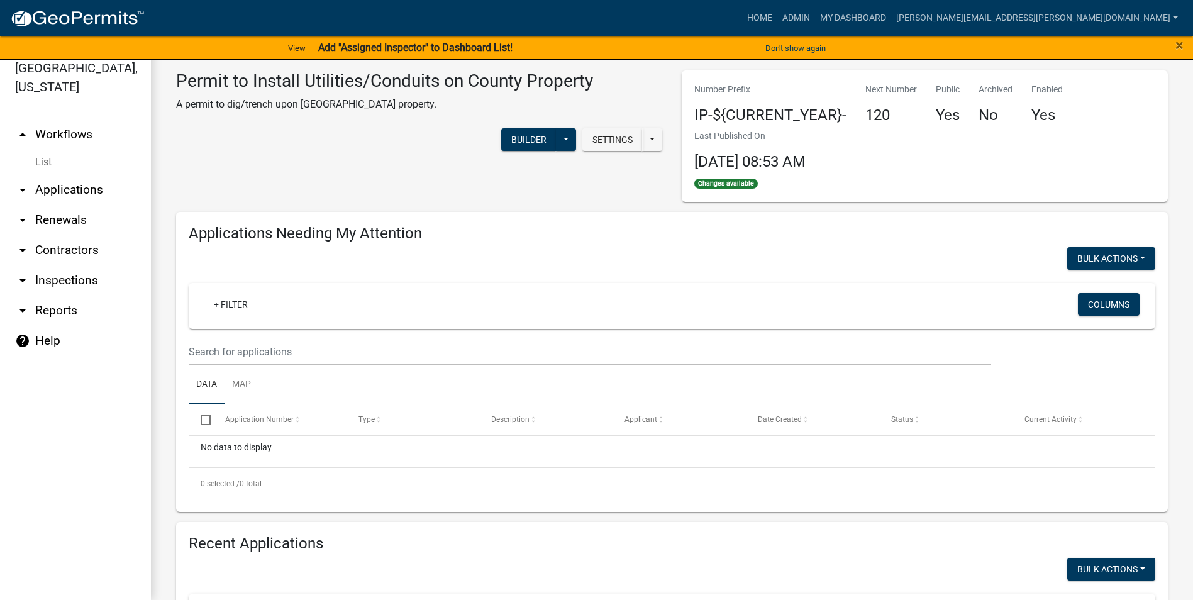
click at [79, 191] on link "arrow_drop_down Applications" at bounding box center [75, 190] width 151 height 30
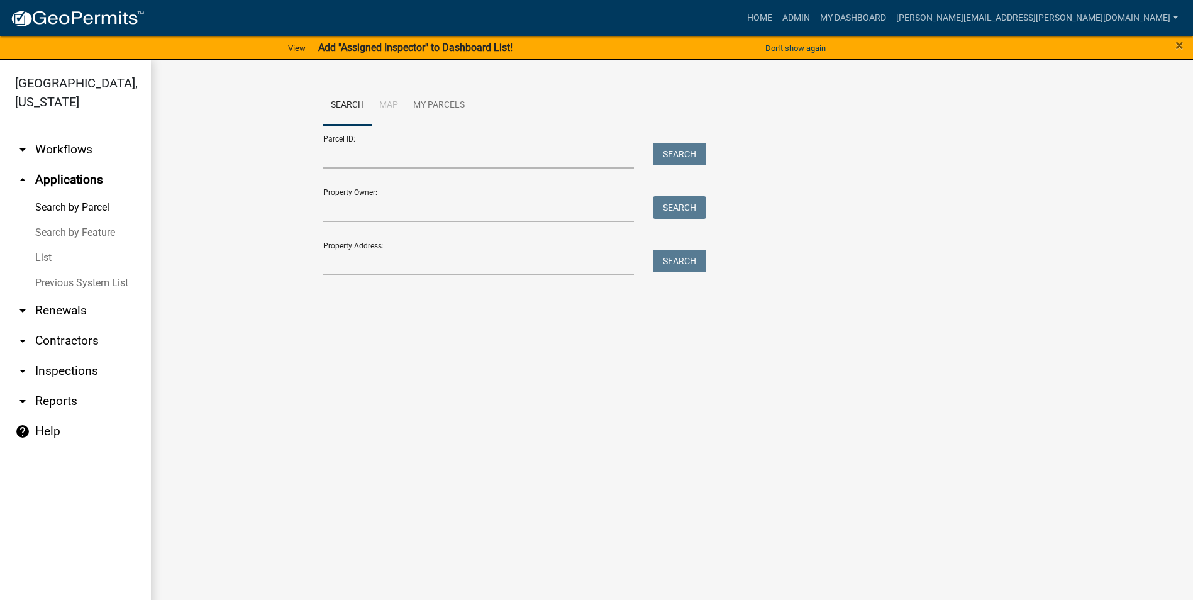
click at [43, 257] on link "List" at bounding box center [75, 257] width 151 height 25
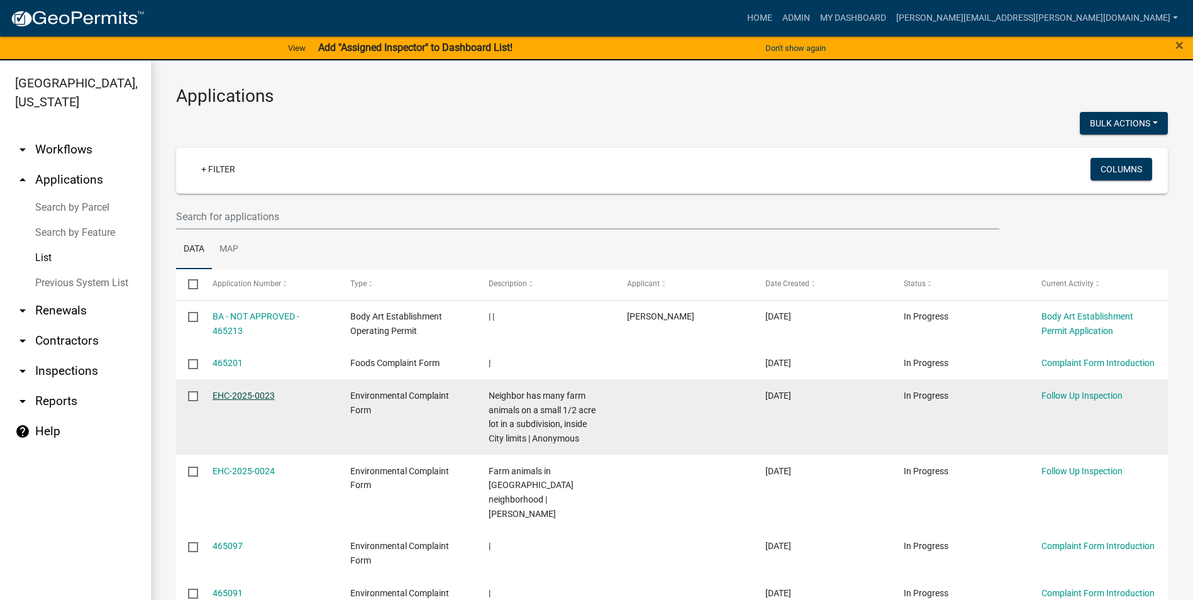
click at [265, 394] on link "EHC-2025-0023" at bounding box center [244, 396] width 62 height 10
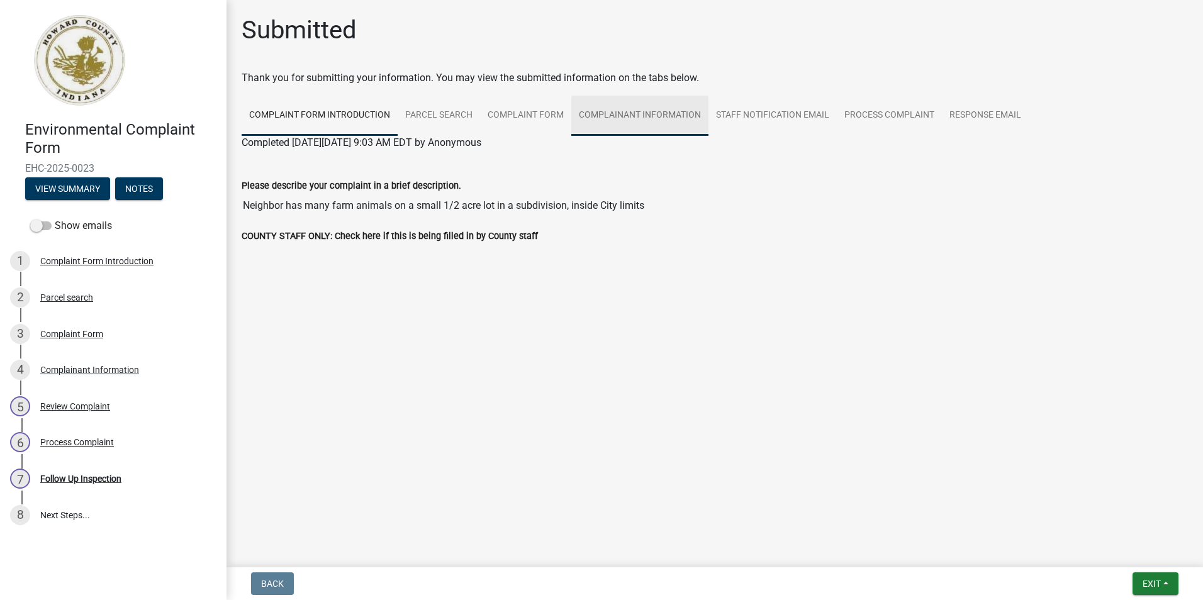
click at [596, 113] on link "Complainant Information" at bounding box center [639, 116] width 137 height 40
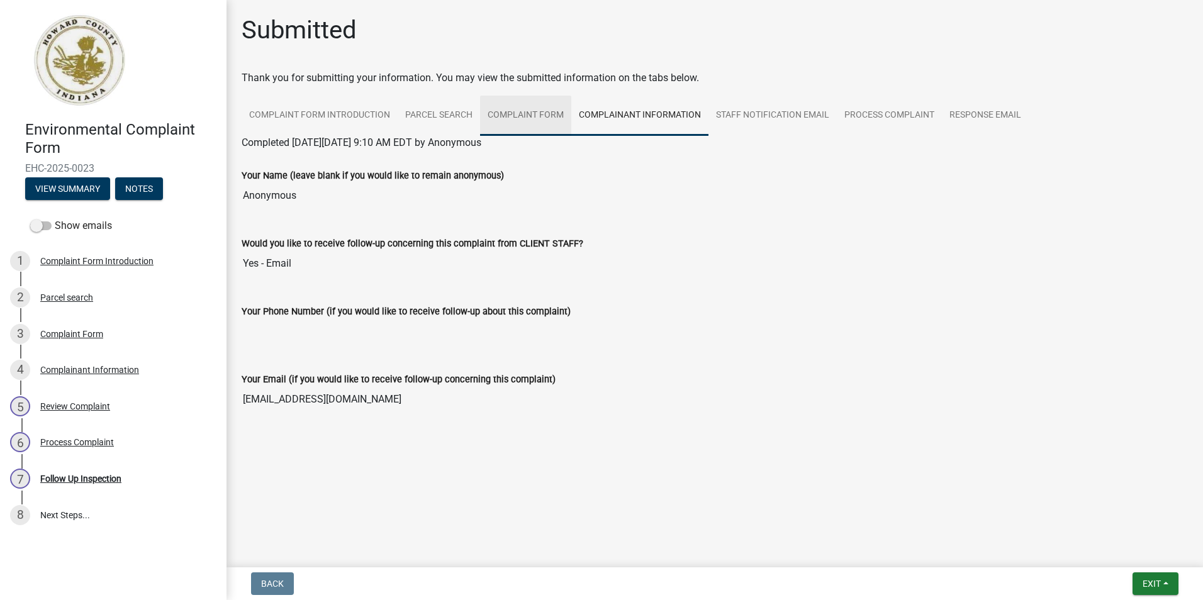
click at [540, 111] on link "Complaint Form" at bounding box center [525, 116] width 91 height 40
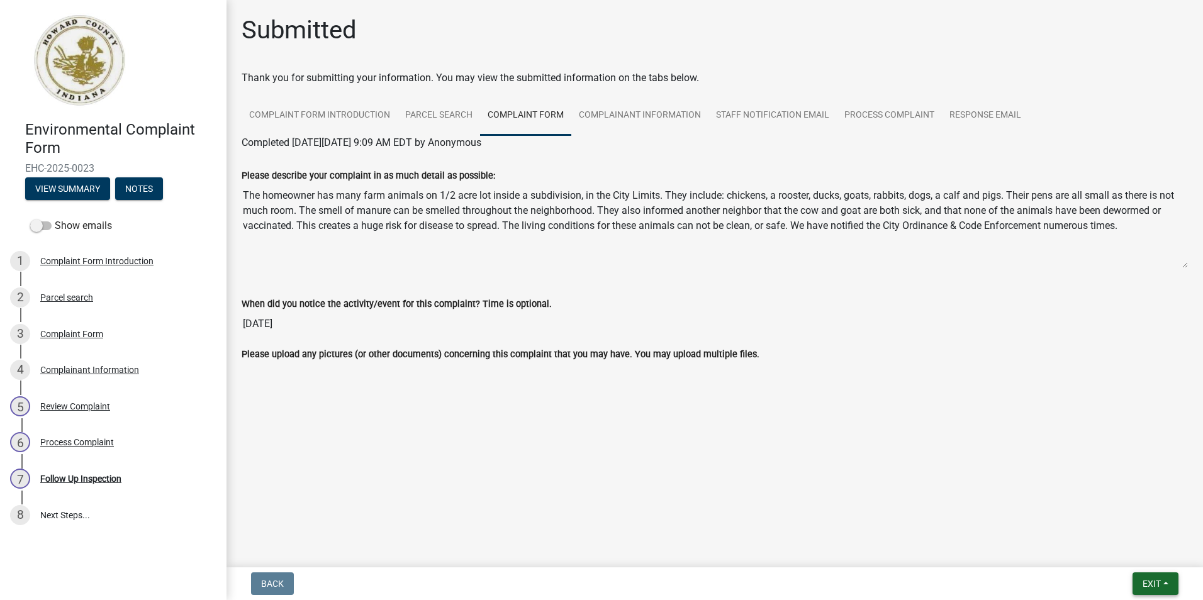
click at [1151, 586] on span "Exit" at bounding box center [1151, 584] width 18 height 10
click at [1100, 552] on button "Save & Exit" at bounding box center [1127, 551] width 101 height 30
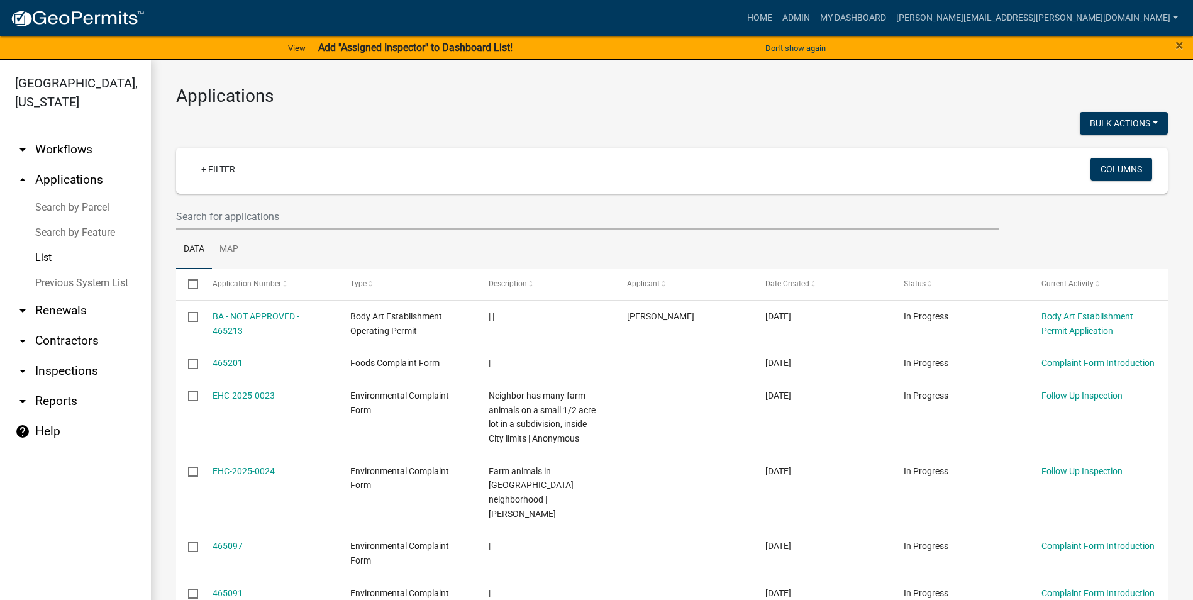
click at [61, 403] on link "arrow_drop_down Reports" at bounding box center [75, 401] width 151 height 30
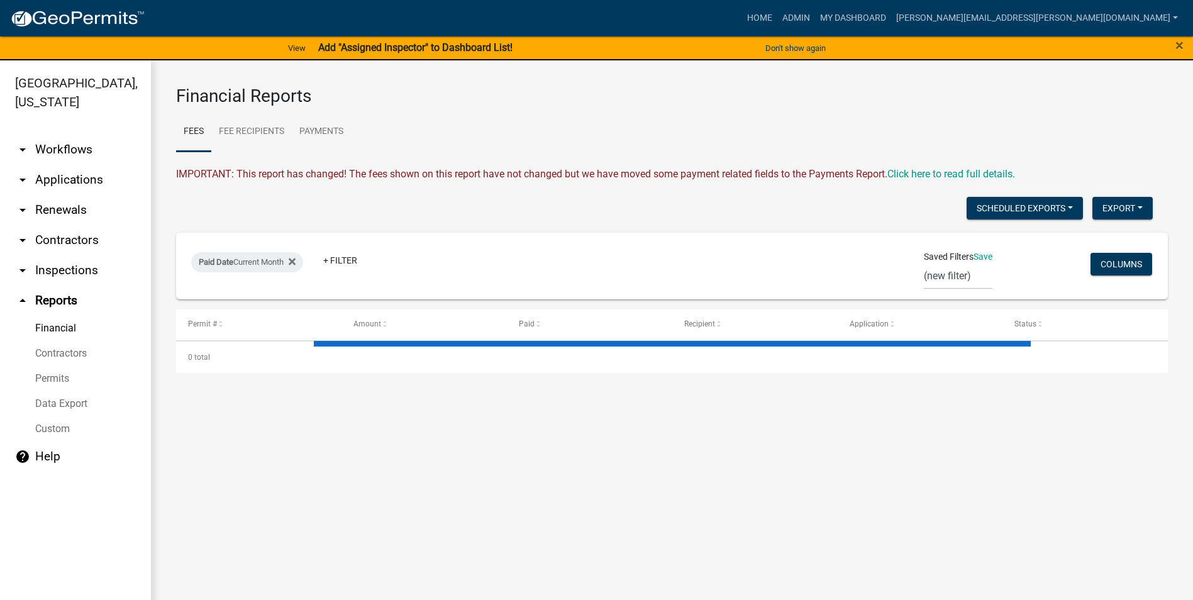
click at [65, 375] on link "Permits" at bounding box center [75, 378] width 151 height 25
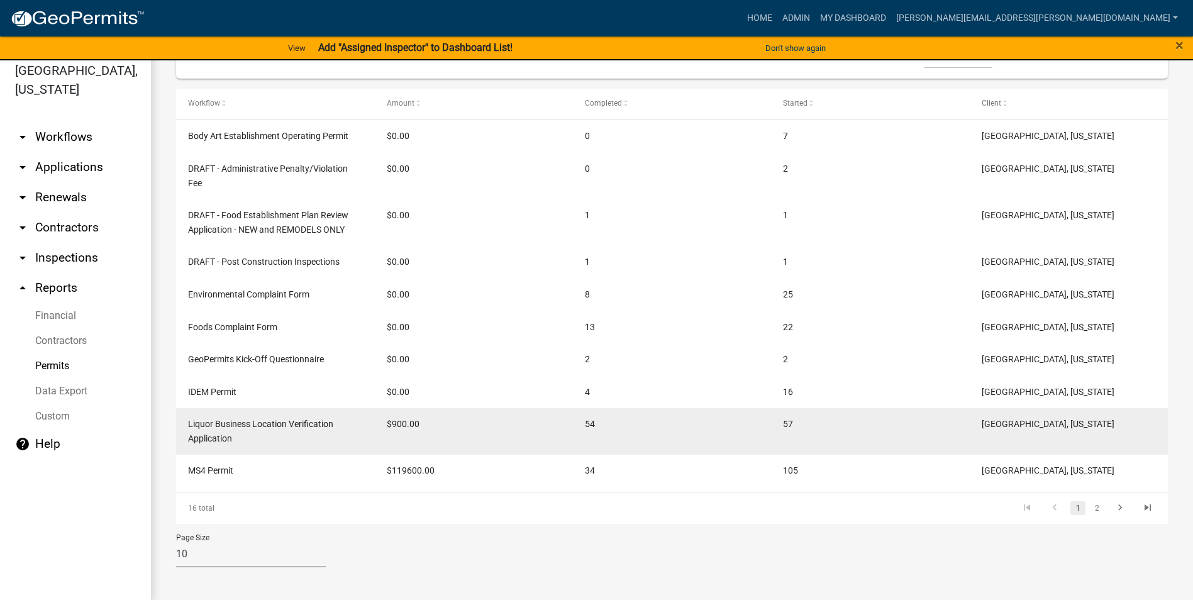
scroll to position [15, 0]
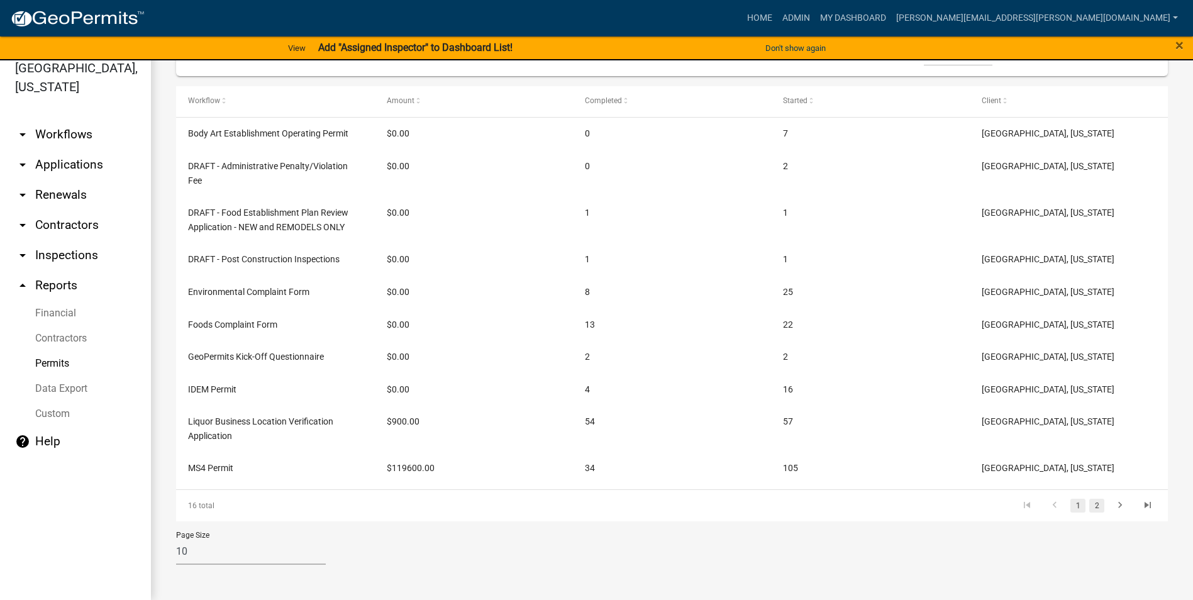
click at [1090, 507] on link "2" at bounding box center [1096, 506] width 15 height 14
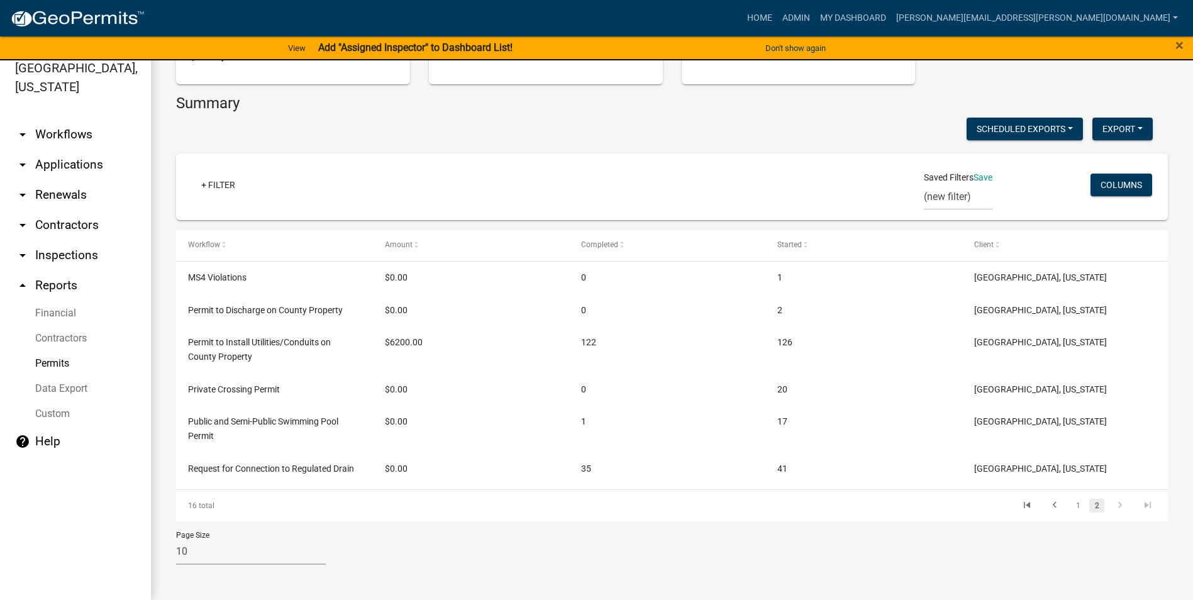
scroll to position [164, 0]
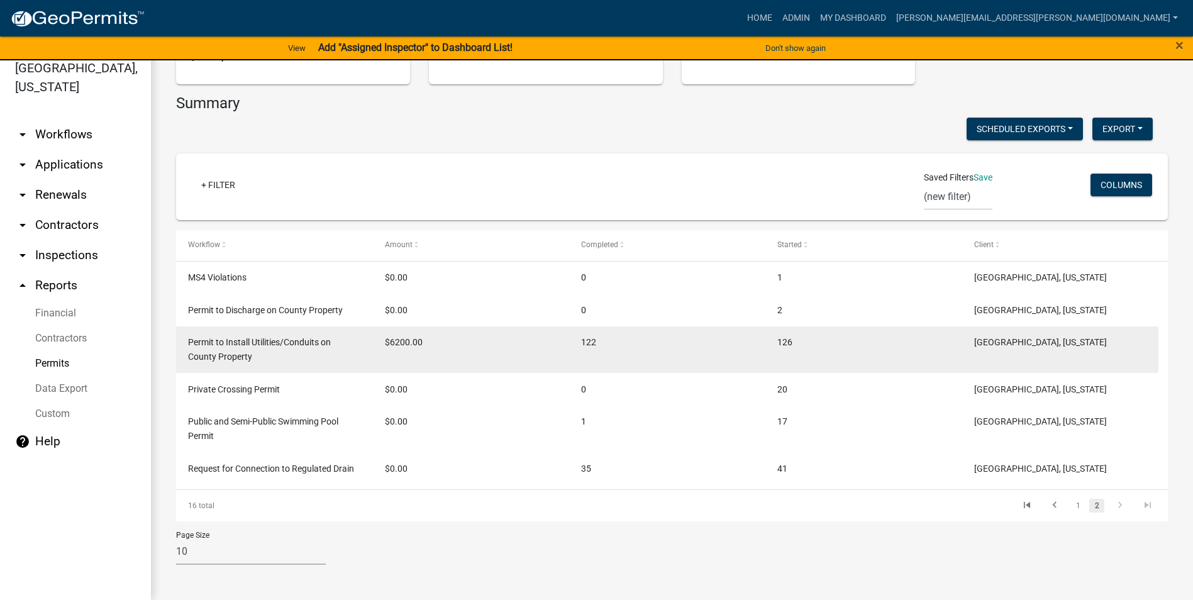
click at [789, 343] on span "126" at bounding box center [784, 342] width 15 height 10
click at [1037, 343] on span "[GEOGRAPHIC_DATA], [US_STATE]" at bounding box center [1040, 342] width 133 height 10
click at [233, 343] on span "Permit to Install Utilities/Conduits on County Property" at bounding box center [259, 349] width 143 height 25
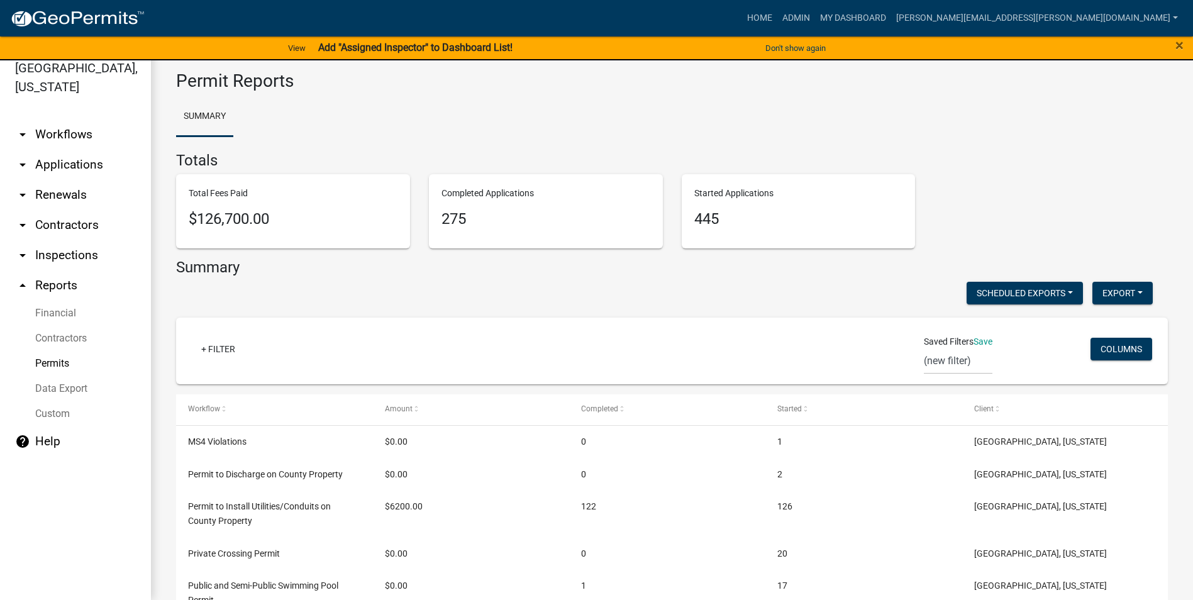
scroll to position [0, 0]
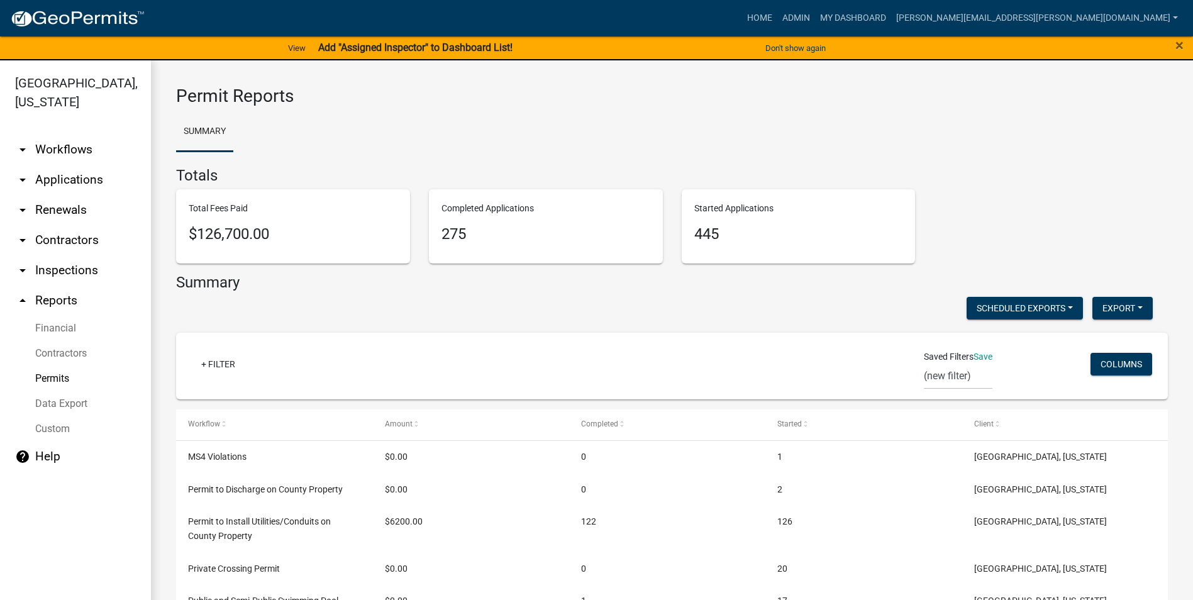
click at [48, 179] on link "arrow_drop_down Applications" at bounding box center [75, 180] width 151 height 30
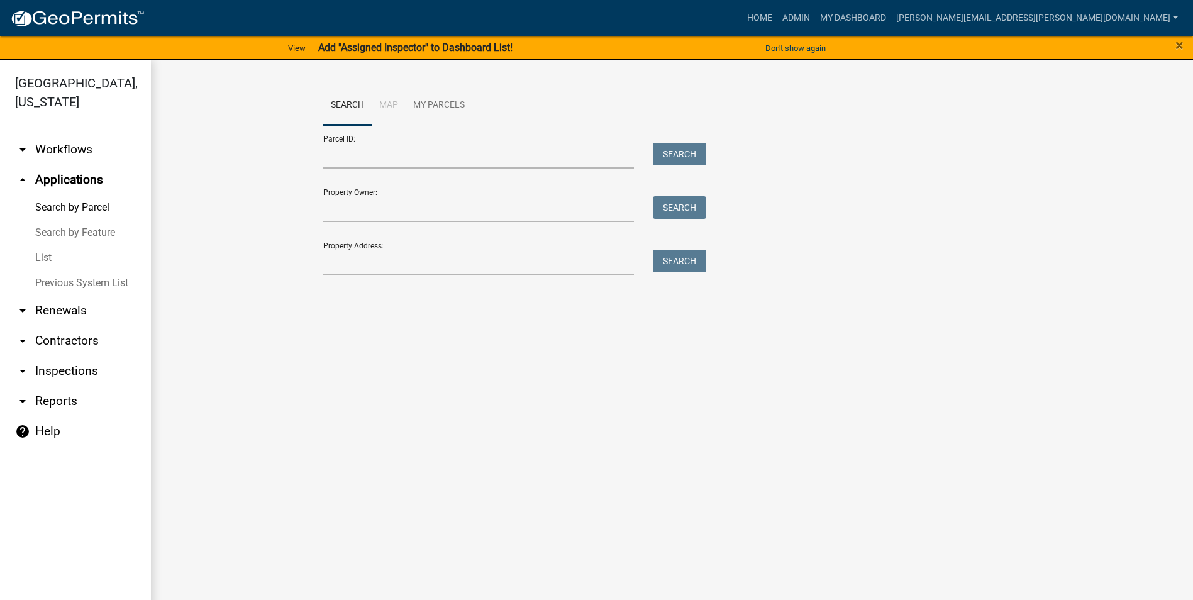
click at [43, 257] on link "List" at bounding box center [75, 257] width 151 height 25
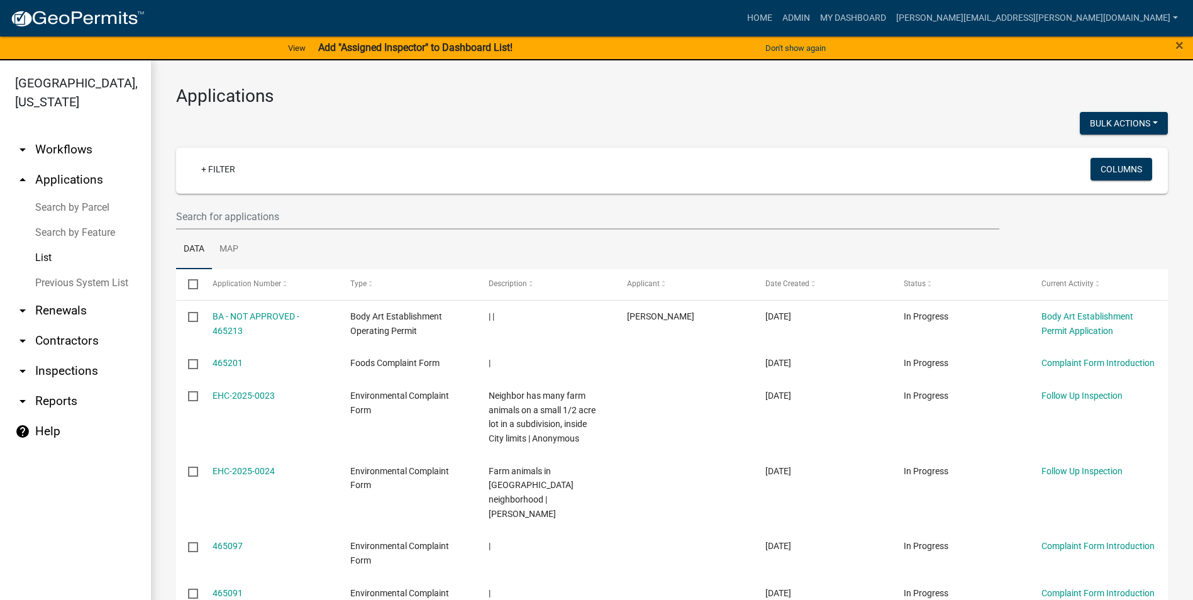
click at [65, 402] on link "arrow_drop_down Reports" at bounding box center [75, 401] width 151 height 30
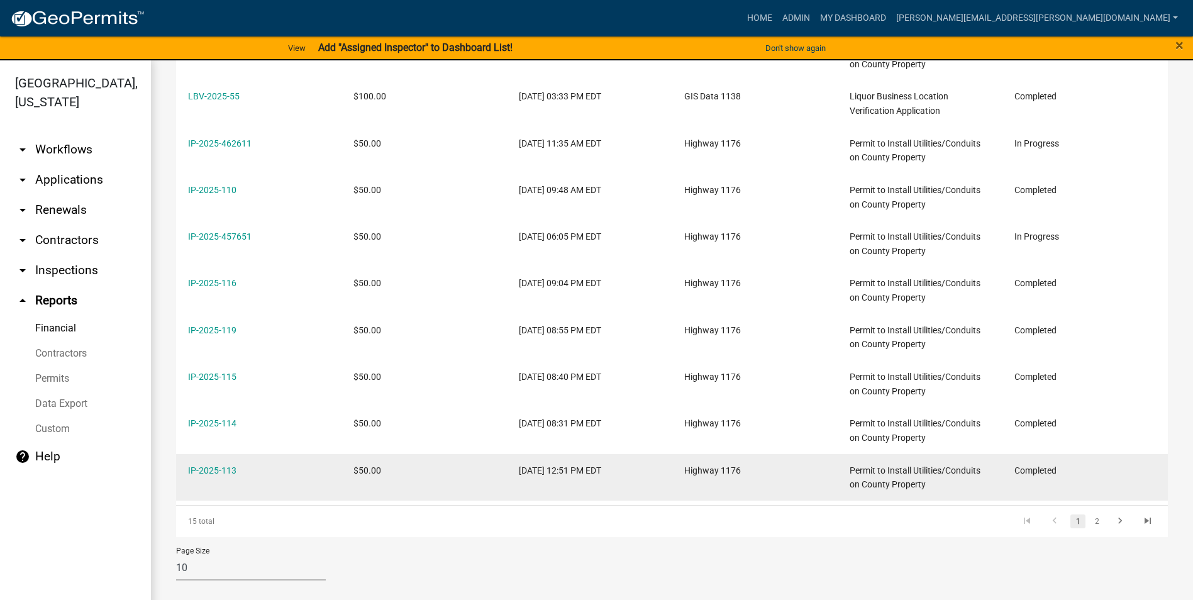
scroll to position [308, 0]
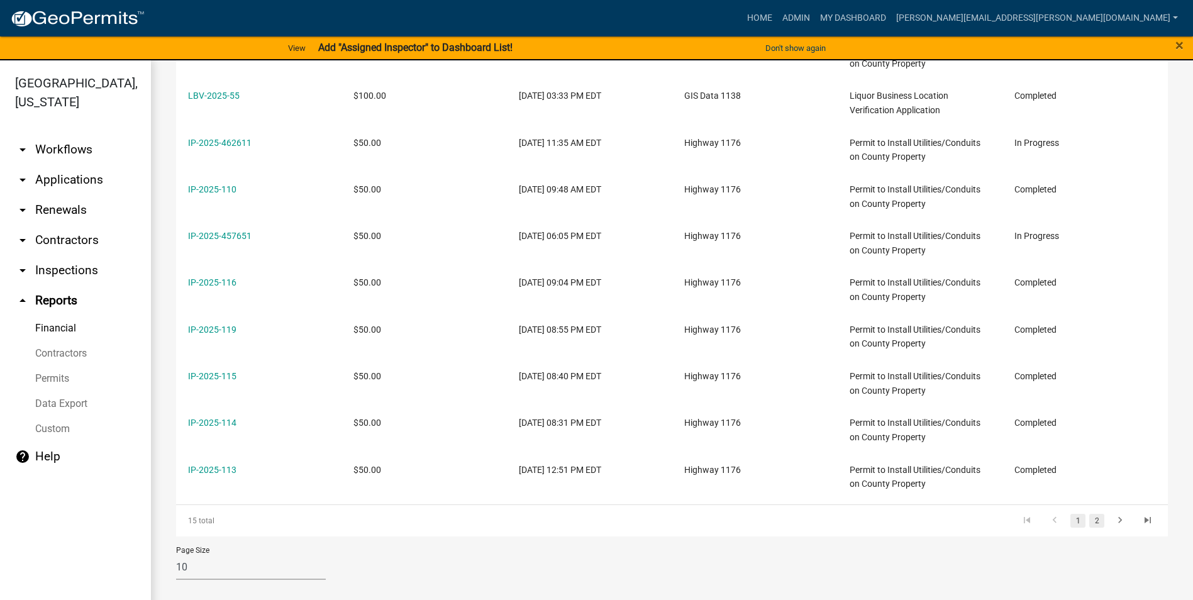
click at [1089, 521] on link "2" at bounding box center [1096, 521] width 15 height 14
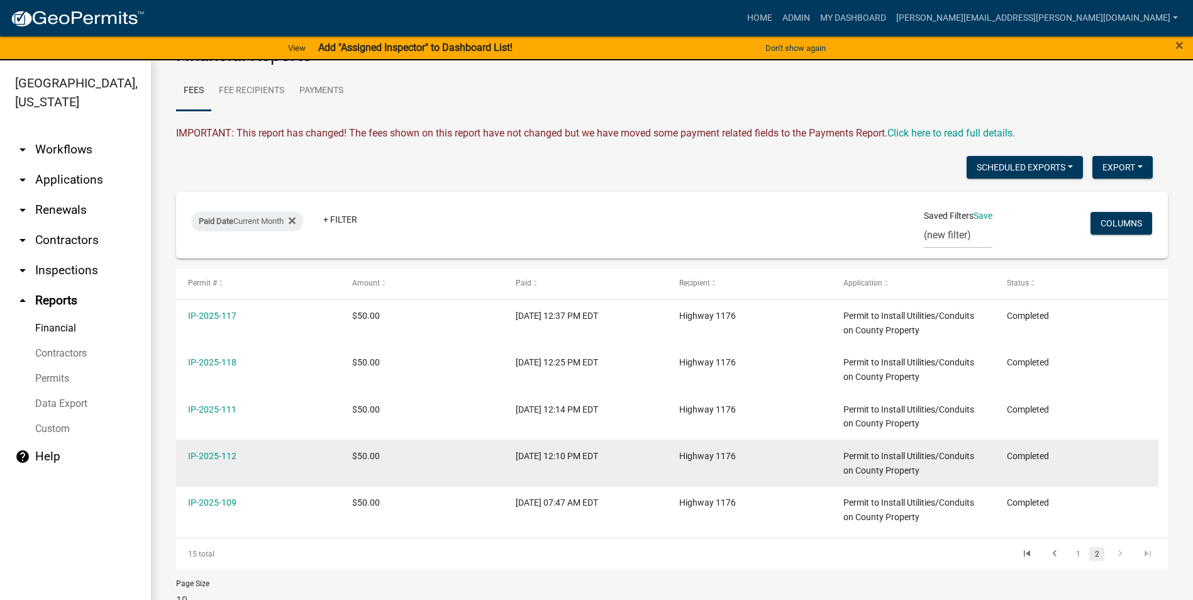
scroll to position [11, 0]
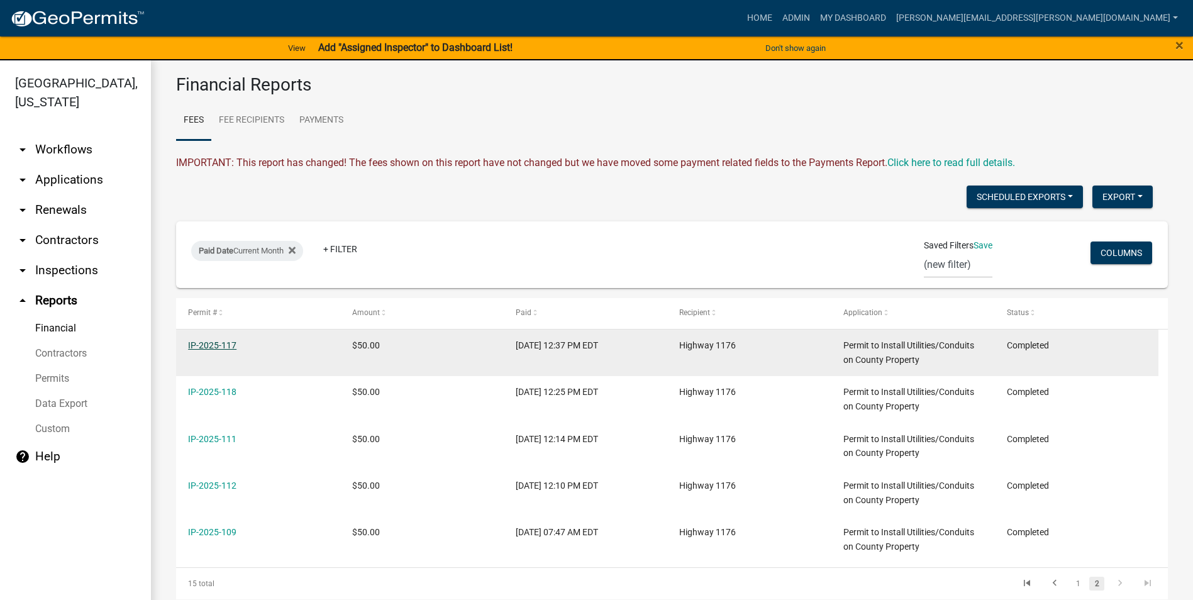
click at [219, 347] on link "IP-2025-117" at bounding box center [212, 345] width 48 height 10
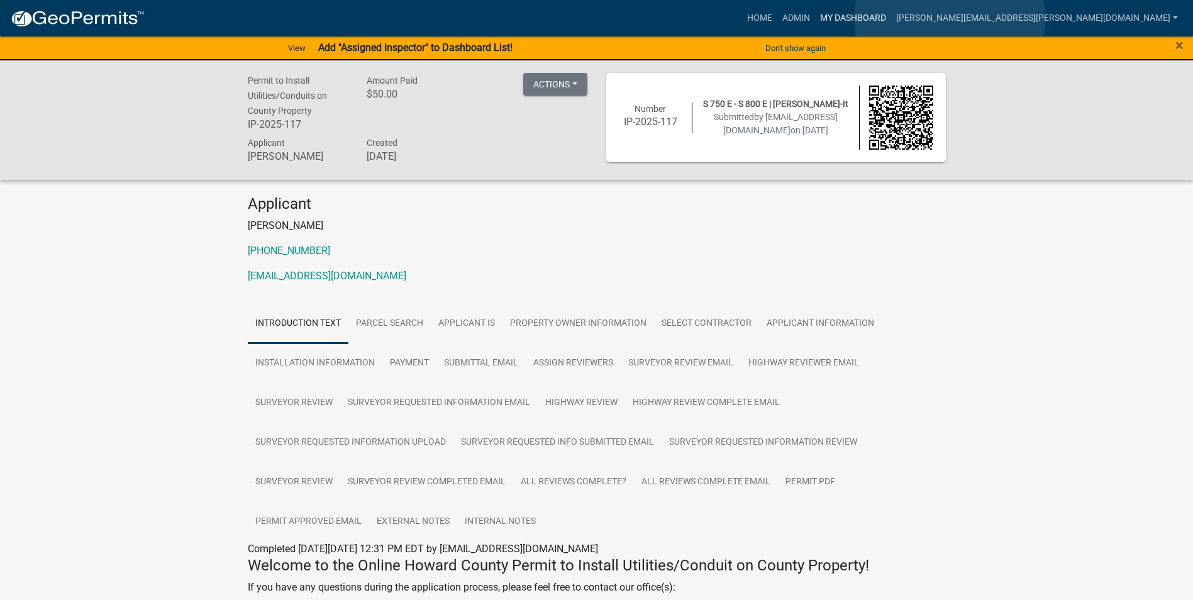
click at [891, 19] on link "My Dashboard" at bounding box center [853, 18] width 76 height 24
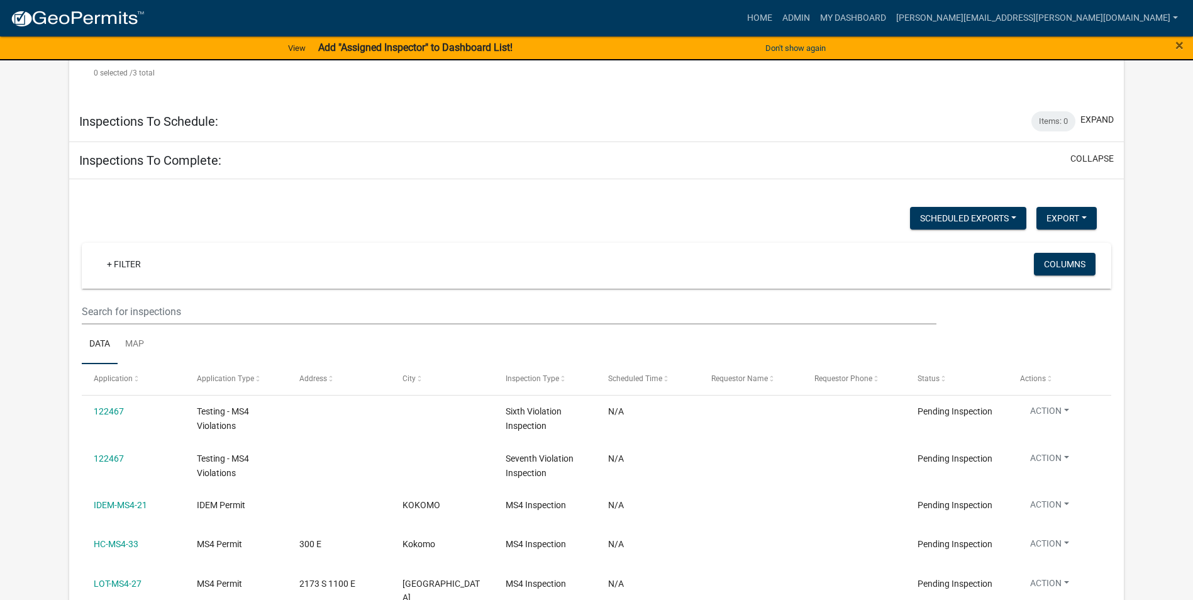
scroll to position [629, 0]
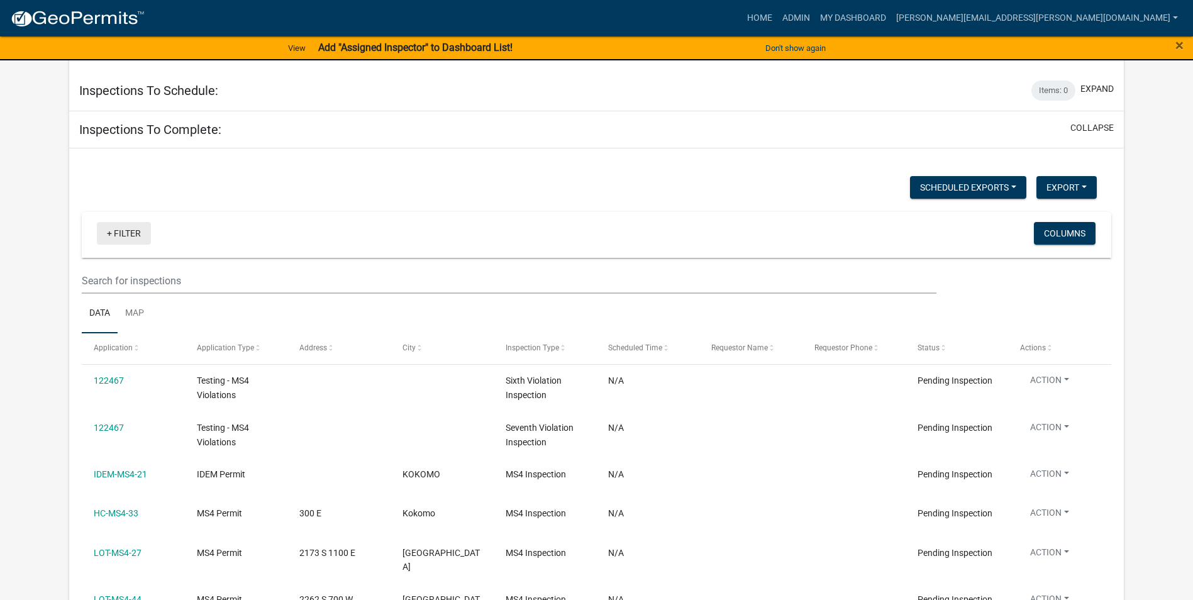
click at [111, 222] on link "+ Filter" at bounding box center [124, 233] width 54 height 23
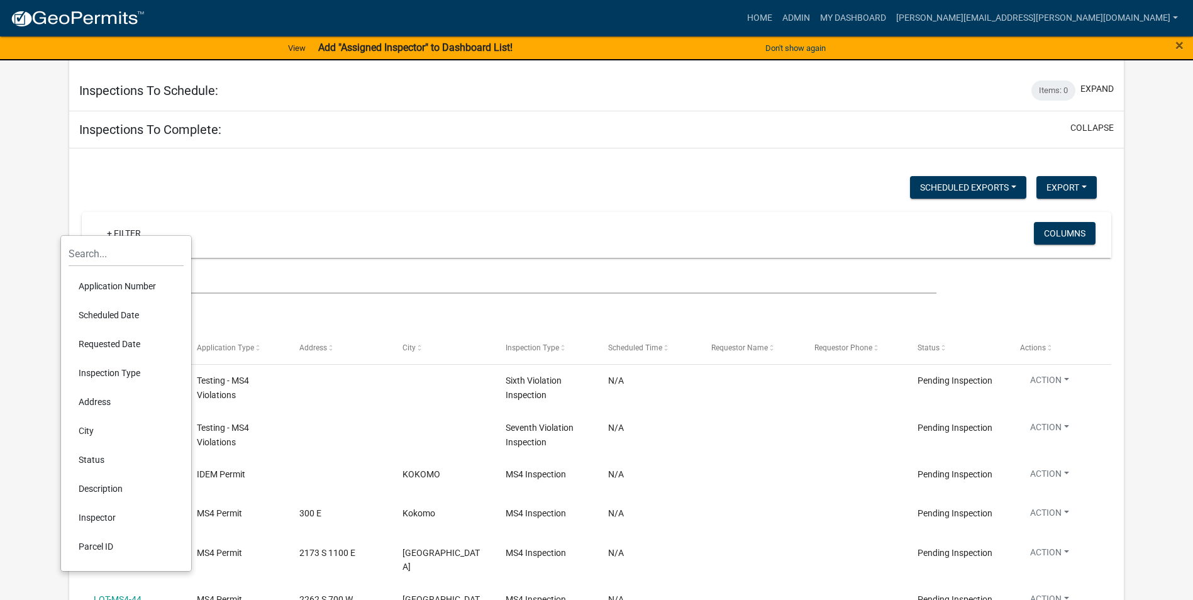
click at [125, 284] on li "Application Number" at bounding box center [126, 286] width 115 height 29
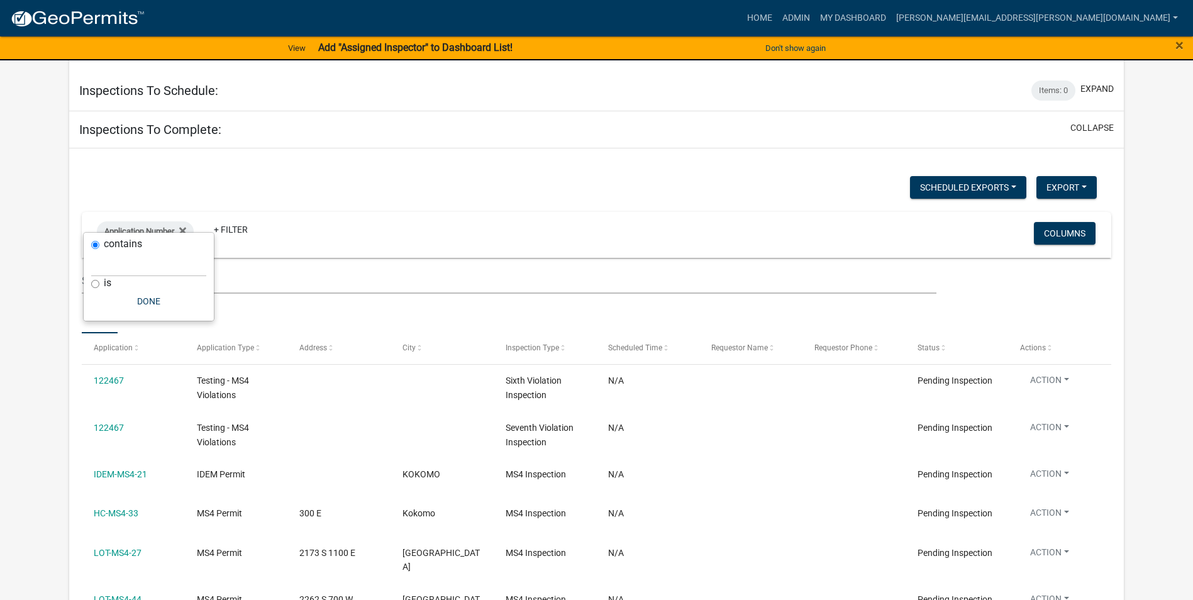
click at [96, 284] on input "is" at bounding box center [95, 284] width 8 height 8
radio input "true"
click at [140, 277] on input "text" at bounding box center [148, 277] width 115 height 26
paste input "IP-2025-446402"
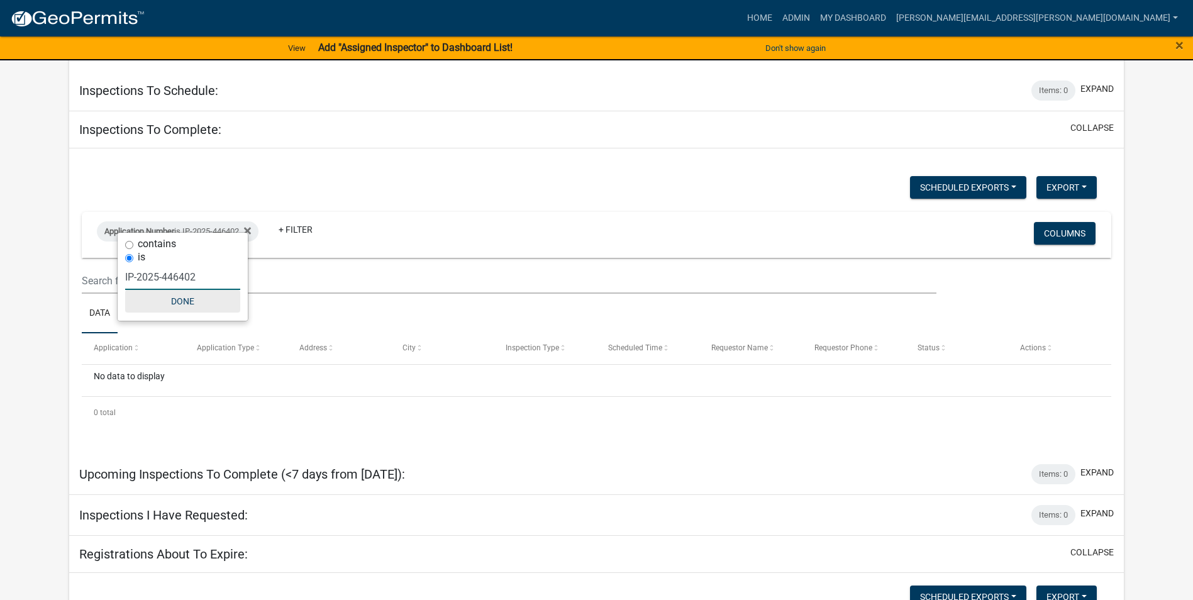
type input "IP-2025-446402"
click at [186, 300] on button "Done" at bounding box center [182, 301] width 115 height 23
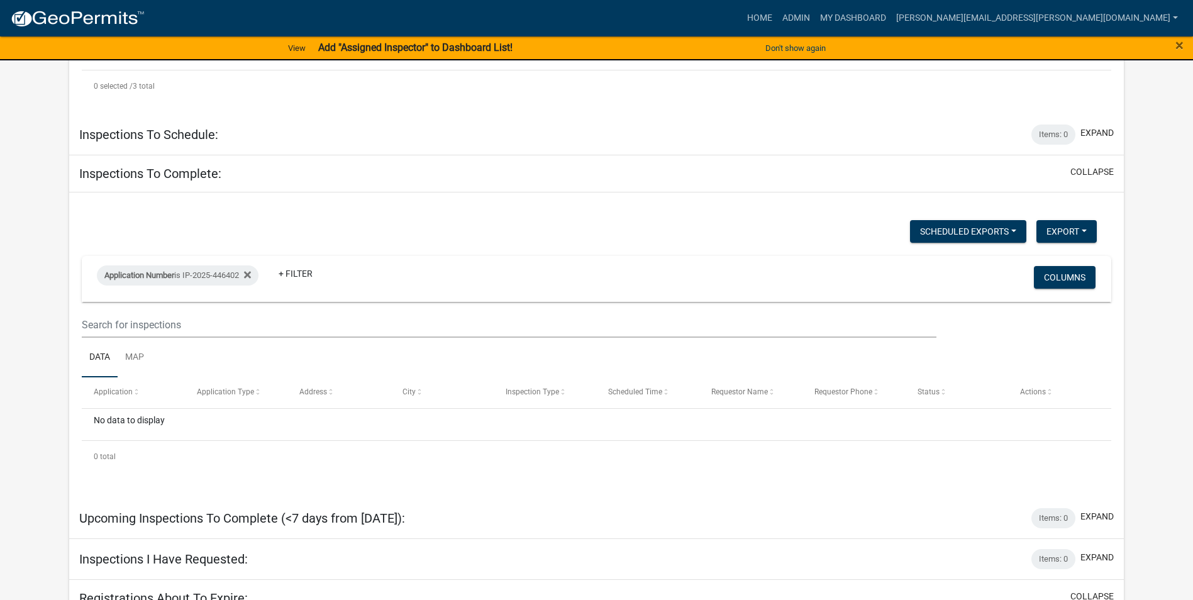
scroll to position [564, 0]
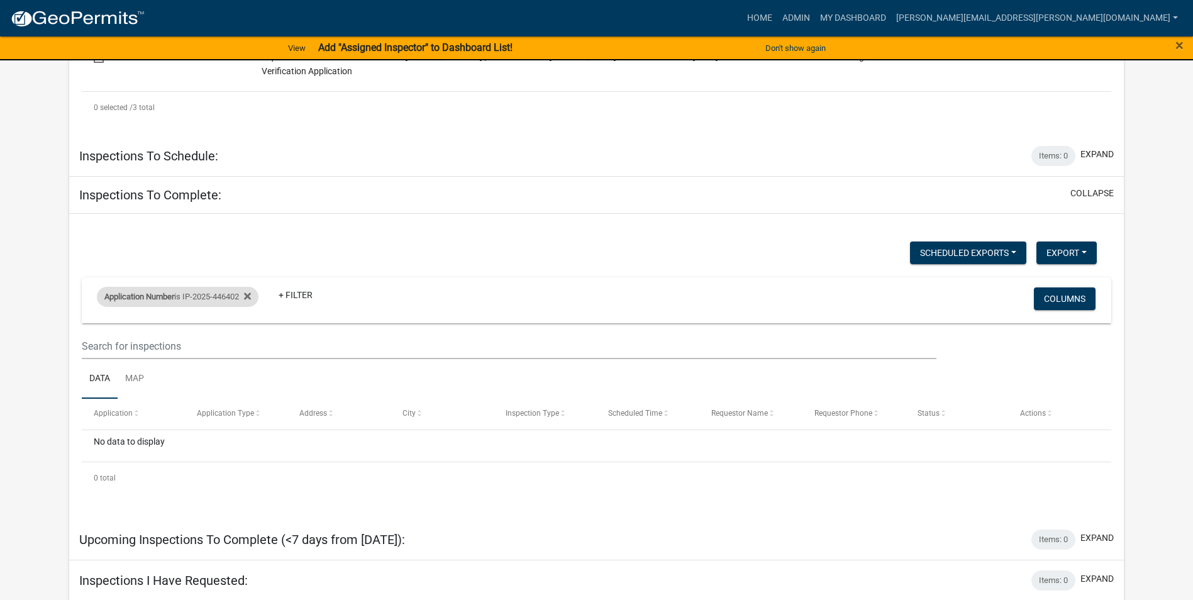
click at [235, 287] on div "Application Number is IP-2025-446402" at bounding box center [178, 297] width 162 height 20
click at [164, 342] on input "IP-2025-446402" at bounding box center [182, 343] width 115 height 26
type input "446402"
click at [174, 369] on button "Done" at bounding box center [167, 366] width 115 height 23
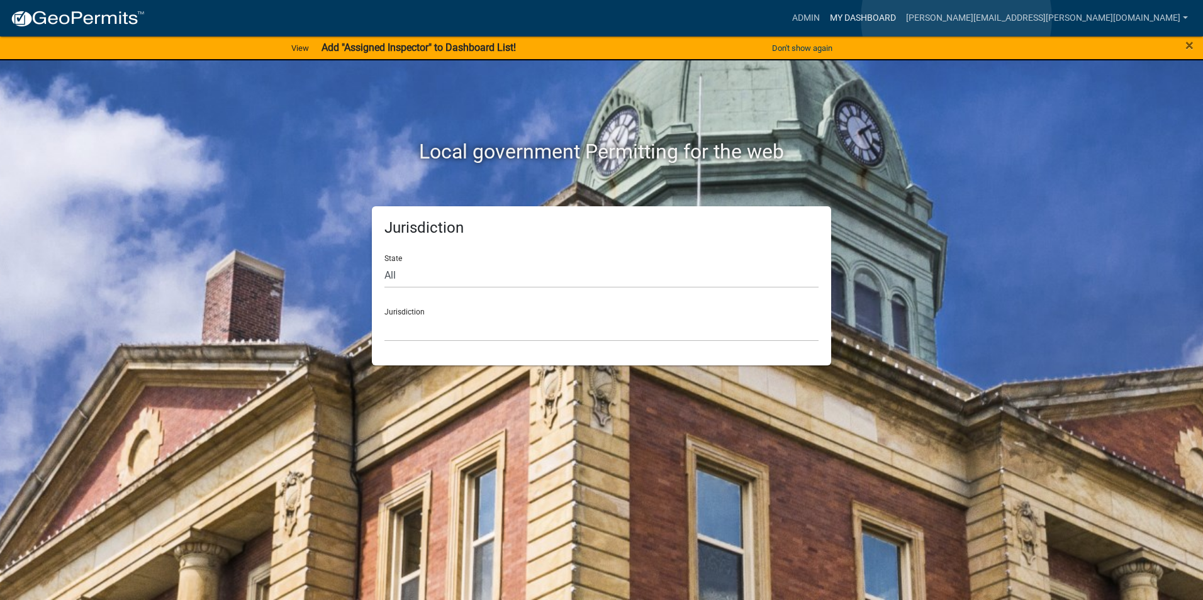
click at [901, 18] on link "My Dashboard" at bounding box center [863, 18] width 76 height 24
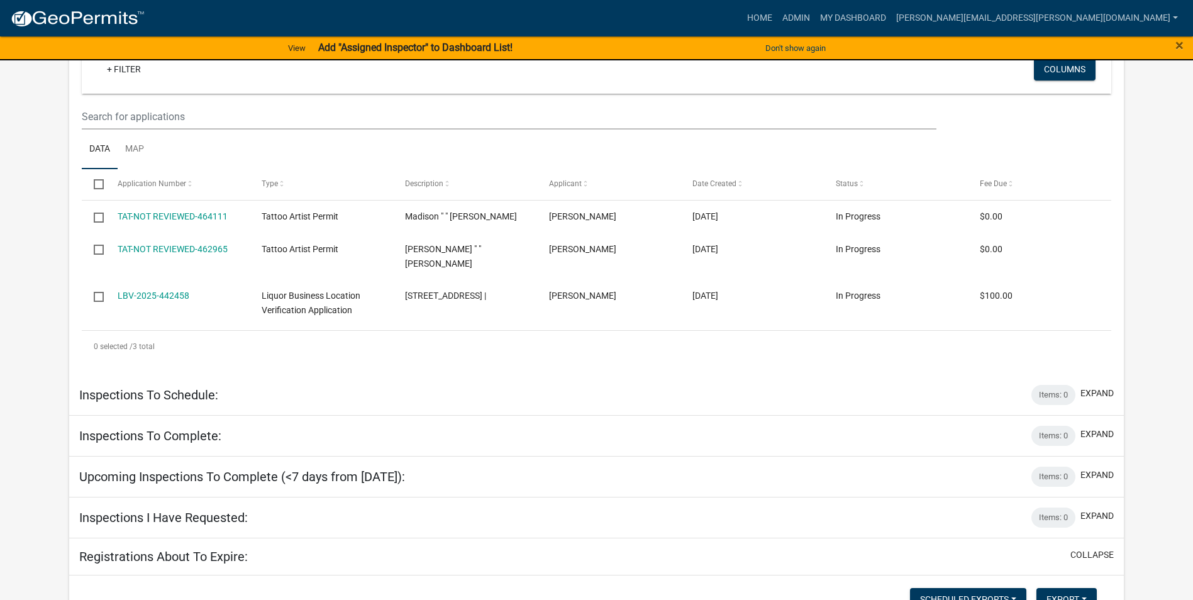
scroll to position [314, 0]
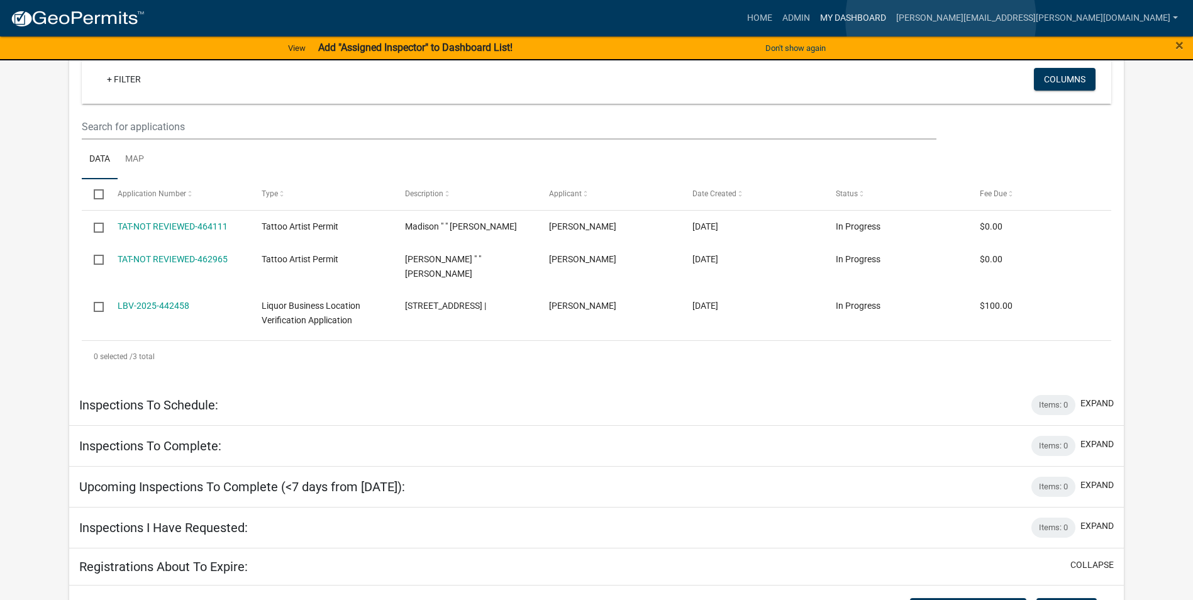
click at [891, 19] on link "My Dashboard" at bounding box center [853, 18] width 76 height 24
click at [891, 16] on link "My Dashboard" at bounding box center [853, 18] width 76 height 24
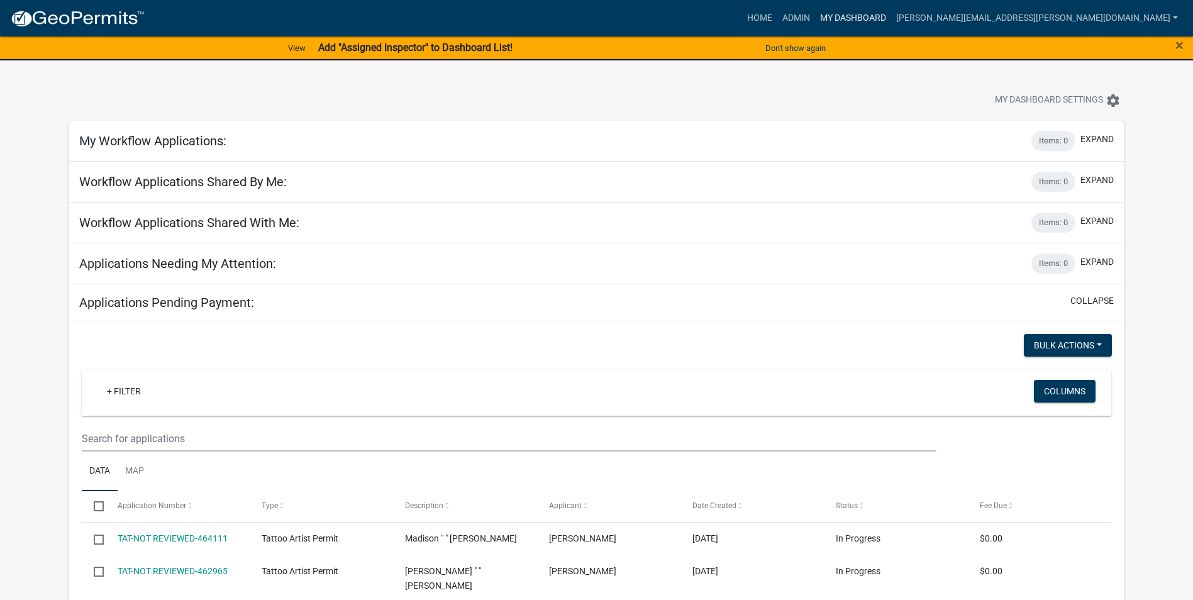
scroll to position [0, 0]
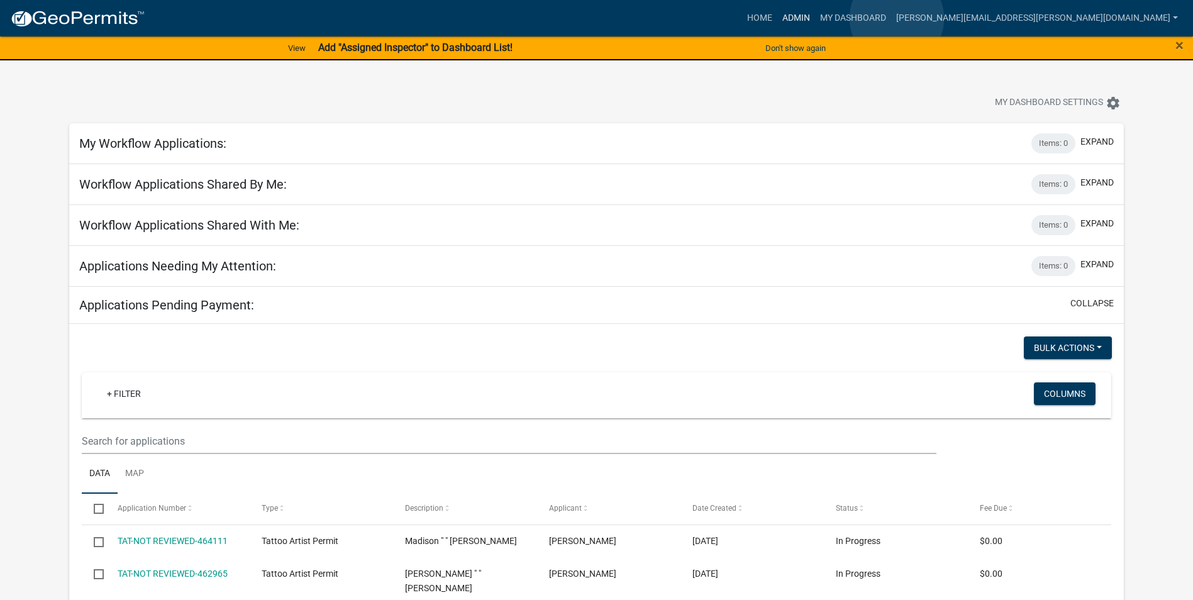
click at [815, 18] on link "Admin" at bounding box center [796, 18] width 38 height 24
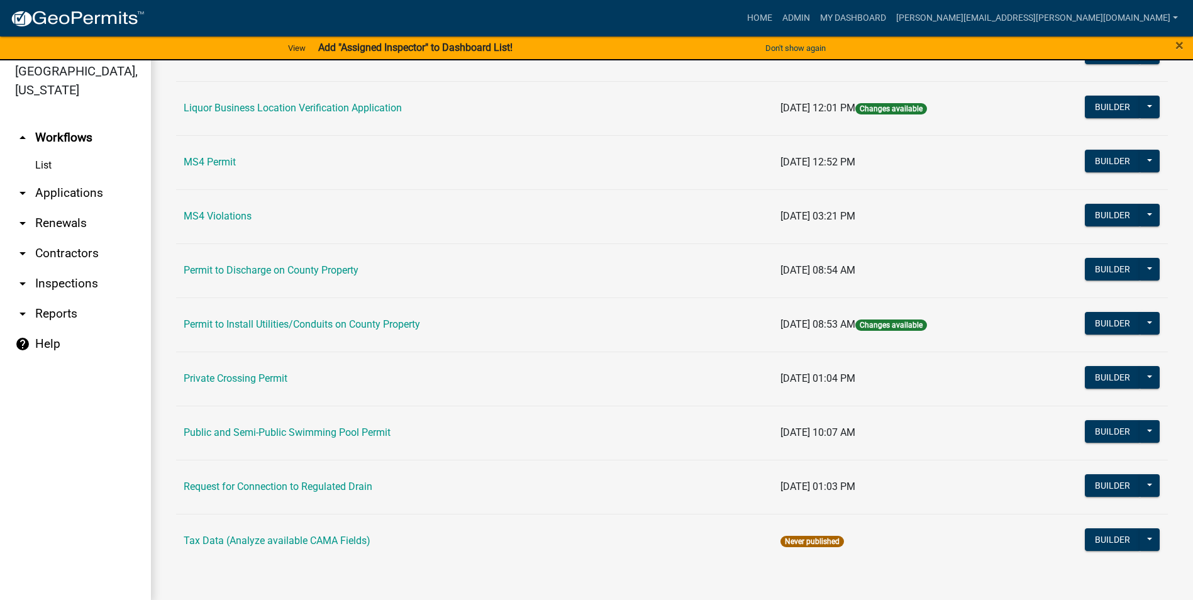
scroll to position [15, 0]
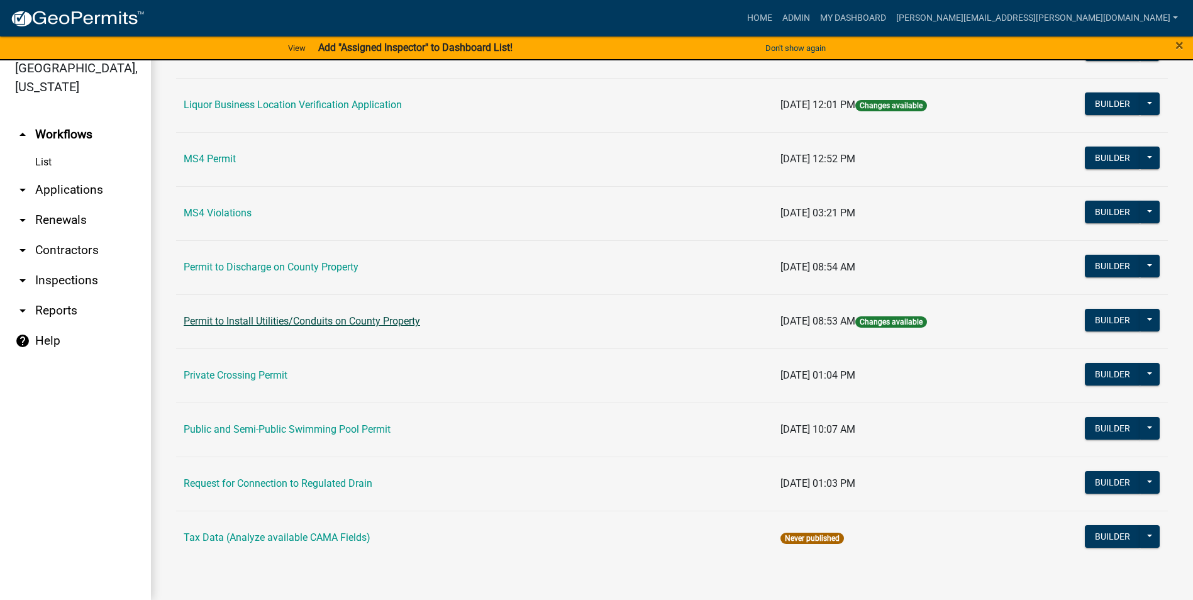
click at [402, 321] on link "Permit to Install Utilities/Conduits on County Property" at bounding box center [302, 321] width 236 height 12
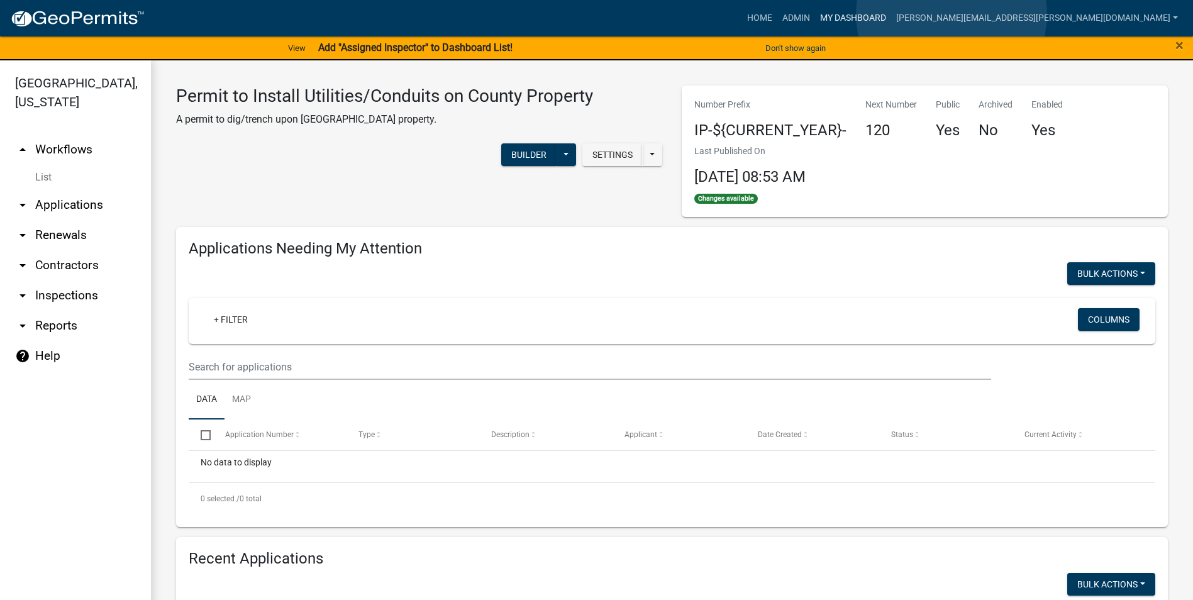
click at [891, 14] on link "My Dashboard" at bounding box center [853, 18] width 76 height 24
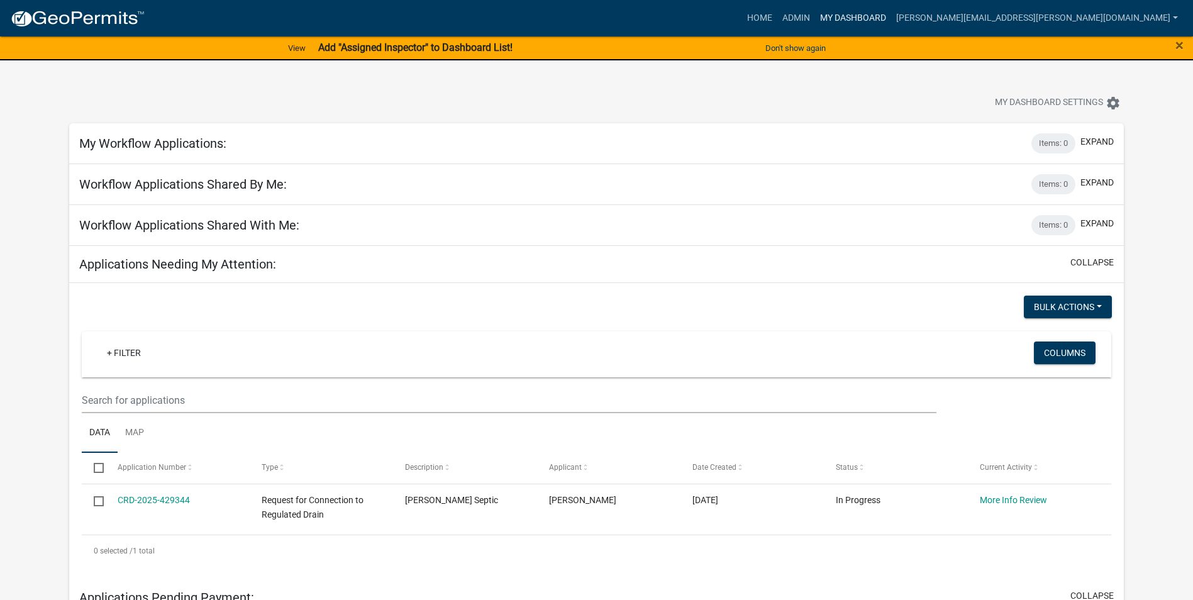
click at [891, 14] on link "My Dashboard" at bounding box center [853, 18] width 76 height 24
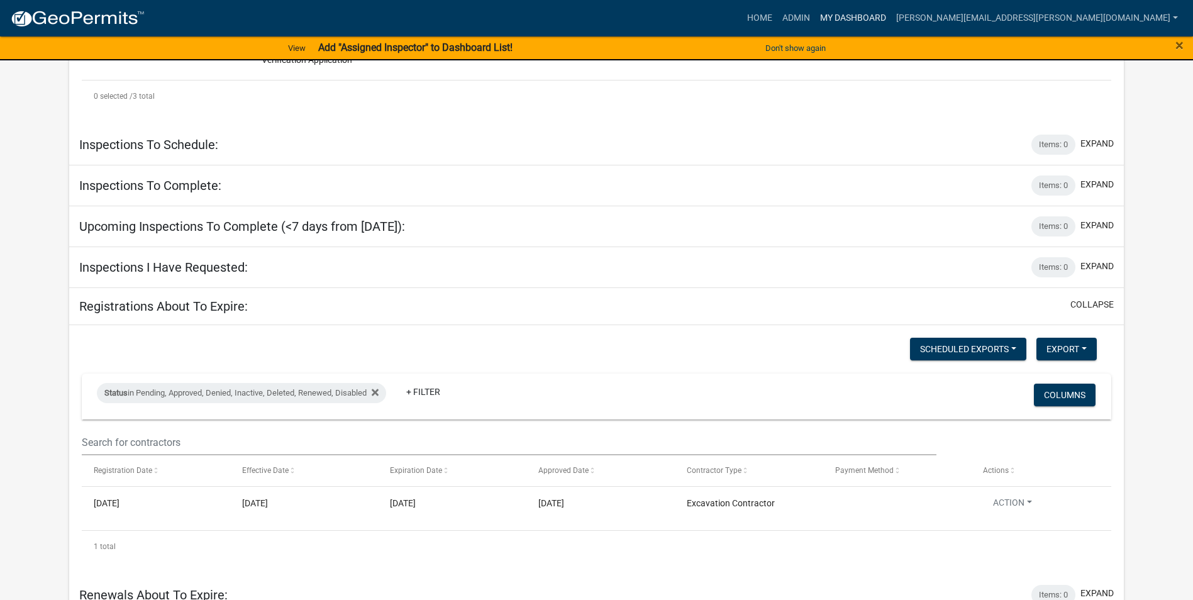
scroll to position [869, 0]
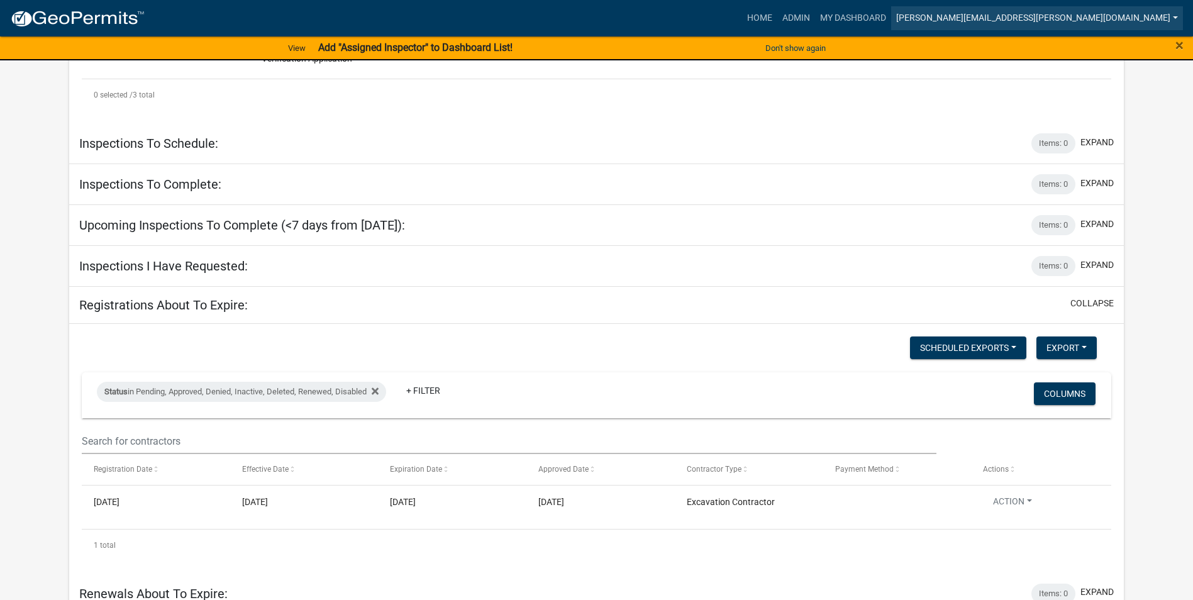
click at [1094, 13] on link "[PERSON_NAME][EMAIL_ADDRESS][PERSON_NAME][DOMAIN_NAME]" at bounding box center [1037, 18] width 292 height 24
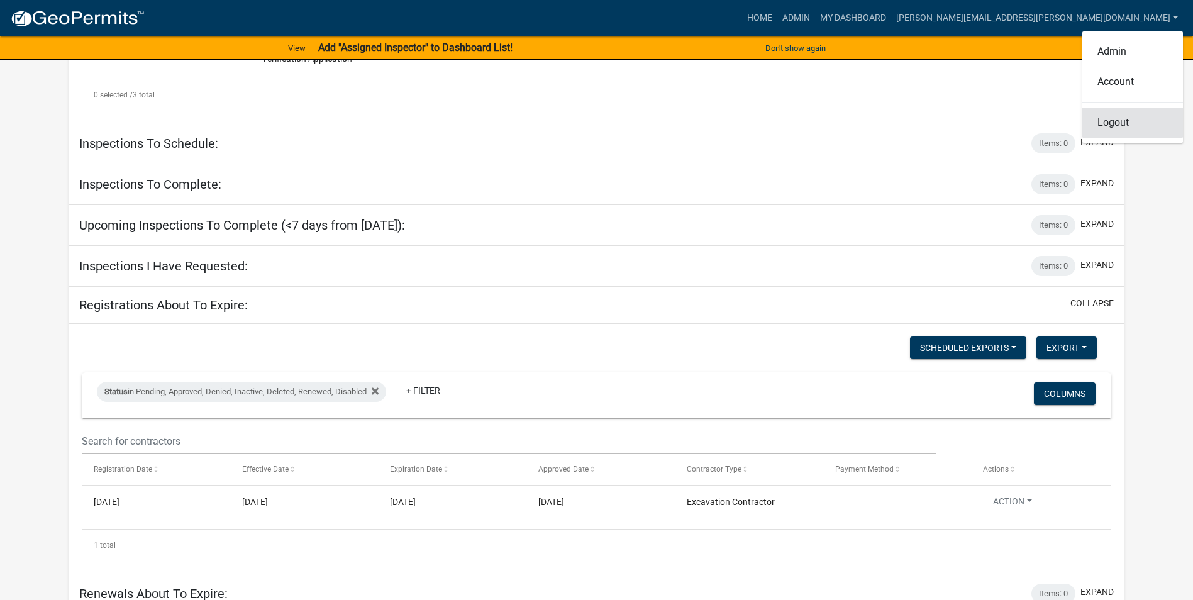
click at [1122, 126] on link "Logout" at bounding box center [1132, 123] width 101 height 30
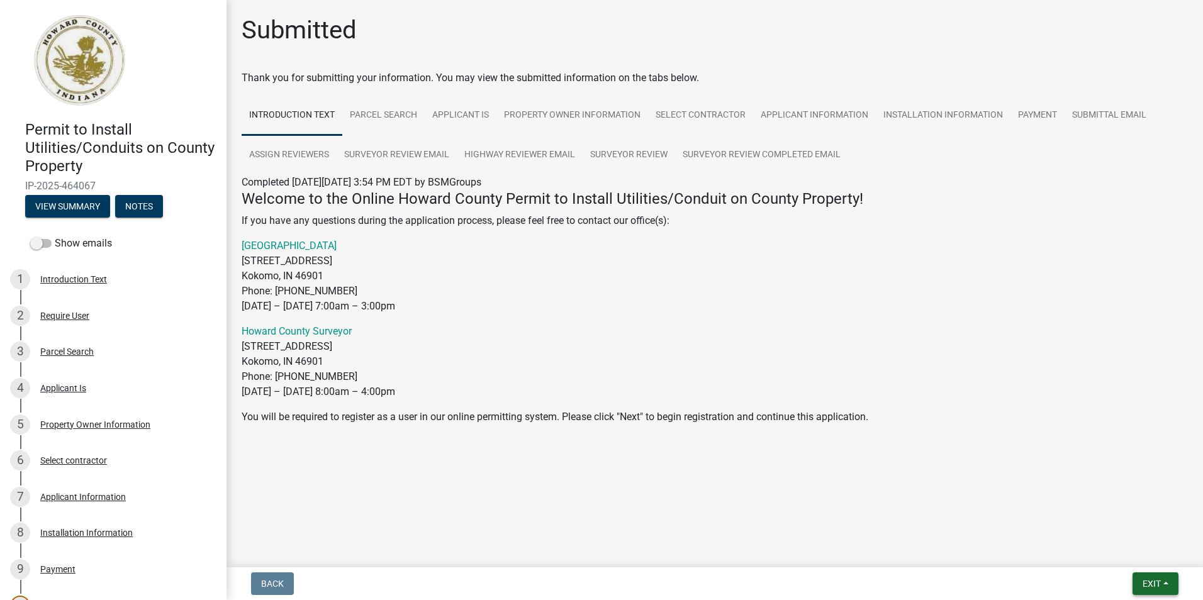
click at [1147, 583] on span "Exit" at bounding box center [1151, 584] width 18 height 10
click at [1101, 548] on button "Save & Exit" at bounding box center [1127, 551] width 101 height 30
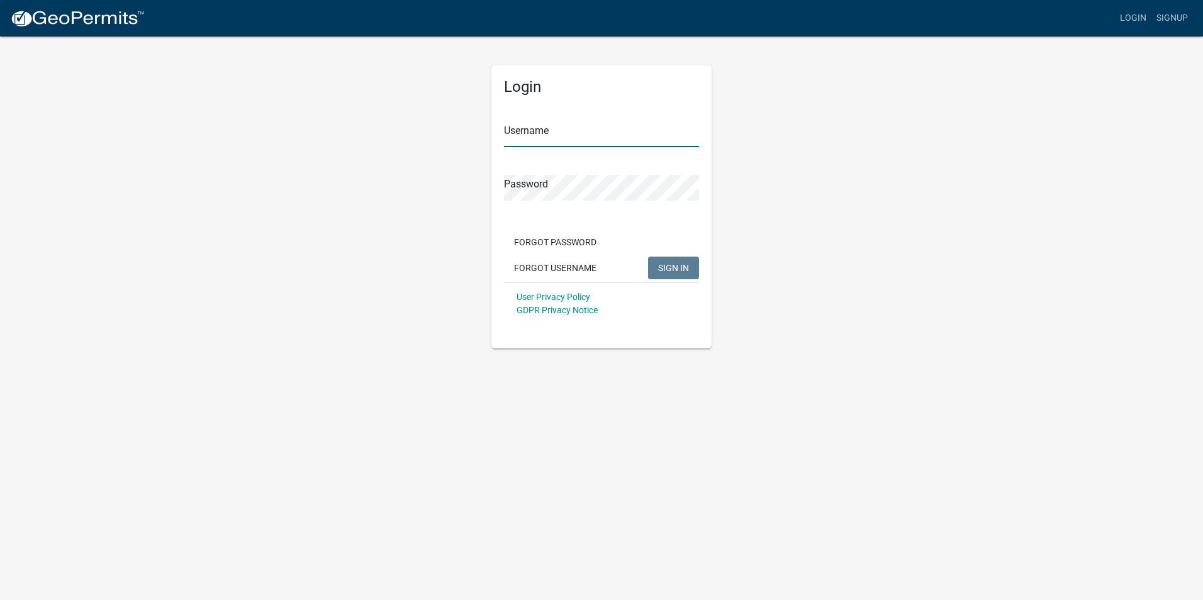
type input "[PERSON_NAME][EMAIL_ADDRESS][PERSON_NAME][DOMAIN_NAME]"
click at [679, 275] on button "SIGN IN" at bounding box center [673, 268] width 51 height 23
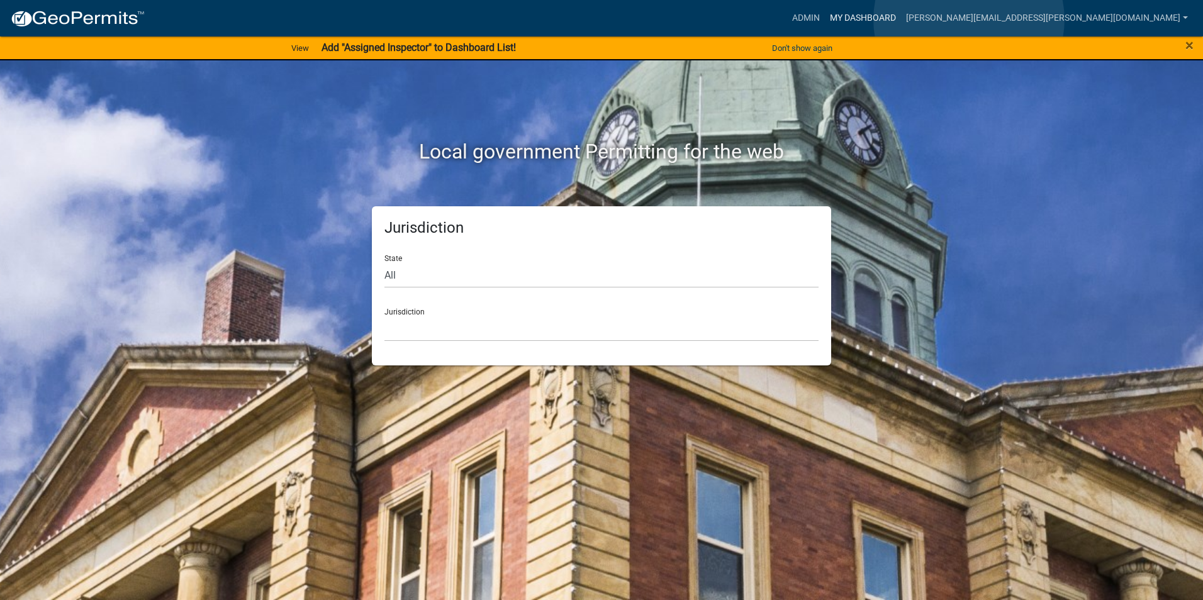
click at [901, 19] on link "My Dashboard" at bounding box center [863, 18] width 76 height 24
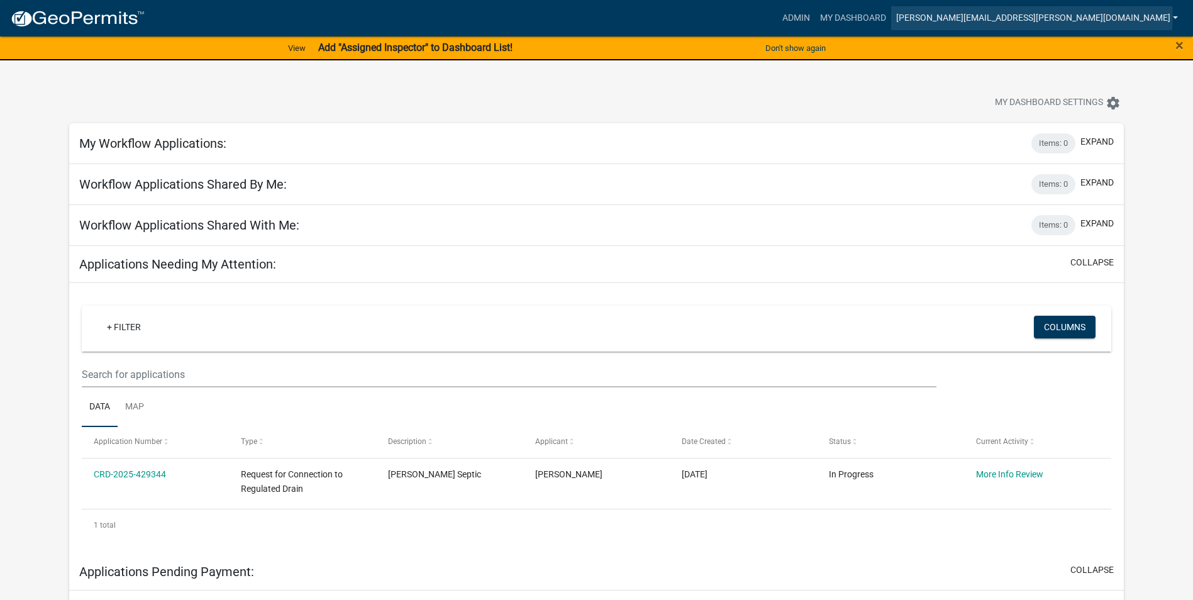
click at [1043, 16] on link "[PERSON_NAME][EMAIL_ADDRESS][PERSON_NAME][DOMAIN_NAME]" at bounding box center [1037, 18] width 292 height 24
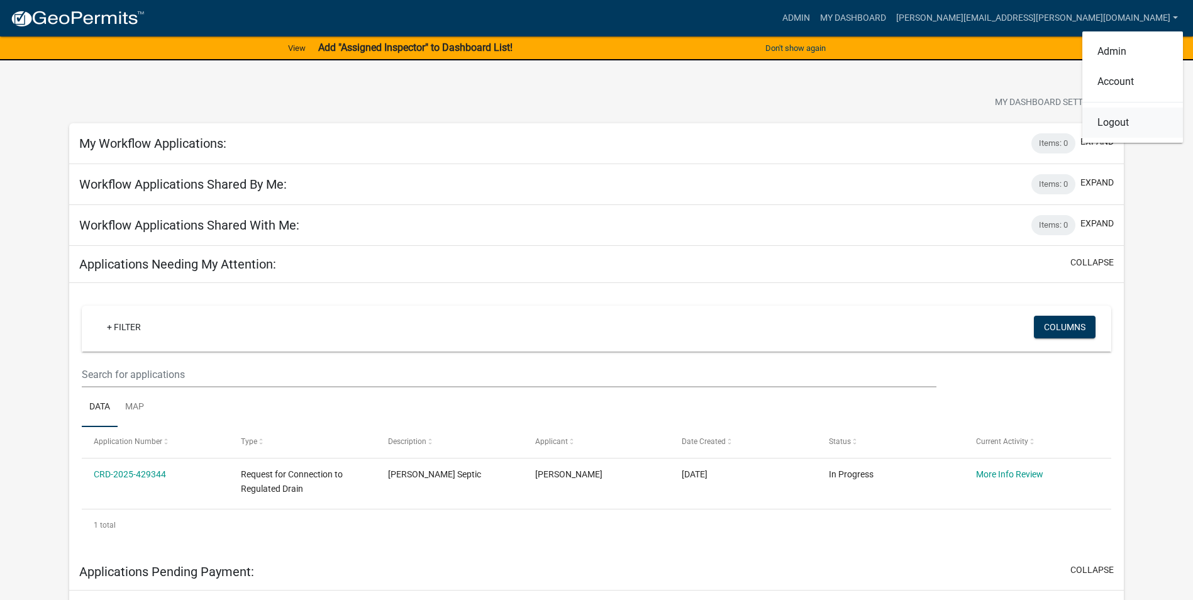
click at [1109, 128] on link "Logout" at bounding box center [1132, 123] width 101 height 30
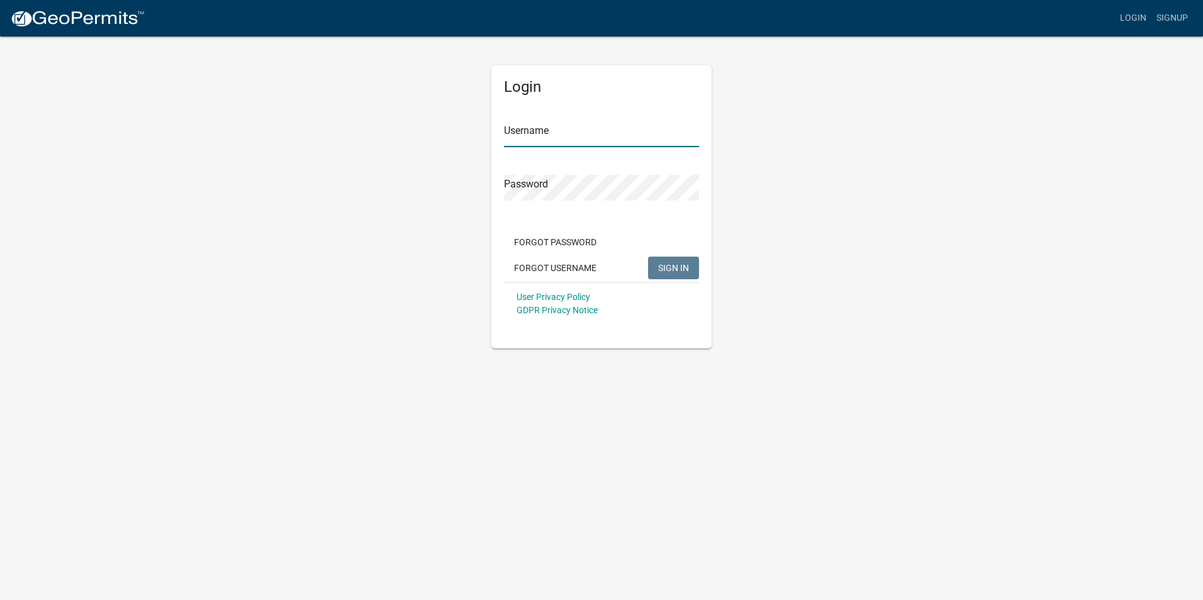
type input "[PERSON_NAME][EMAIL_ADDRESS][PERSON_NAME][DOMAIN_NAME]"
click at [667, 270] on span "SIGN IN" at bounding box center [673, 267] width 31 height 10
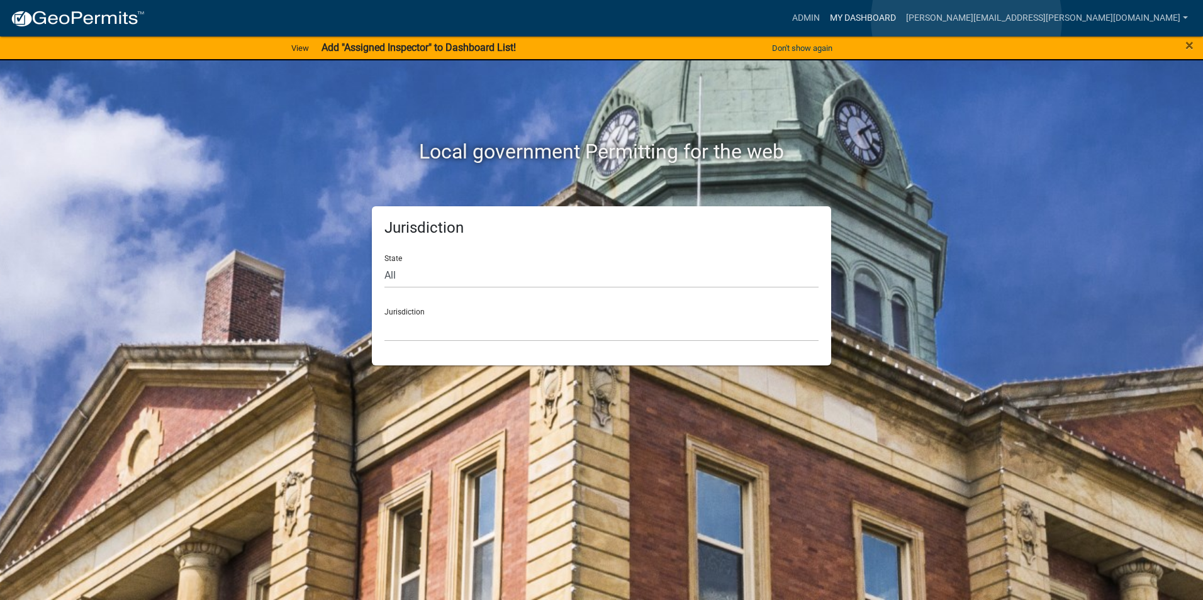
click at [901, 19] on link "My Dashboard" at bounding box center [863, 18] width 76 height 24
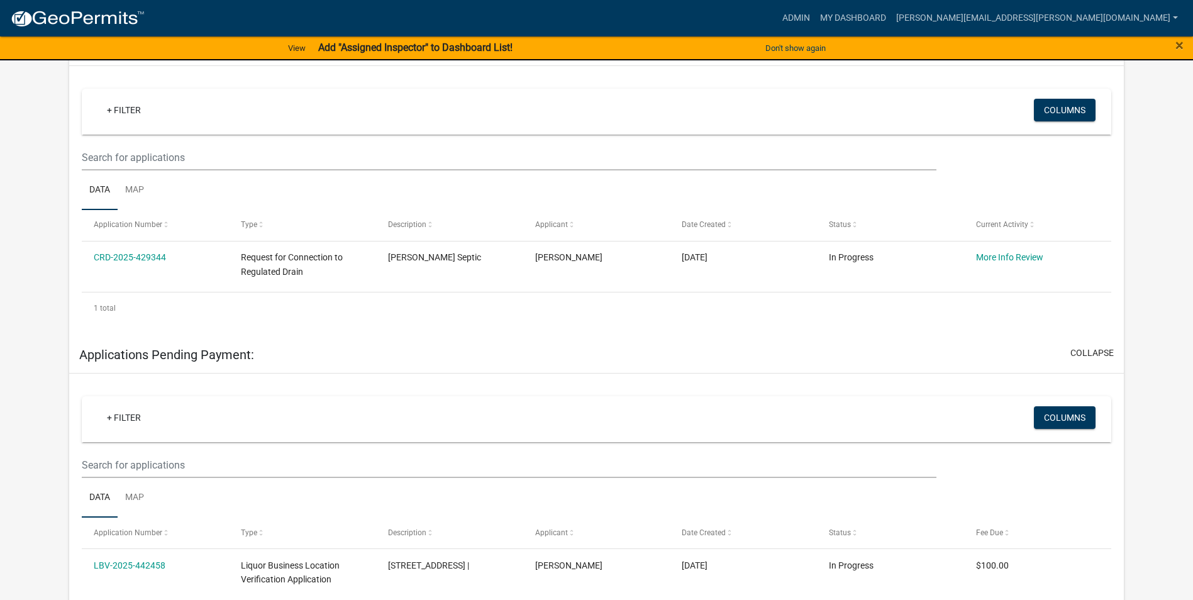
scroll to position [142, 0]
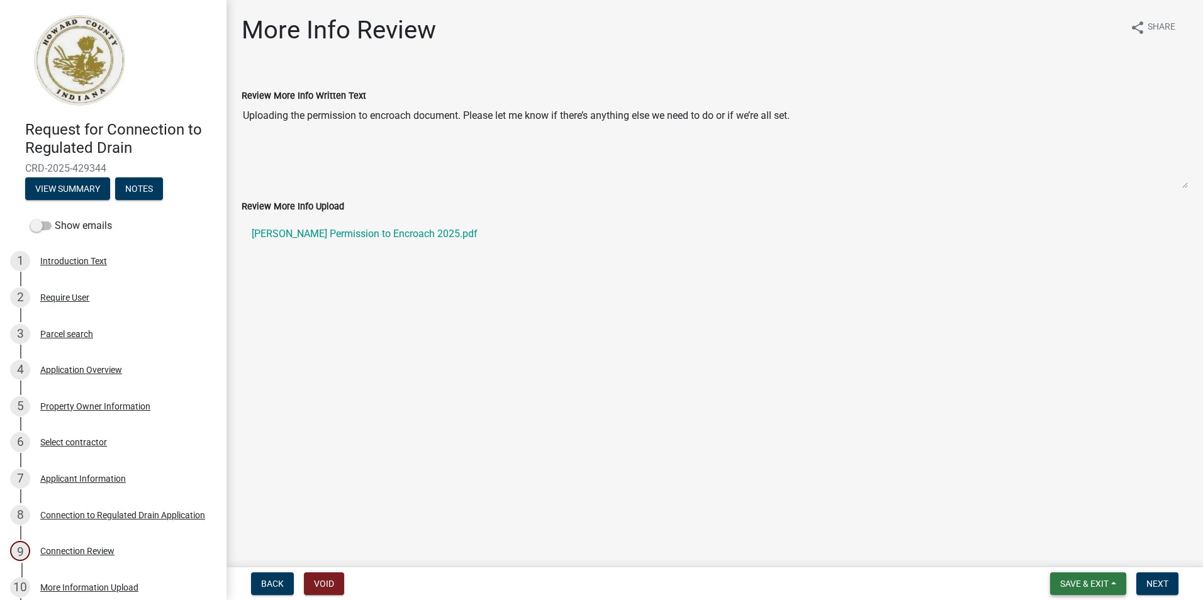
click at [1078, 582] on span "Save & Exit" at bounding box center [1084, 584] width 48 height 10
click at [1055, 555] on button "Save & Exit" at bounding box center [1075, 551] width 101 height 30
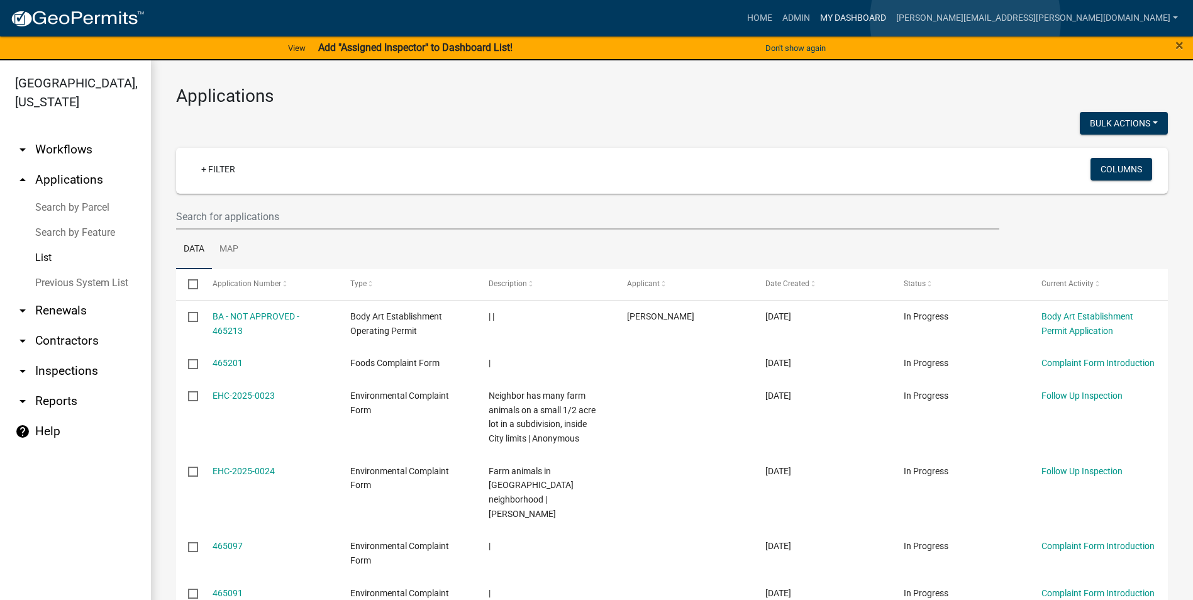
click at [891, 20] on link "My Dashboard" at bounding box center [853, 18] width 76 height 24
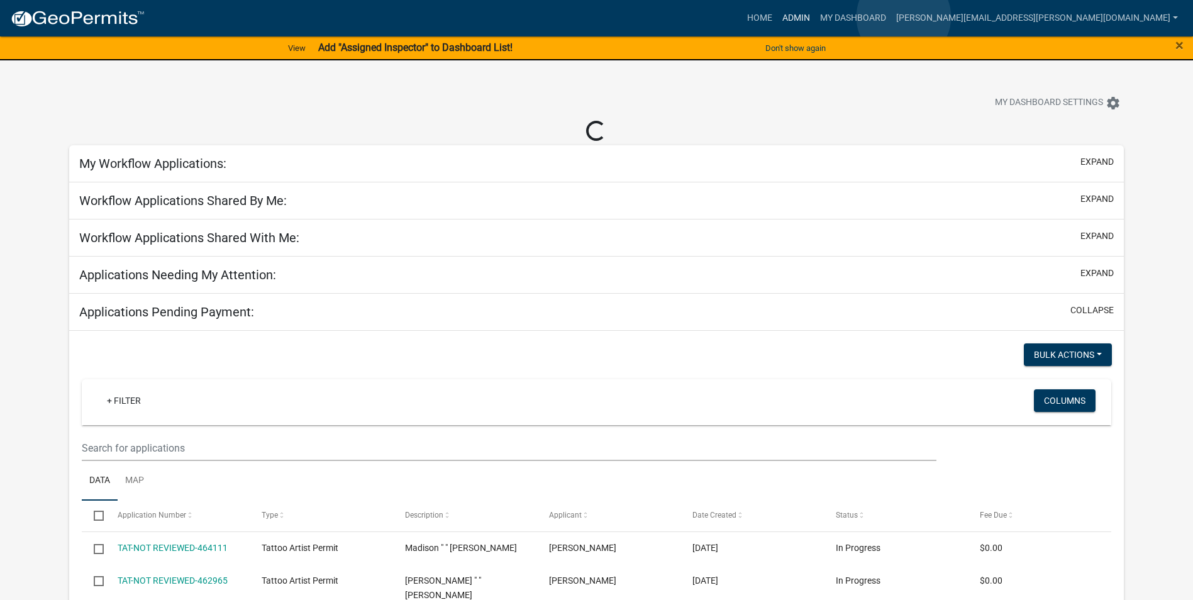
click at [815, 17] on link "Admin" at bounding box center [796, 18] width 38 height 24
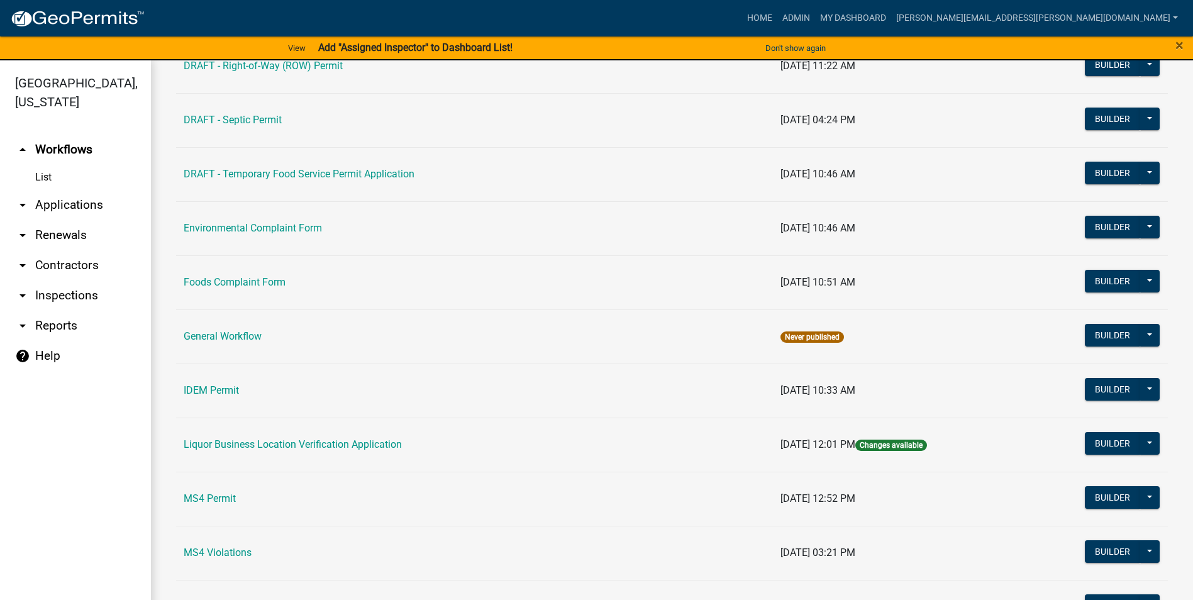
scroll to position [629, 0]
